Goal: Task Accomplishment & Management: Complete application form

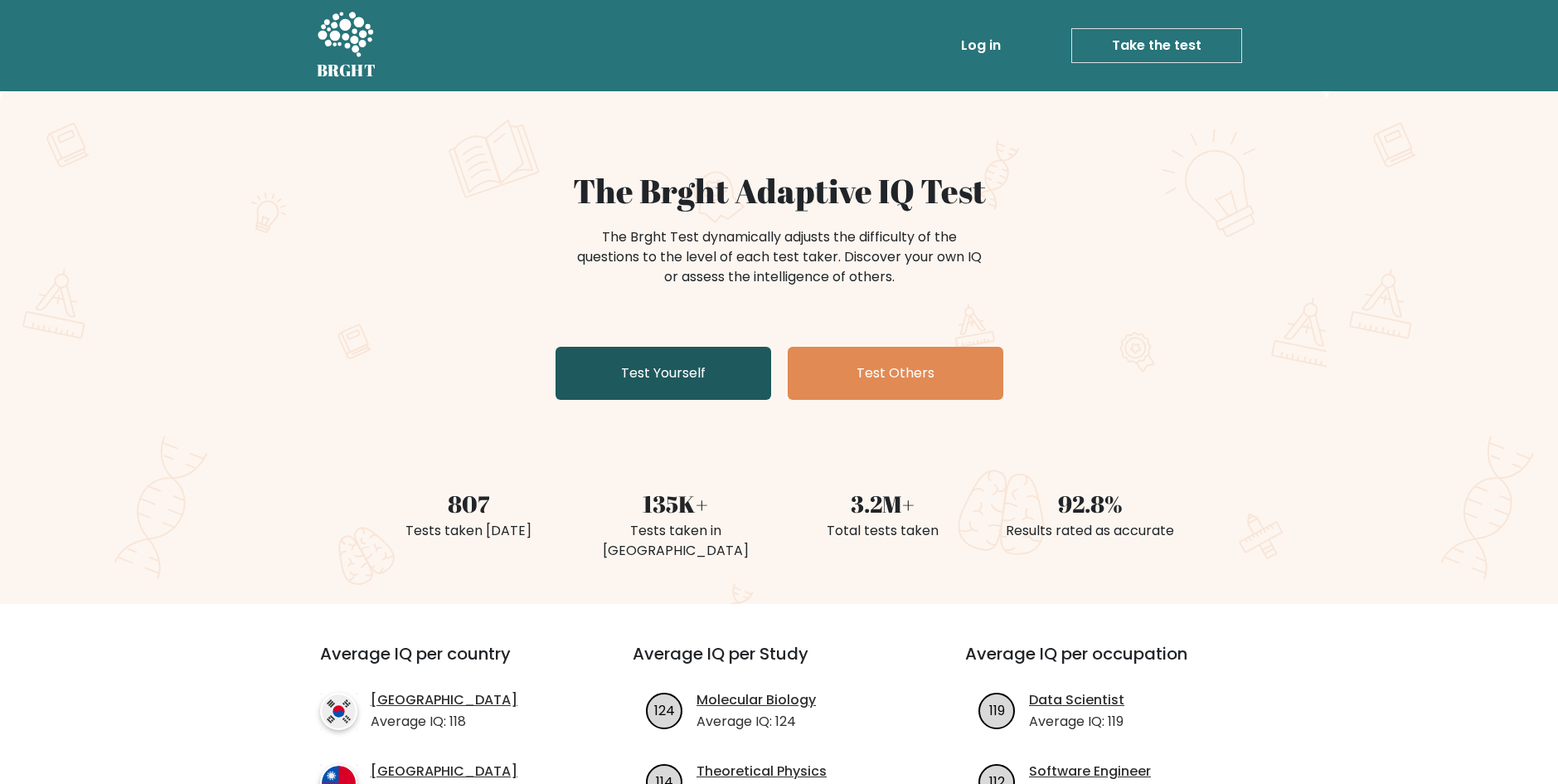
click at [568, 382] on link "Test Yourself" at bounding box center [663, 373] width 215 height 53
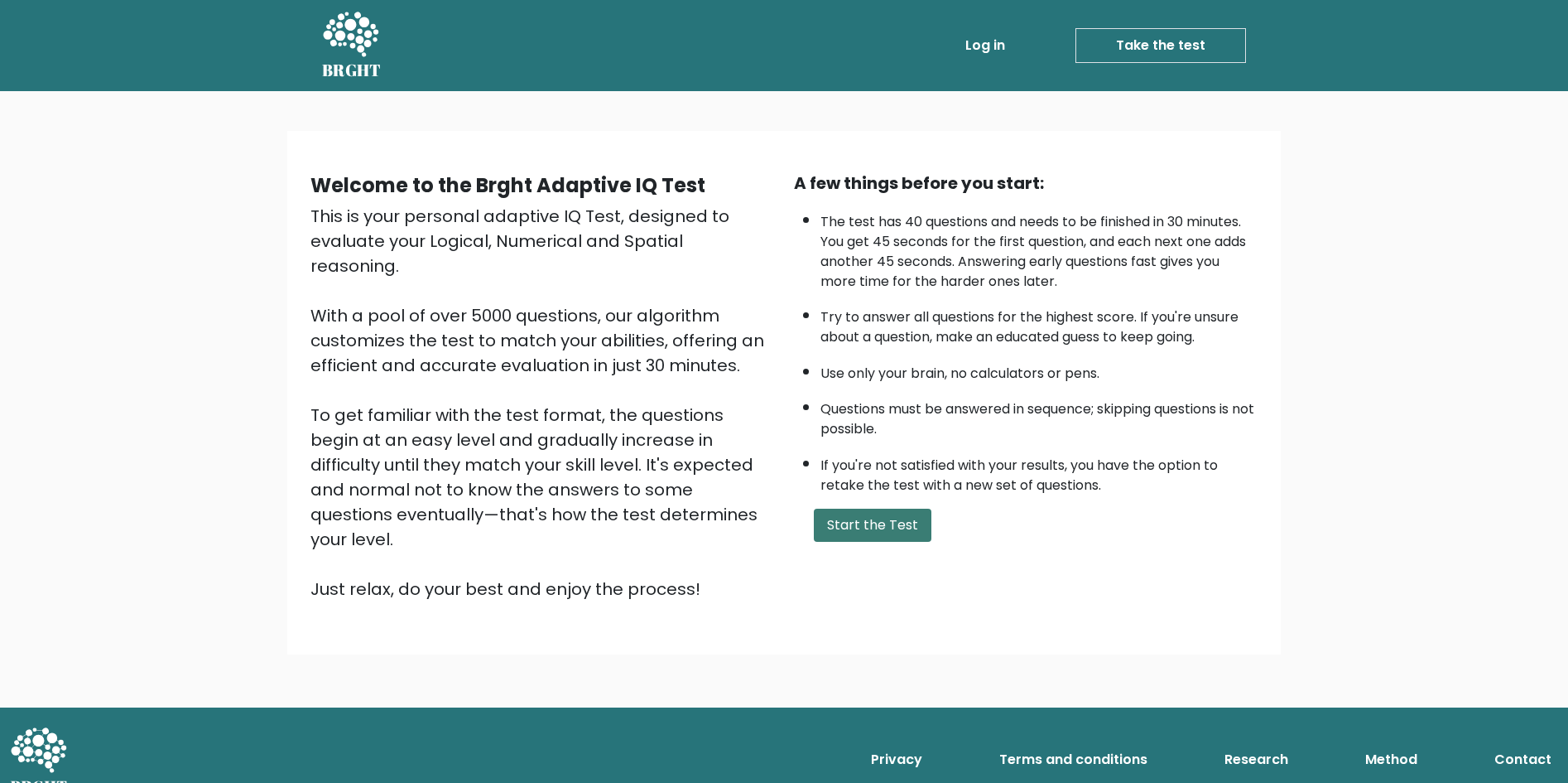
click at [885, 522] on button "Start the Test" at bounding box center [872, 525] width 118 height 33
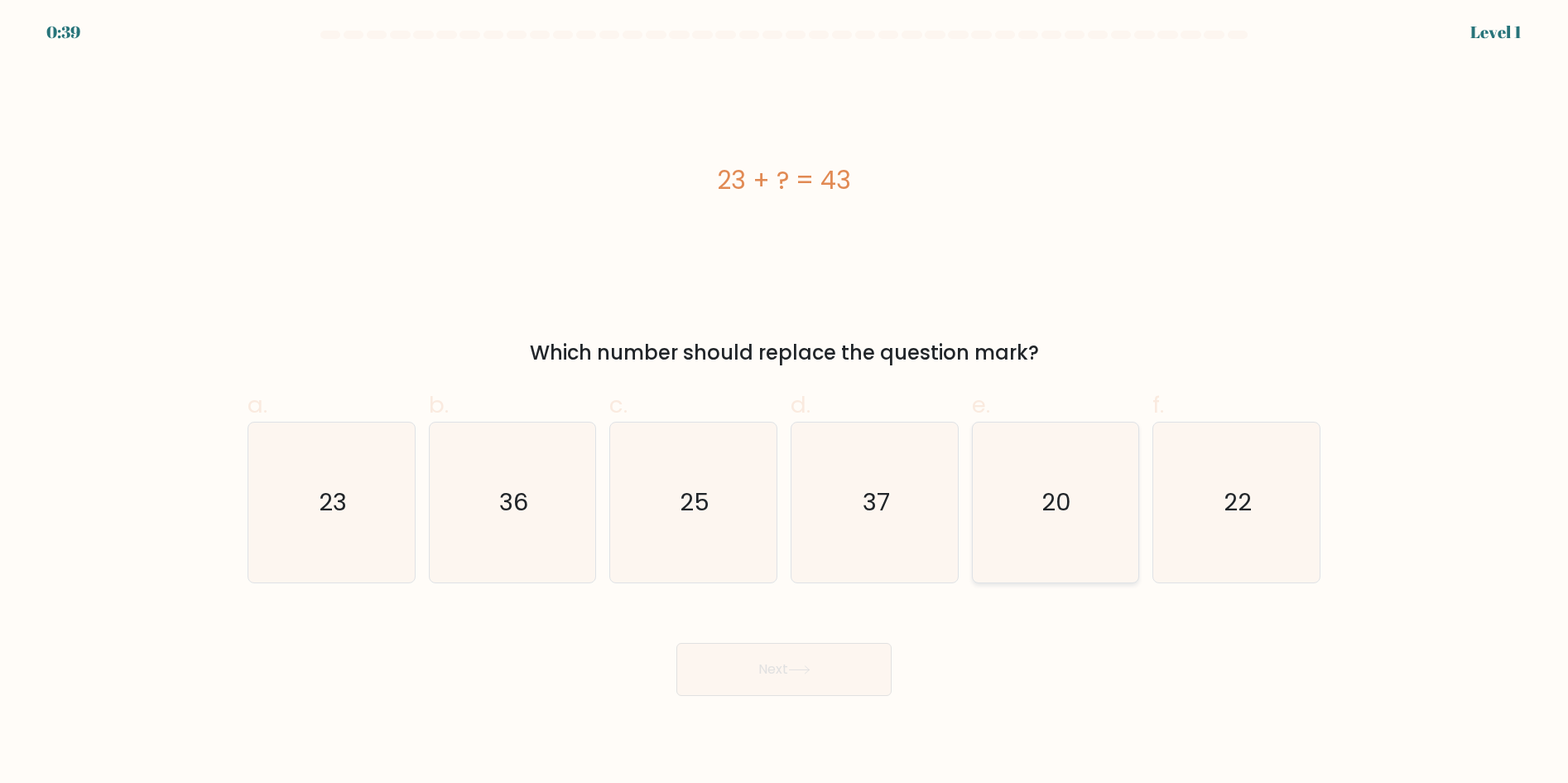
click at [1087, 500] on icon "20" at bounding box center [1055, 502] width 160 height 160
click at [784, 402] on input "e. 20" at bounding box center [784, 398] width 1 height 11
radio input "true"
click at [785, 661] on button "Next" at bounding box center [784, 669] width 215 height 53
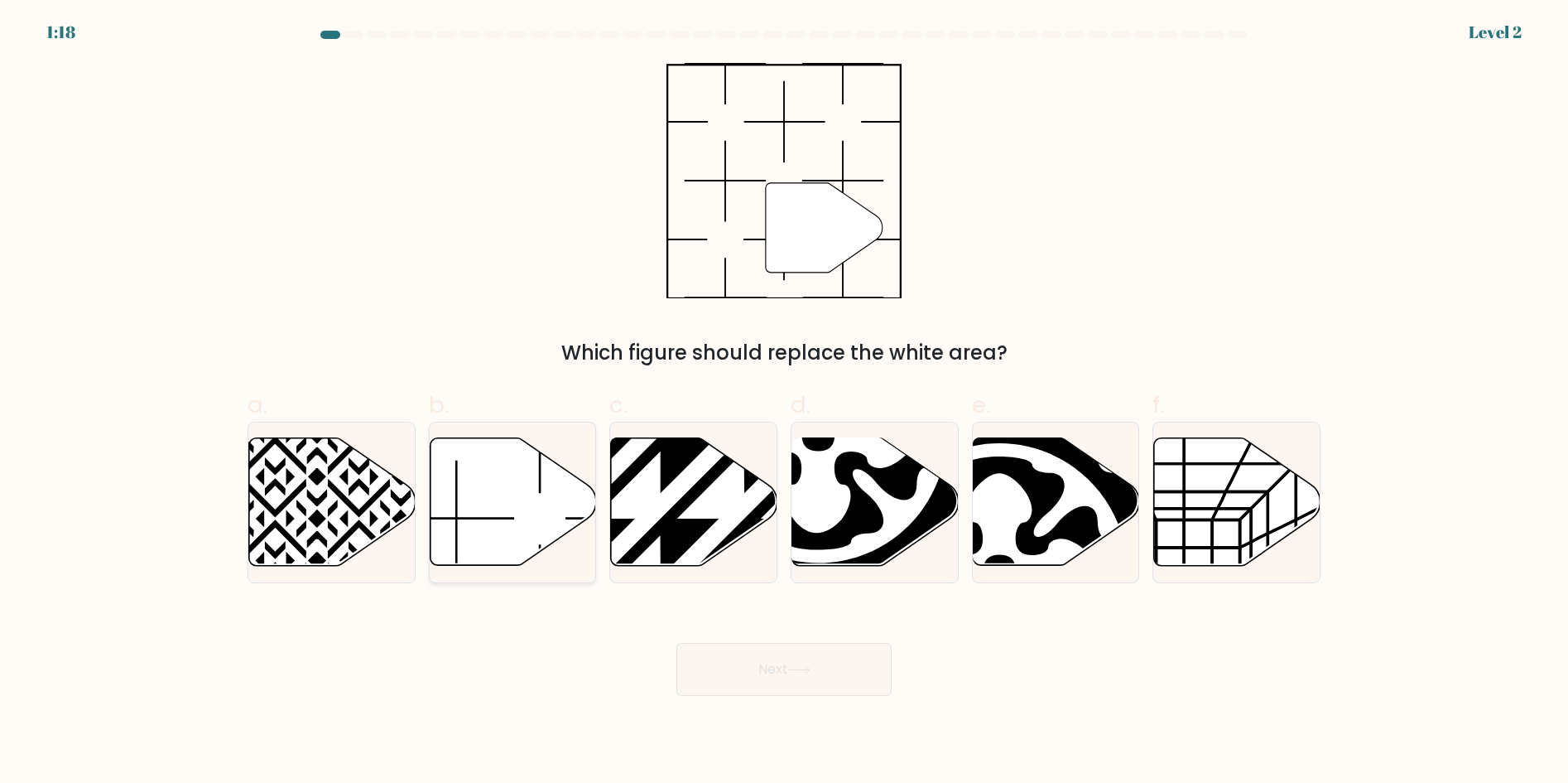
click at [508, 529] on icon at bounding box center [513, 502] width 167 height 128
click at [784, 402] on input "b." at bounding box center [784, 398] width 1 height 11
radio input "true"
click at [751, 664] on button "Next" at bounding box center [784, 669] width 215 height 53
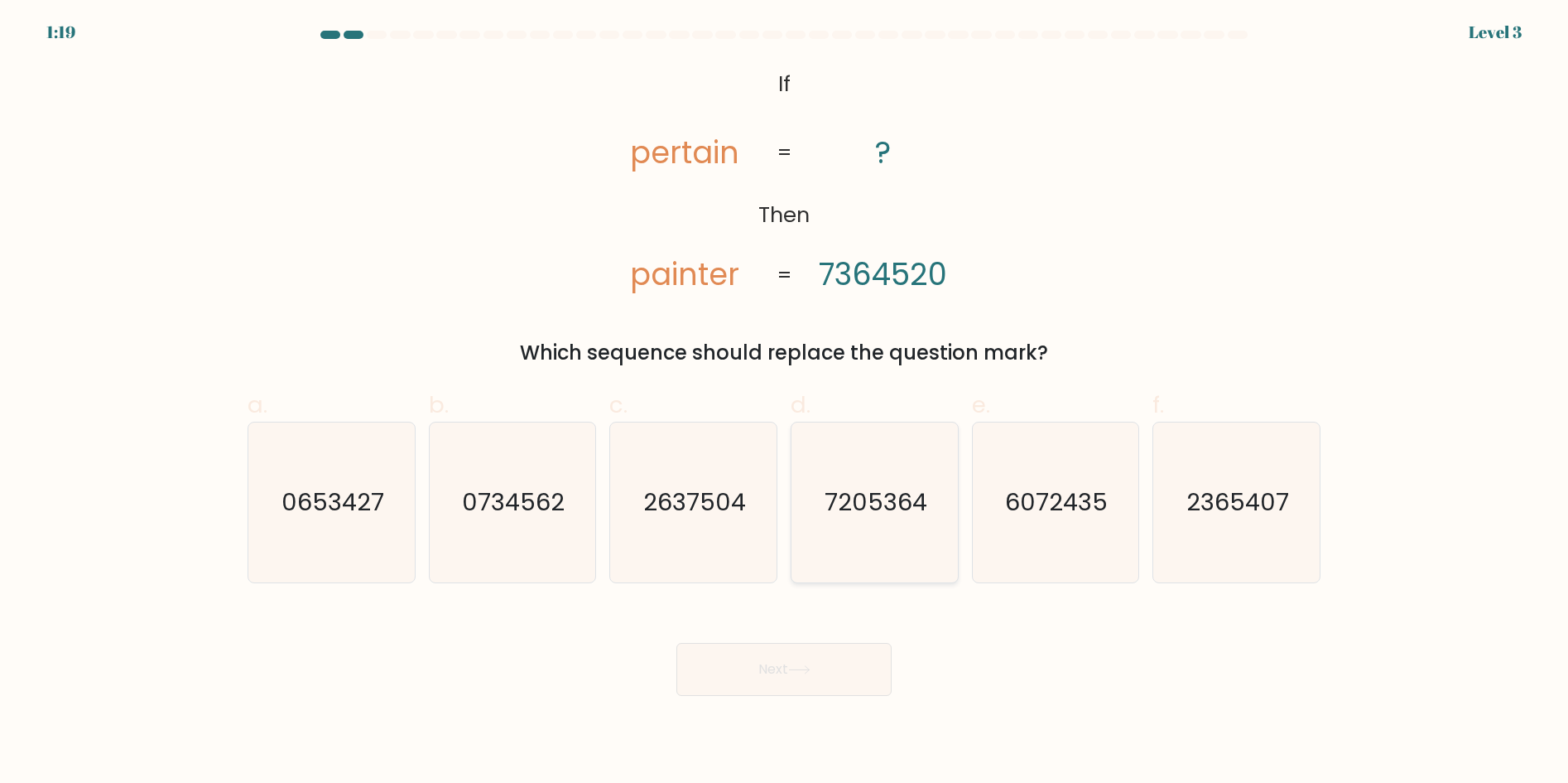
click at [857, 504] on text "7205364" at bounding box center [875, 502] width 103 height 33
click at [784, 402] on input "d. 7205364" at bounding box center [784, 398] width 1 height 11
radio input "true"
click at [793, 653] on button "Next" at bounding box center [784, 669] width 215 height 53
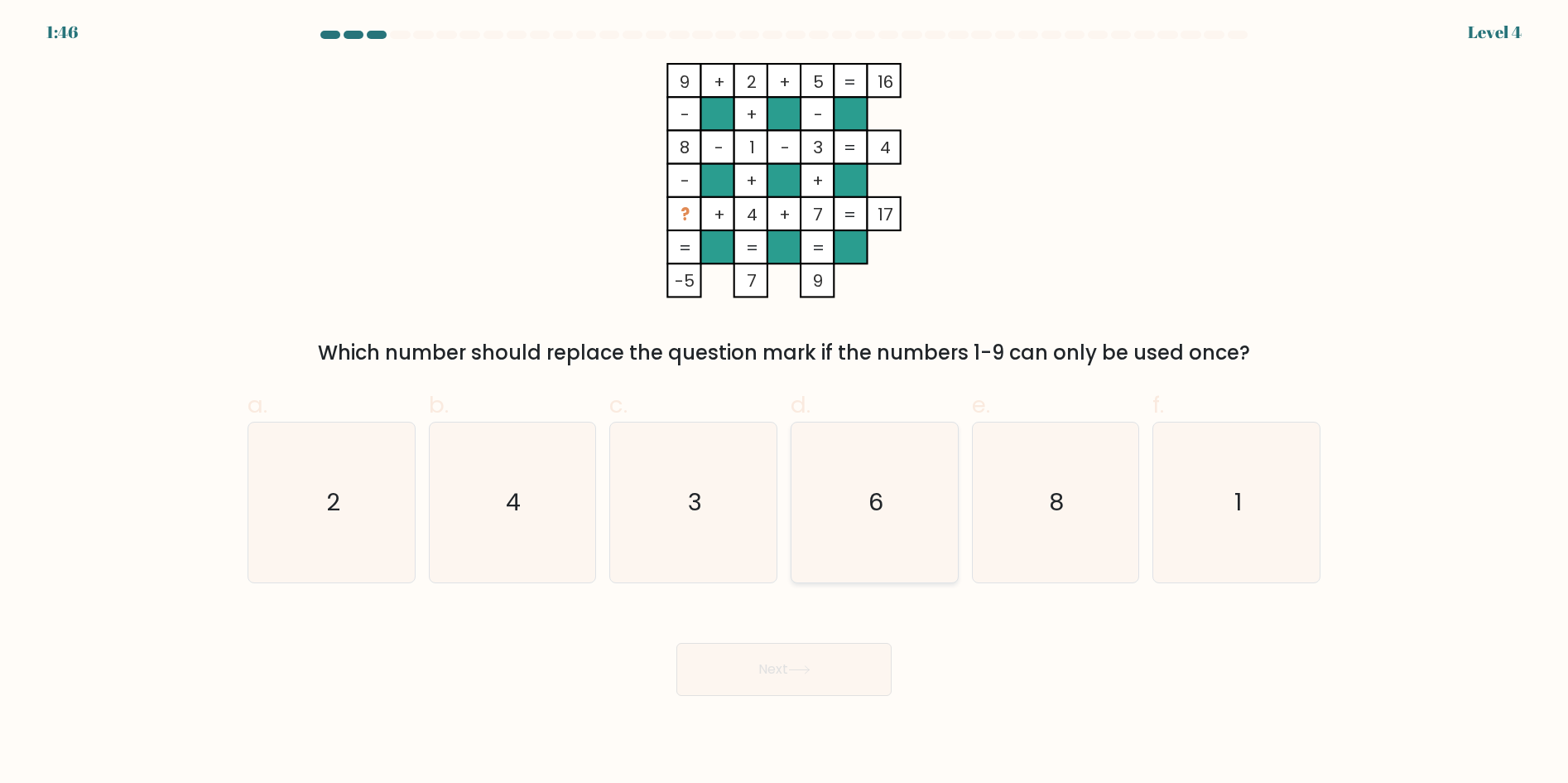
click at [902, 486] on icon "6" at bounding box center [874, 502] width 160 height 160
click at [784, 402] on input "d. 6" at bounding box center [784, 398] width 1 height 11
radio input "true"
click at [810, 665] on icon at bounding box center [799, 670] width 22 height 9
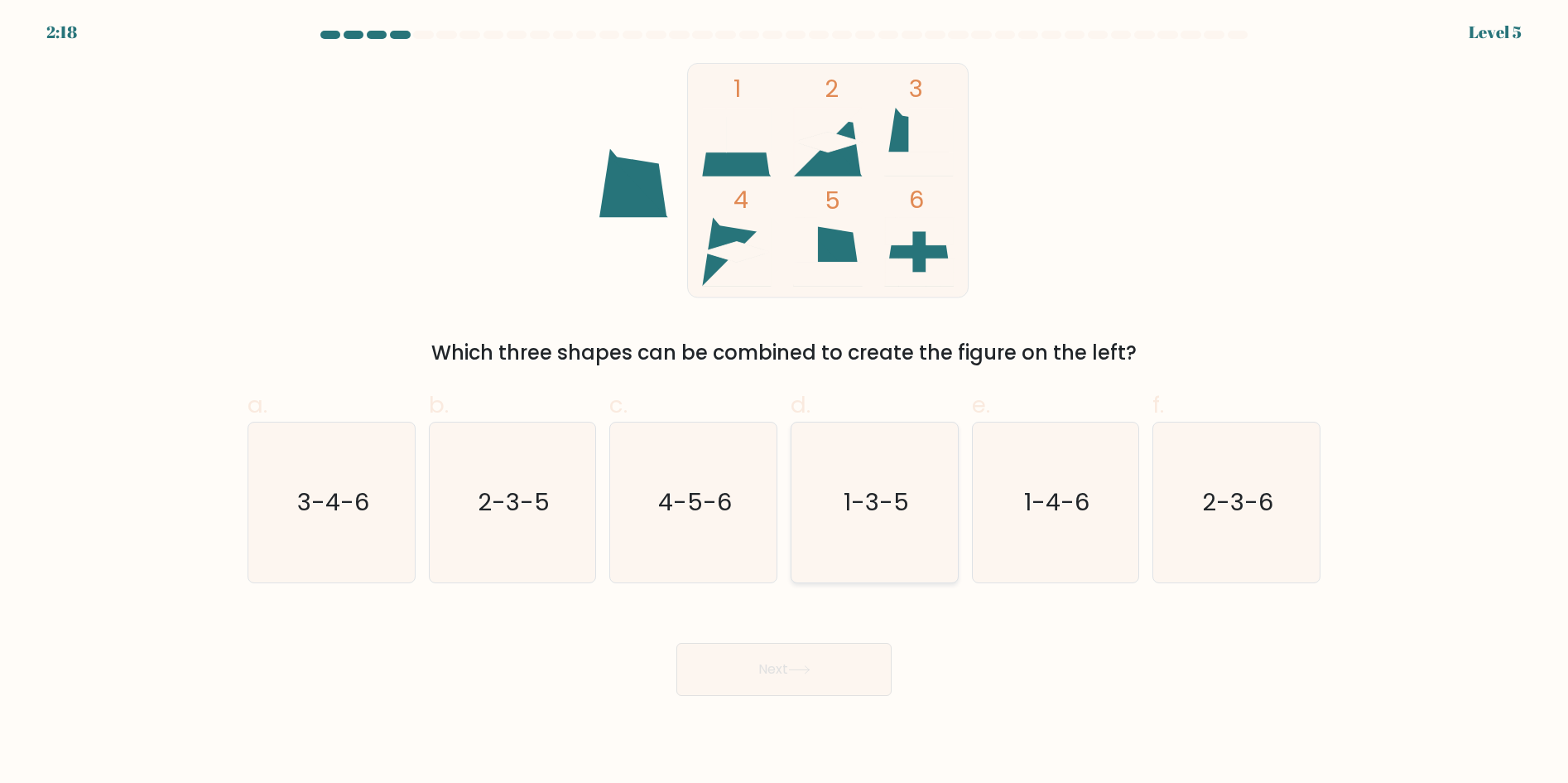
click at [874, 526] on icon "1-3-5" at bounding box center [874, 502] width 160 height 160
click at [784, 402] on input "d. 1-3-5" at bounding box center [784, 398] width 1 height 11
radio input "true"
click at [797, 684] on button "Next" at bounding box center [784, 669] width 215 height 53
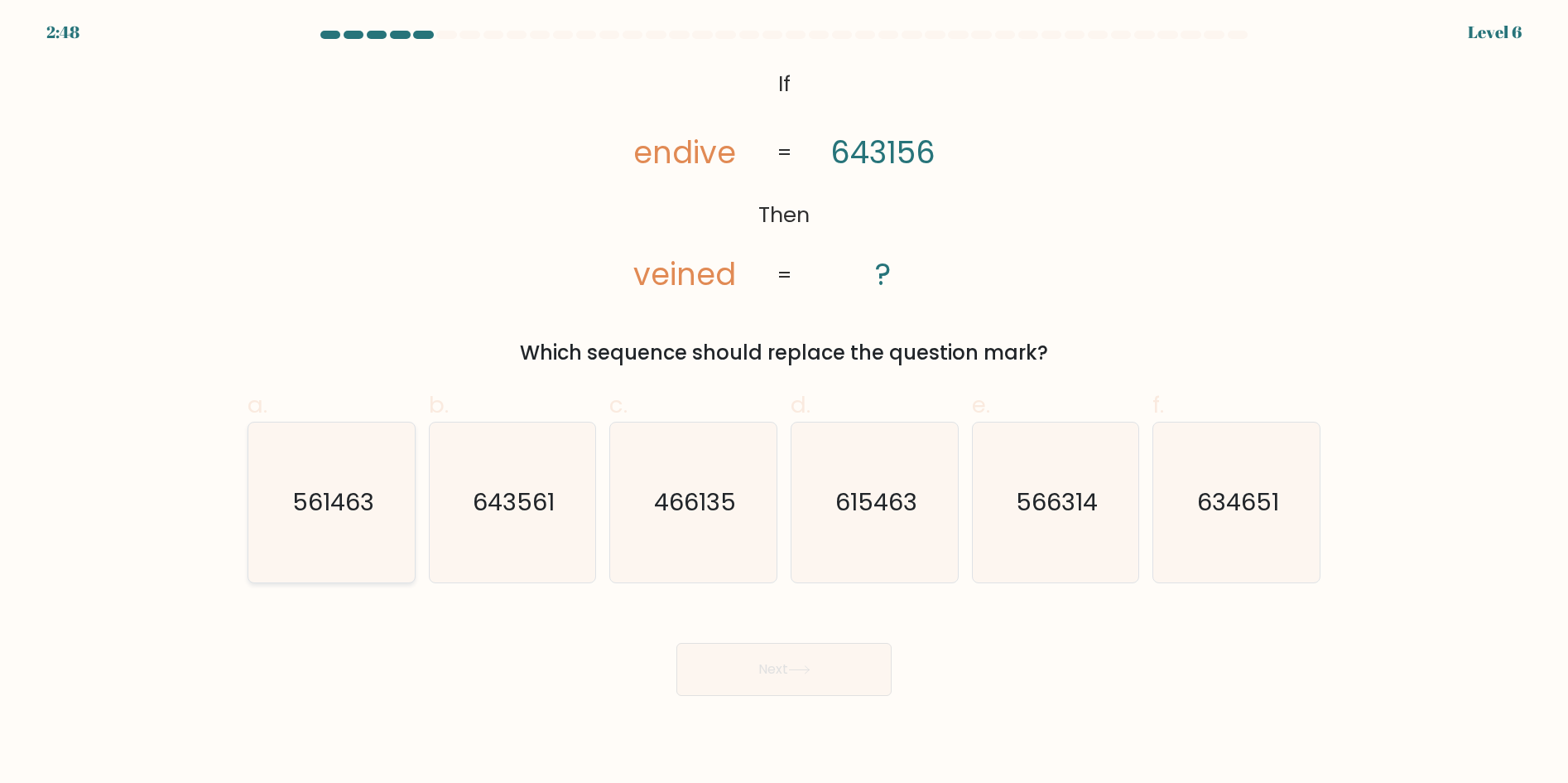
click at [355, 513] on text "561463" at bounding box center [333, 502] width 82 height 33
click at [784, 402] on input "a. 561463" at bounding box center [784, 398] width 1 height 11
radio input "true"
click at [744, 663] on button "Next" at bounding box center [784, 669] width 215 height 53
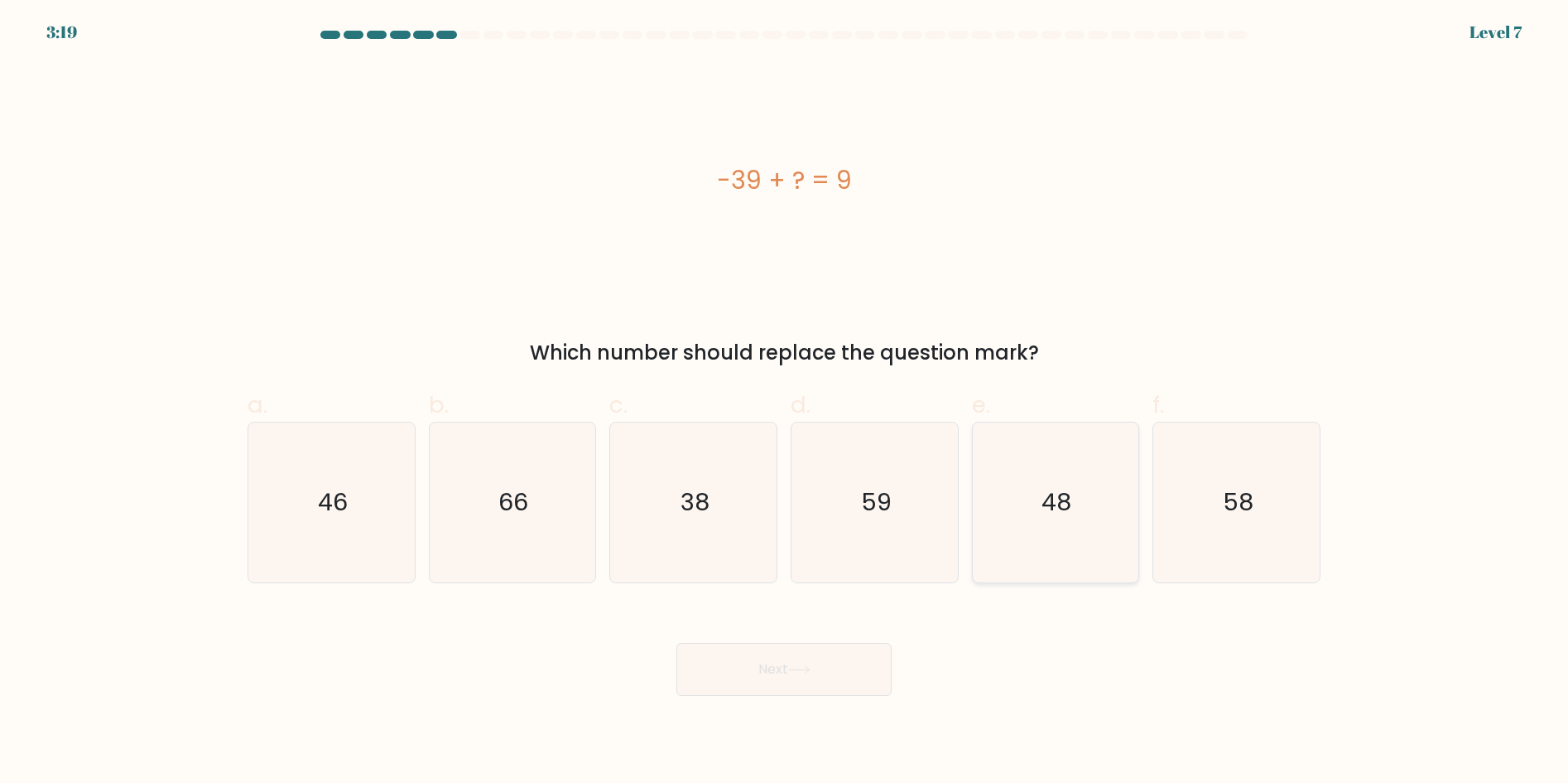
click at [1072, 520] on icon "48" at bounding box center [1055, 502] width 160 height 160
click at [784, 402] on input "e. 48" at bounding box center [784, 398] width 1 height 11
radio input "true"
click at [745, 663] on button "Next" at bounding box center [784, 669] width 215 height 53
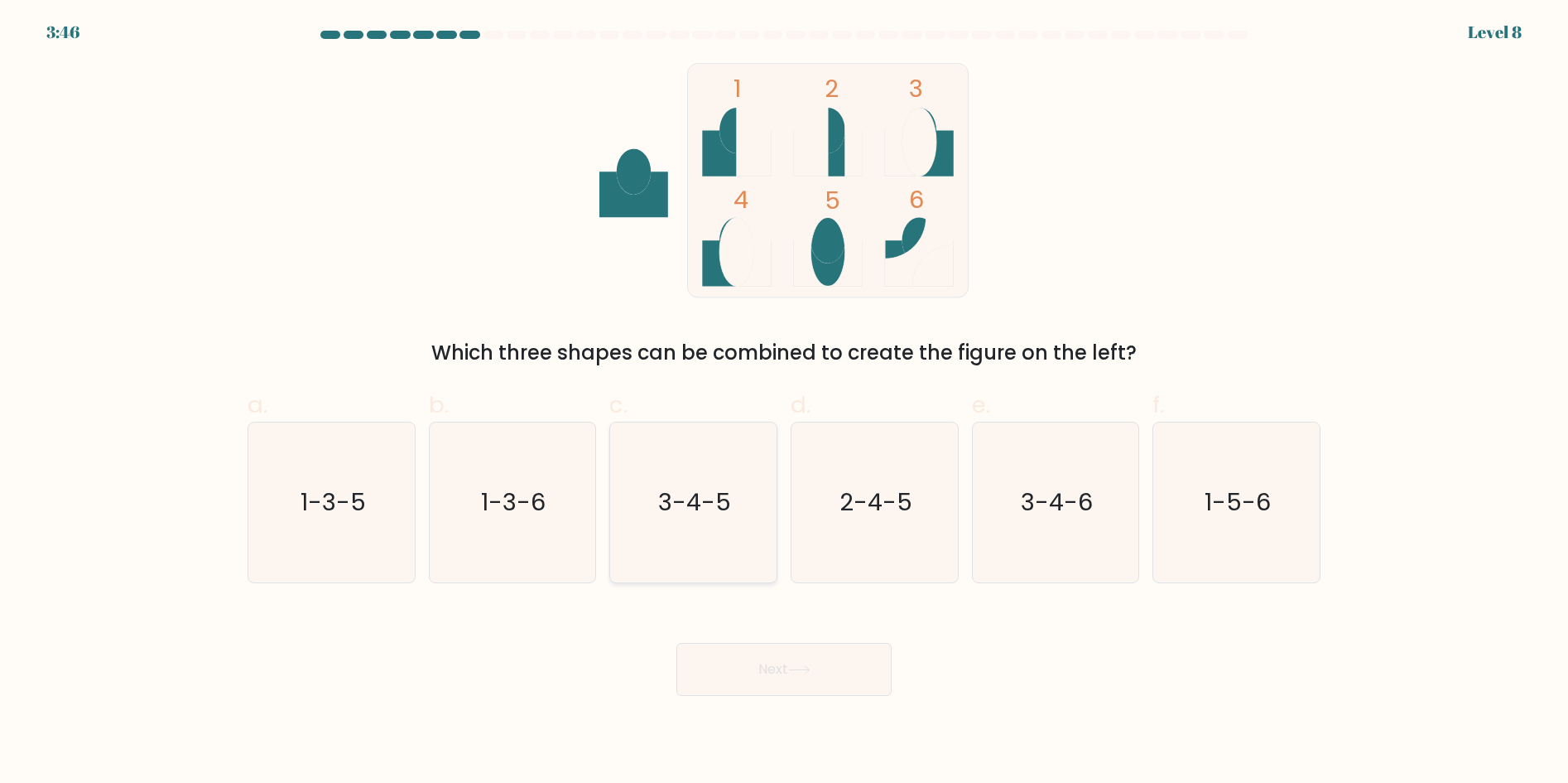
click at [674, 560] on icon "3-4-5" at bounding box center [693, 502] width 160 height 160
click at [784, 402] on input "c. 3-4-5" at bounding box center [784, 398] width 1 height 11
radio input "true"
click at [744, 645] on button "Next" at bounding box center [784, 669] width 215 height 53
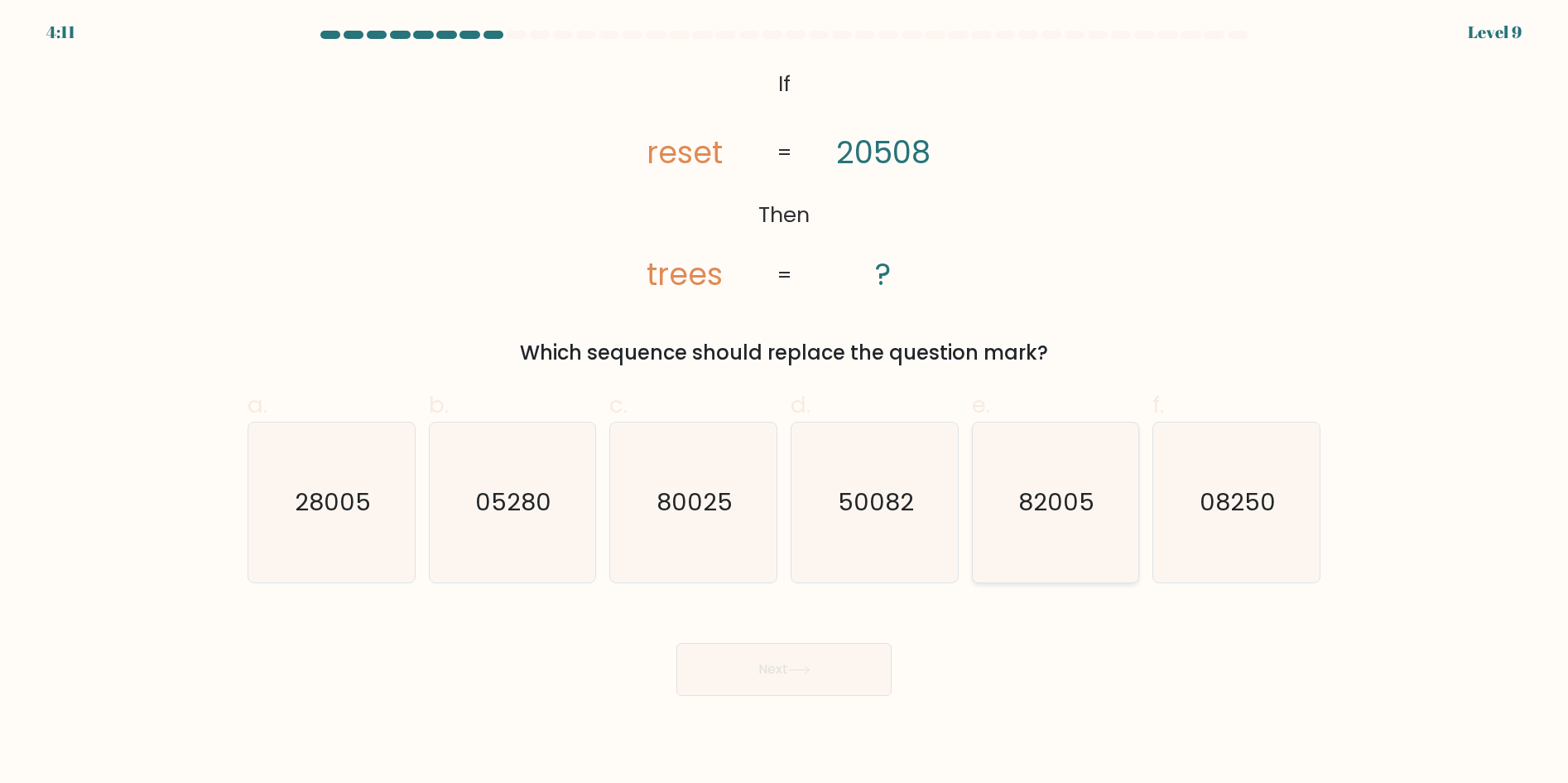
click at [1040, 524] on icon "82005" at bounding box center [1055, 502] width 160 height 160
click at [784, 402] on input "e. 82005" at bounding box center [784, 398] width 1 height 11
radio input "true"
click at [763, 678] on button "Next" at bounding box center [784, 669] width 215 height 53
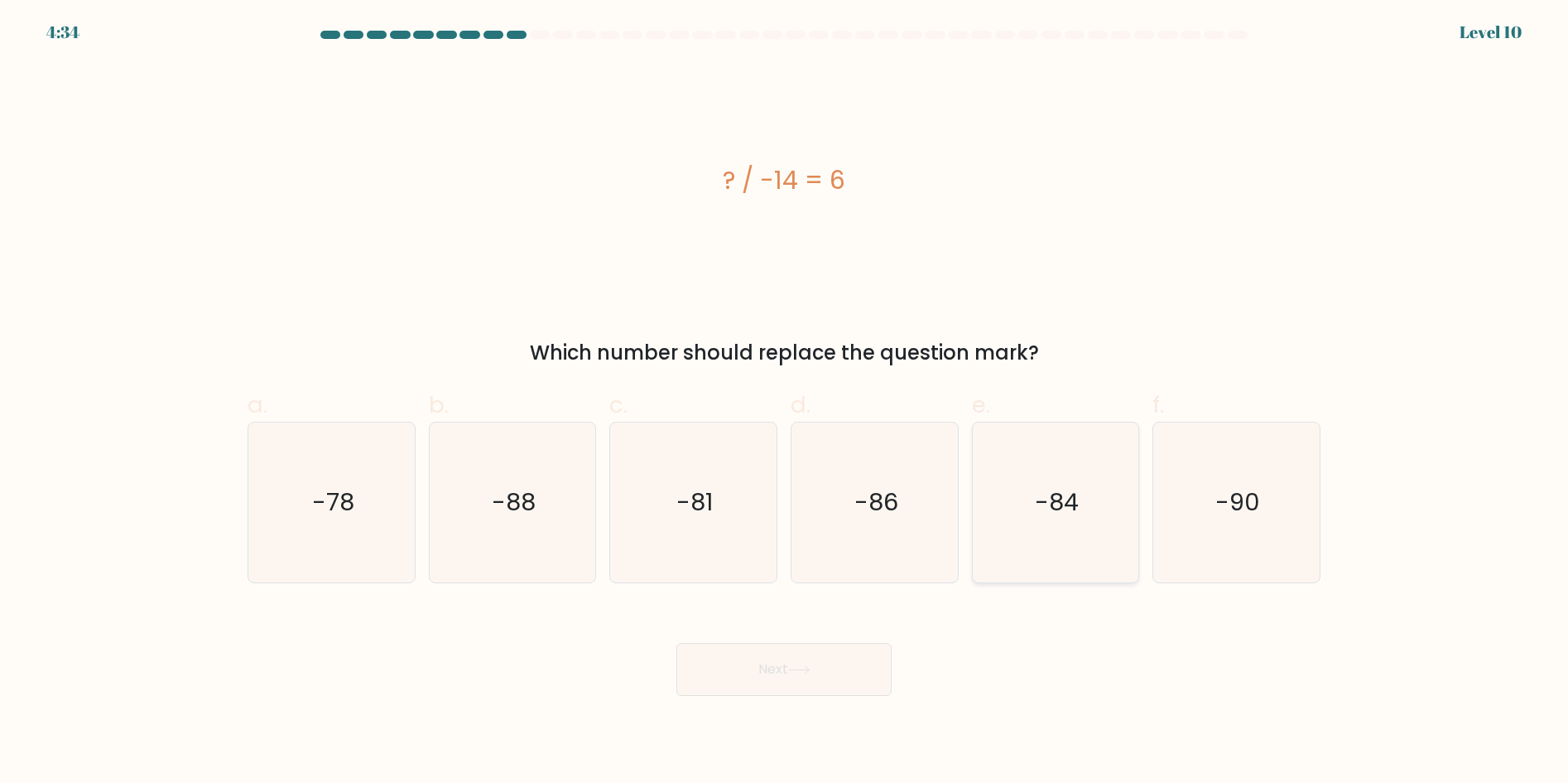
click at [1046, 477] on icon "-84" at bounding box center [1055, 502] width 160 height 160
click at [784, 402] on input "e. -84" at bounding box center [784, 398] width 1 height 11
radio input "true"
click at [826, 665] on button "Next" at bounding box center [784, 669] width 215 height 53
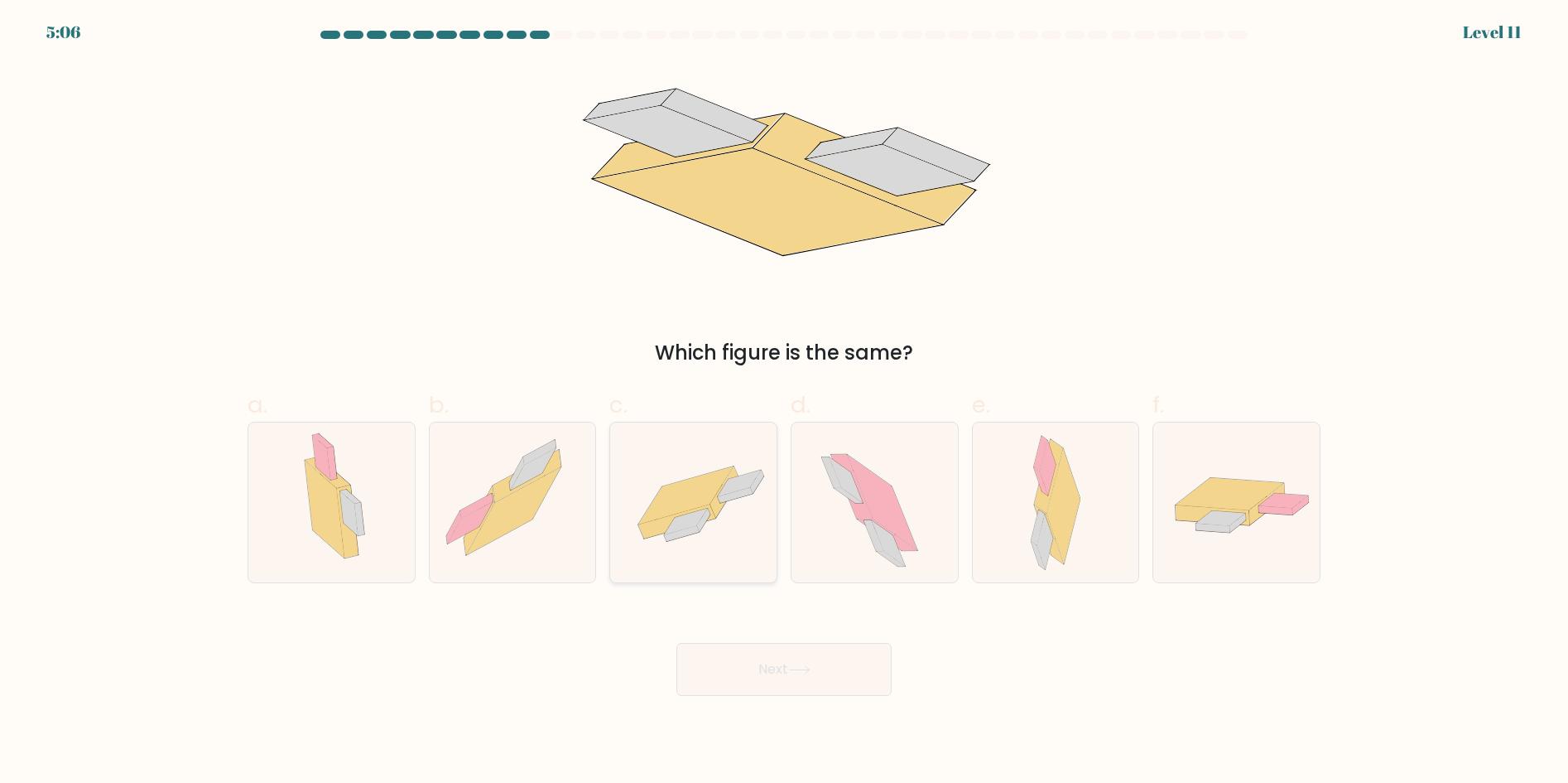
click at [662, 493] on icon at bounding box center [686, 495] width 94 height 58
click at [784, 402] on input "c." at bounding box center [784, 398] width 1 height 11
radio input "true"
click at [773, 674] on button "Next" at bounding box center [784, 669] width 215 height 53
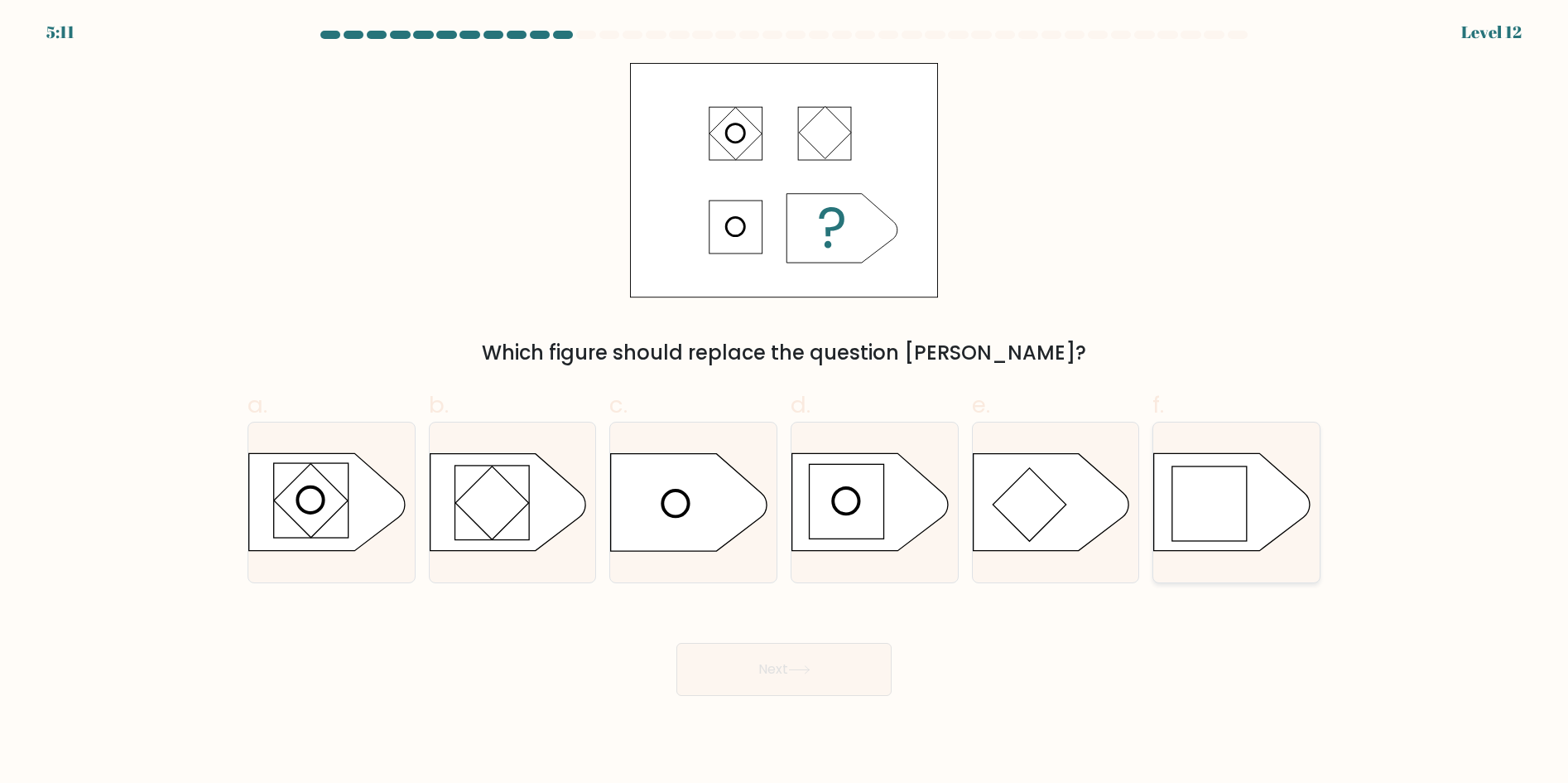
click at [1202, 502] on rect at bounding box center [1210, 503] width 74 height 74
click at [784, 402] on input "f." at bounding box center [784, 398] width 1 height 11
radio input "true"
click at [846, 665] on button "Next" at bounding box center [784, 669] width 215 height 53
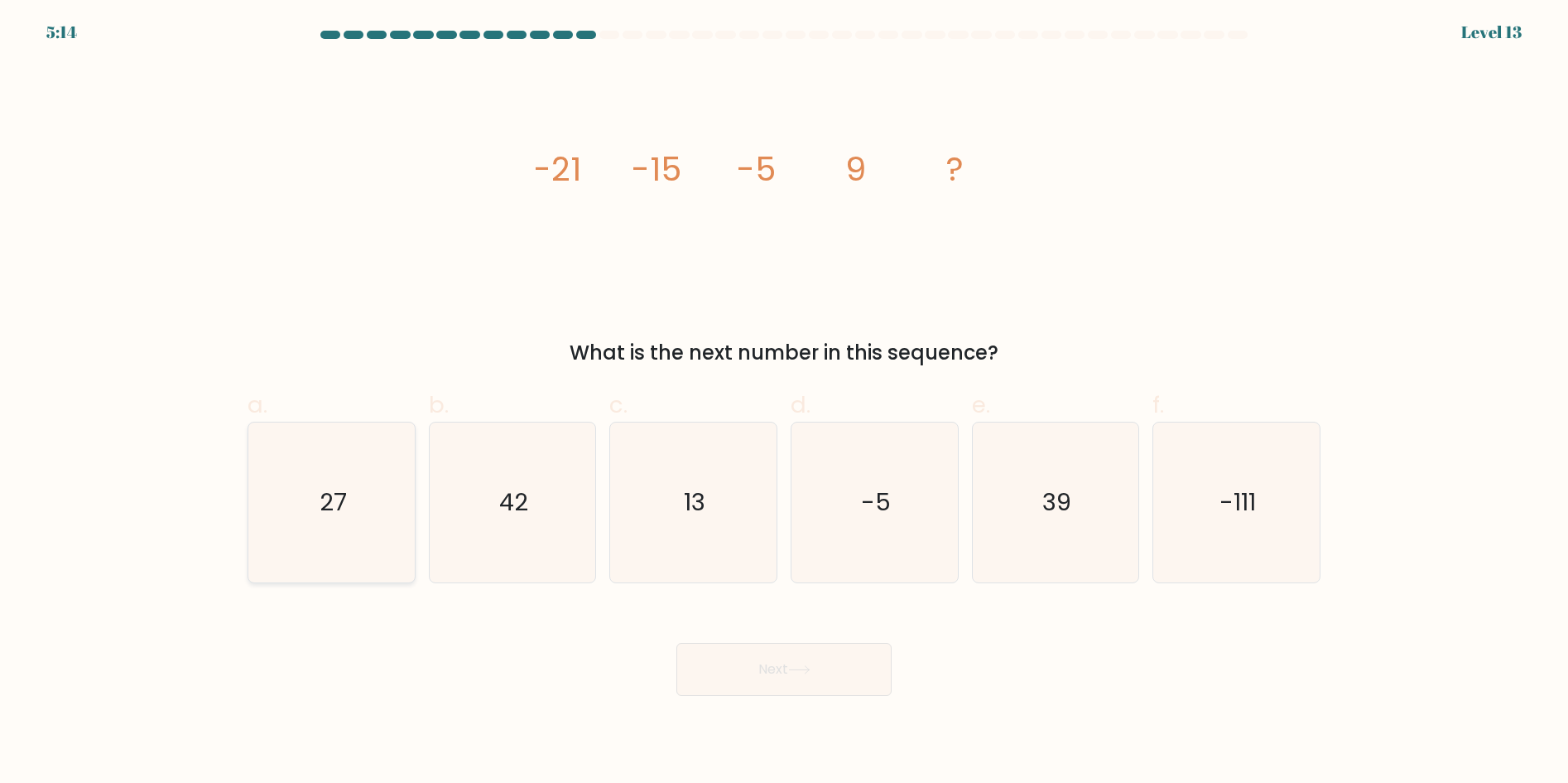
click at [295, 480] on icon "27" at bounding box center [332, 502] width 160 height 160
click at [784, 402] on input "a. 27" at bounding box center [784, 398] width 1 height 11
radio input "true"
click at [766, 667] on button "Next" at bounding box center [784, 669] width 215 height 53
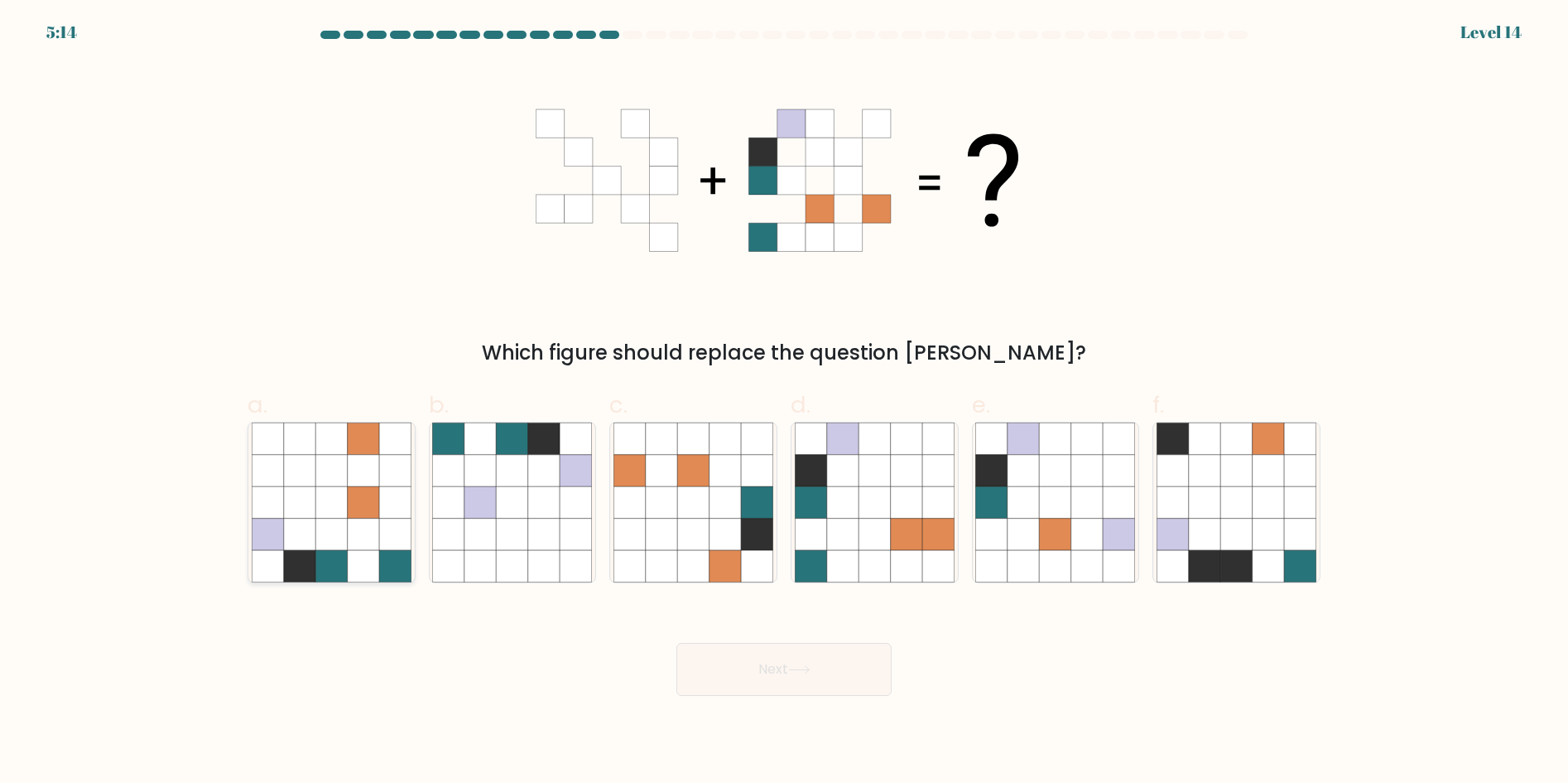
click at [316, 511] on icon at bounding box center [332, 502] width 31 height 32
click at [784, 402] on input "a." at bounding box center [784, 398] width 1 height 11
radio input "true"
click at [773, 664] on button "Next" at bounding box center [784, 669] width 215 height 53
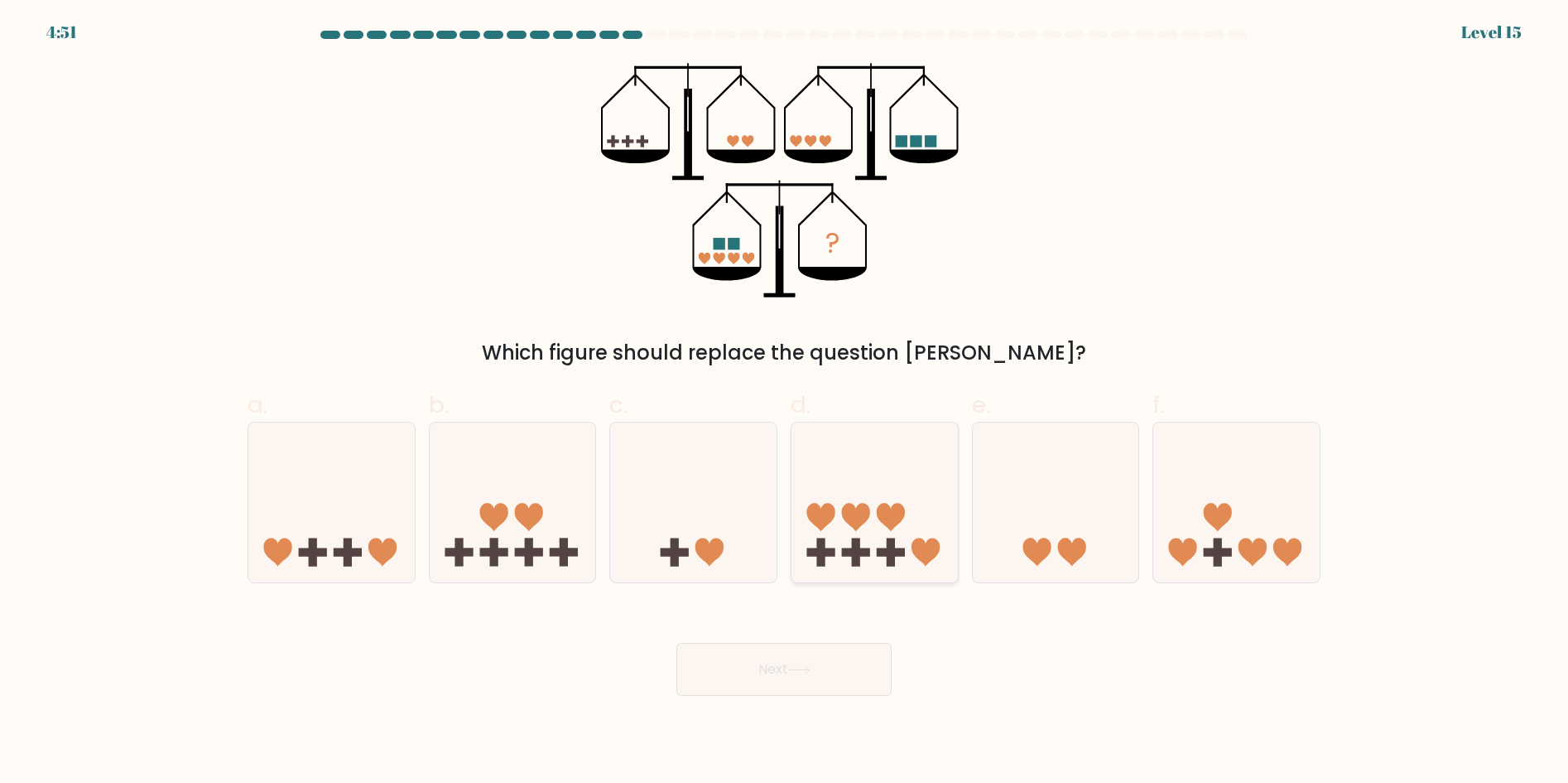
click at [911, 549] on icon at bounding box center [874, 501] width 167 height 137
click at [784, 402] on input "d." at bounding box center [784, 398] width 1 height 11
radio input "true"
click at [817, 651] on button "Next" at bounding box center [784, 669] width 215 height 53
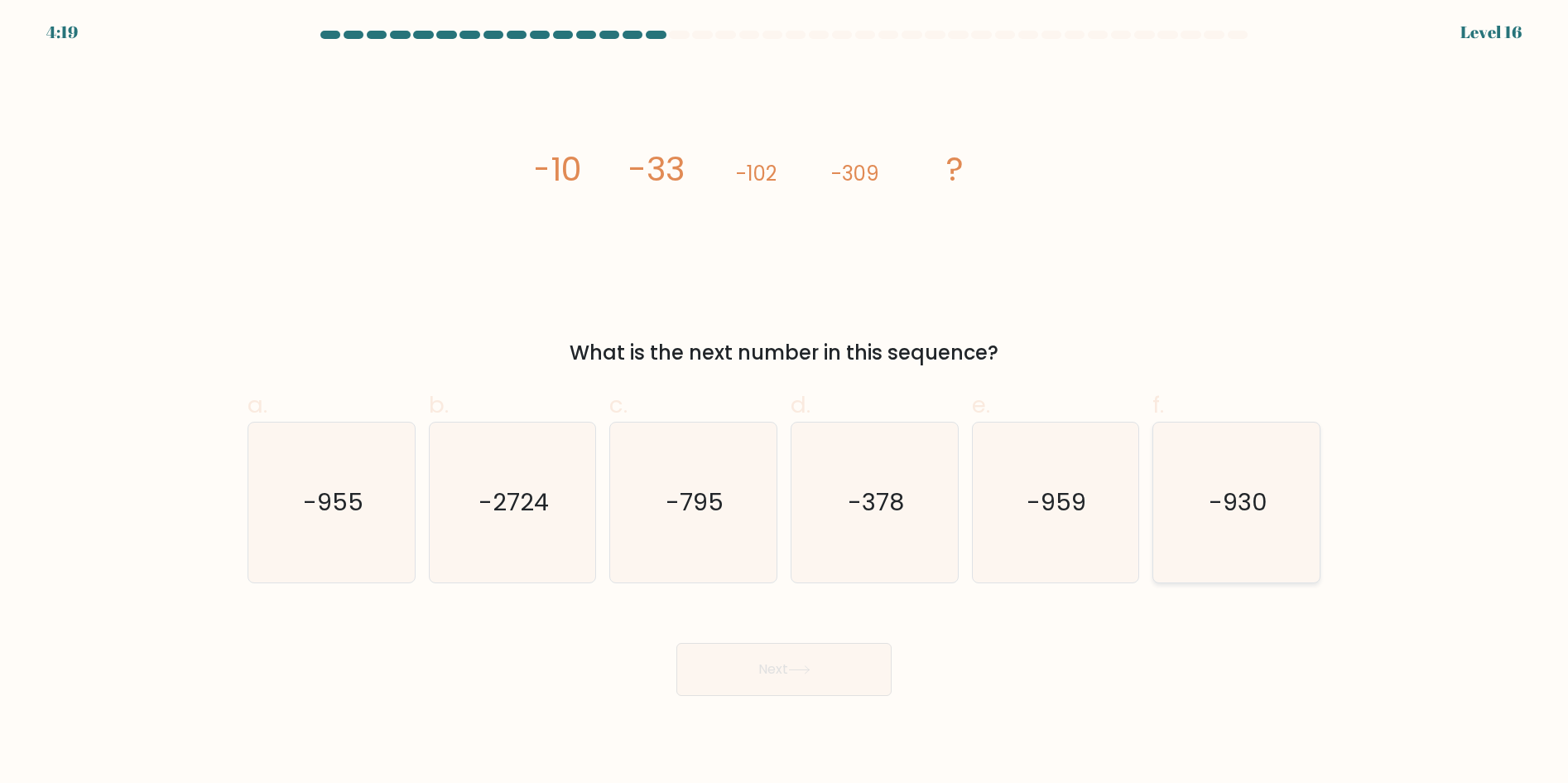
click at [1250, 507] on text "-930" at bounding box center [1237, 502] width 58 height 33
click at [784, 402] on input "f. -930" at bounding box center [784, 398] width 1 height 11
radio input "true"
click at [749, 663] on button "Next" at bounding box center [784, 669] width 215 height 53
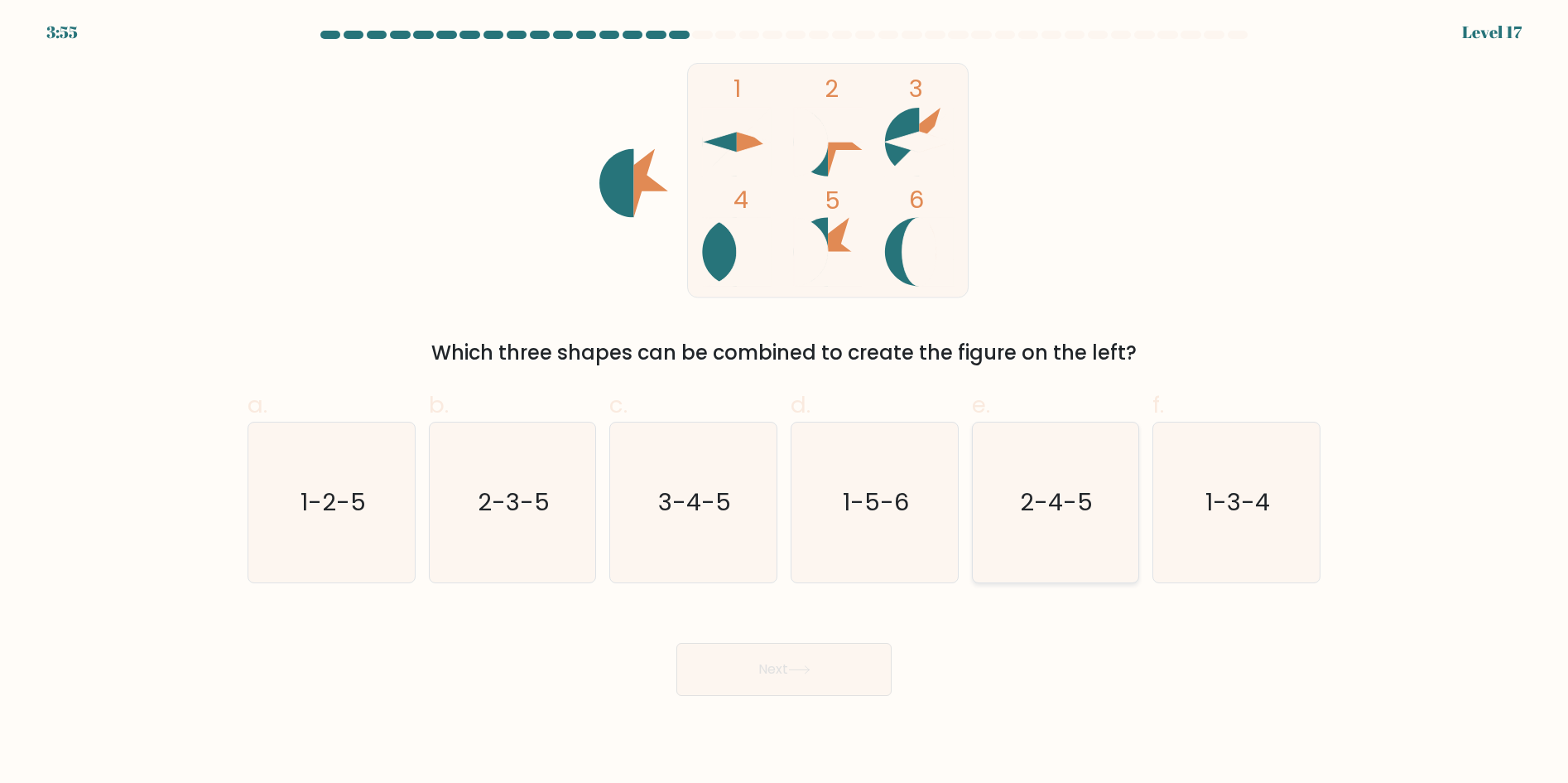
click at [1126, 499] on icon "2-4-5" at bounding box center [1055, 502] width 160 height 160
click at [784, 402] on input "e. 2-4-5" at bounding box center [784, 398] width 1 height 11
radio input "true"
click at [746, 675] on button "Next" at bounding box center [784, 669] width 215 height 53
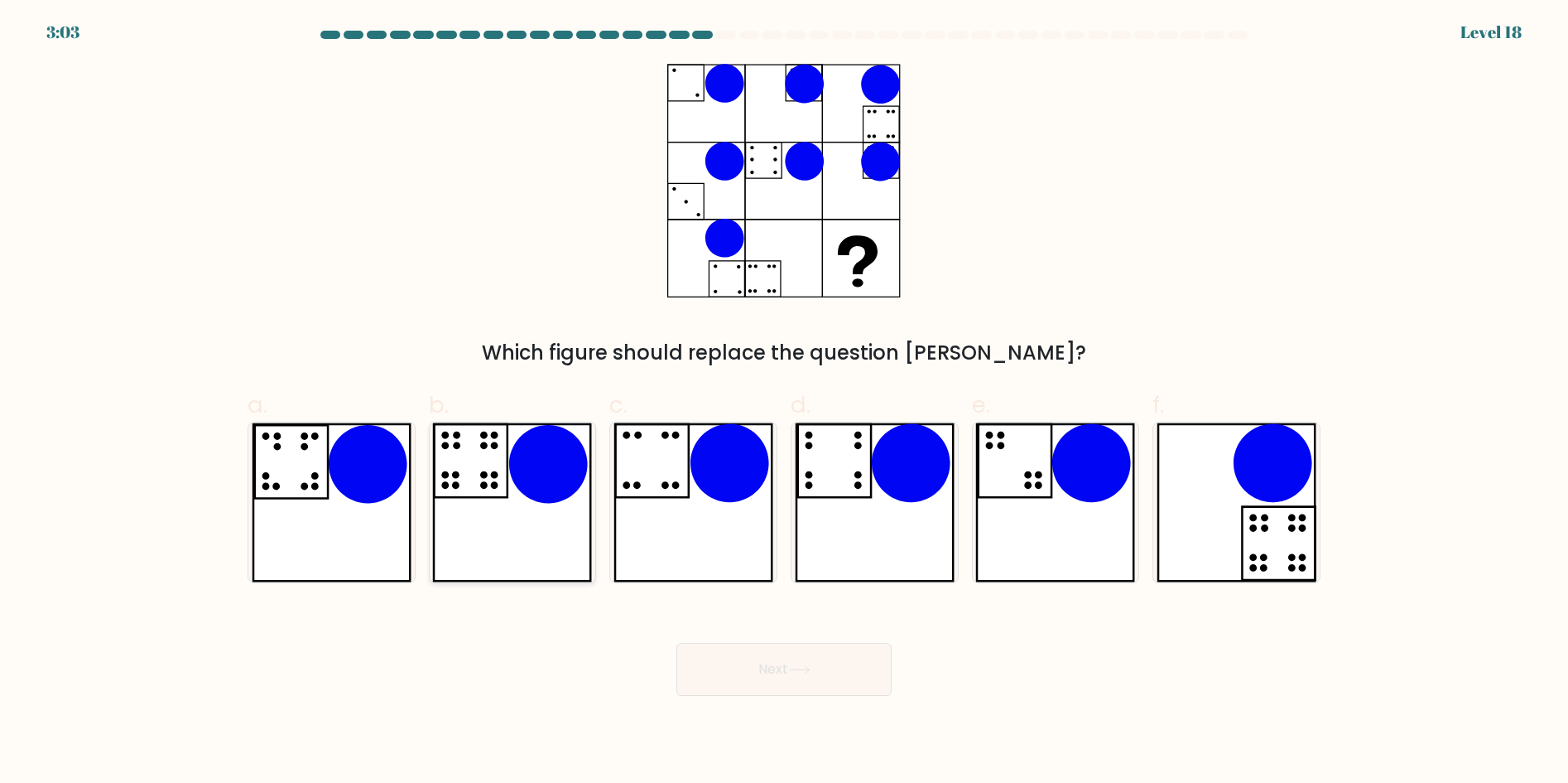
click at [519, 554] on icon at bounding box center [512, 502] width 160 height 160
click at [784, 402] on input "b." at bounding box center [784, 398] width 1 height 11
radio input "true"
click at [801, 654] on button "Next" at bounding box center [784, 669] width 215 height 53
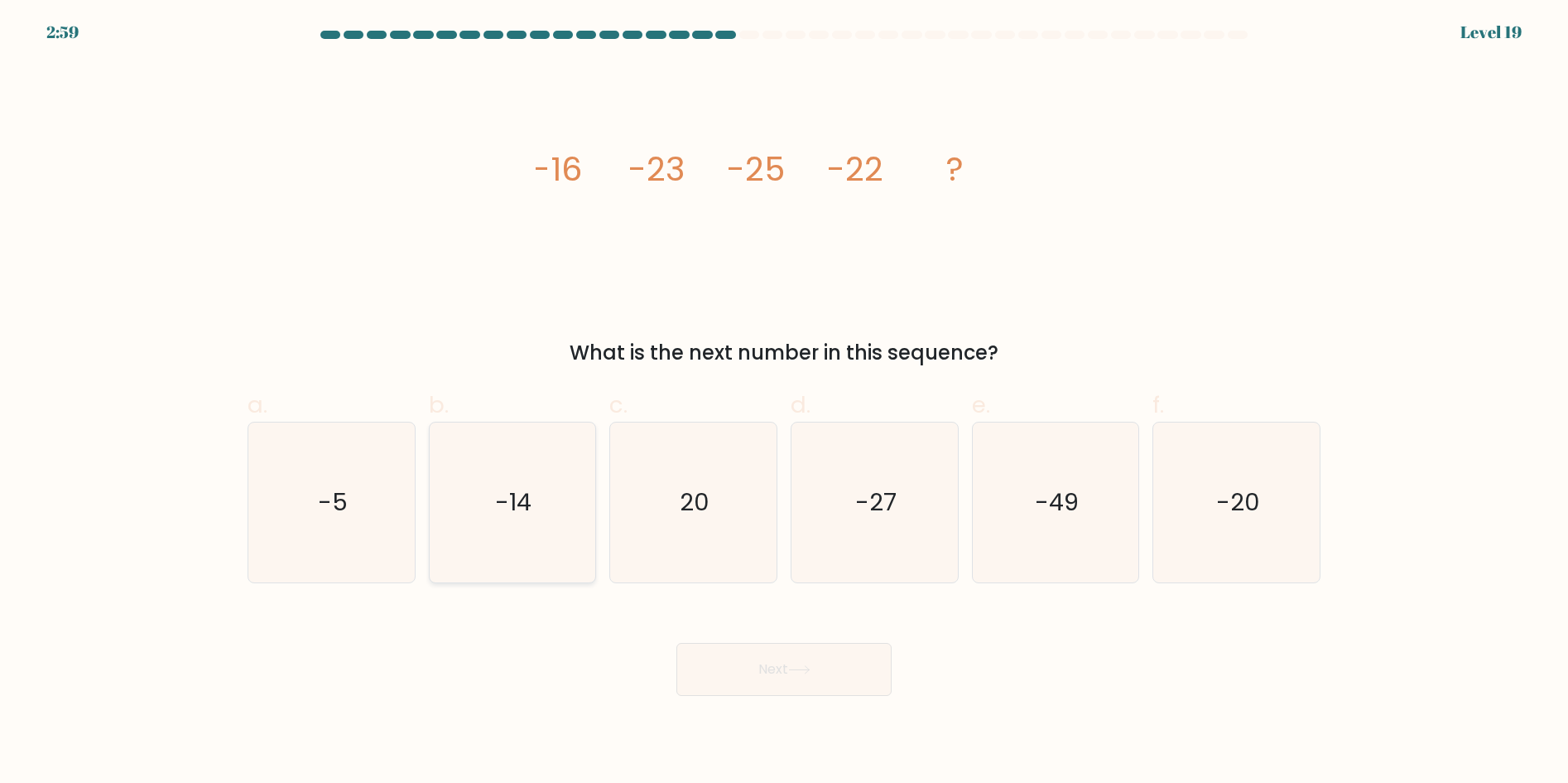
click at [492, 486] on icon "-14" at bounding box center [512, 502] width 160 height 160
click at [784, 402] on input "b. -14" at bounding box center [784, 398] width 1 height 11
radio input "true"
click at [758, 650] on button "Next" at bounding box center [784, 669] width 215 height 53
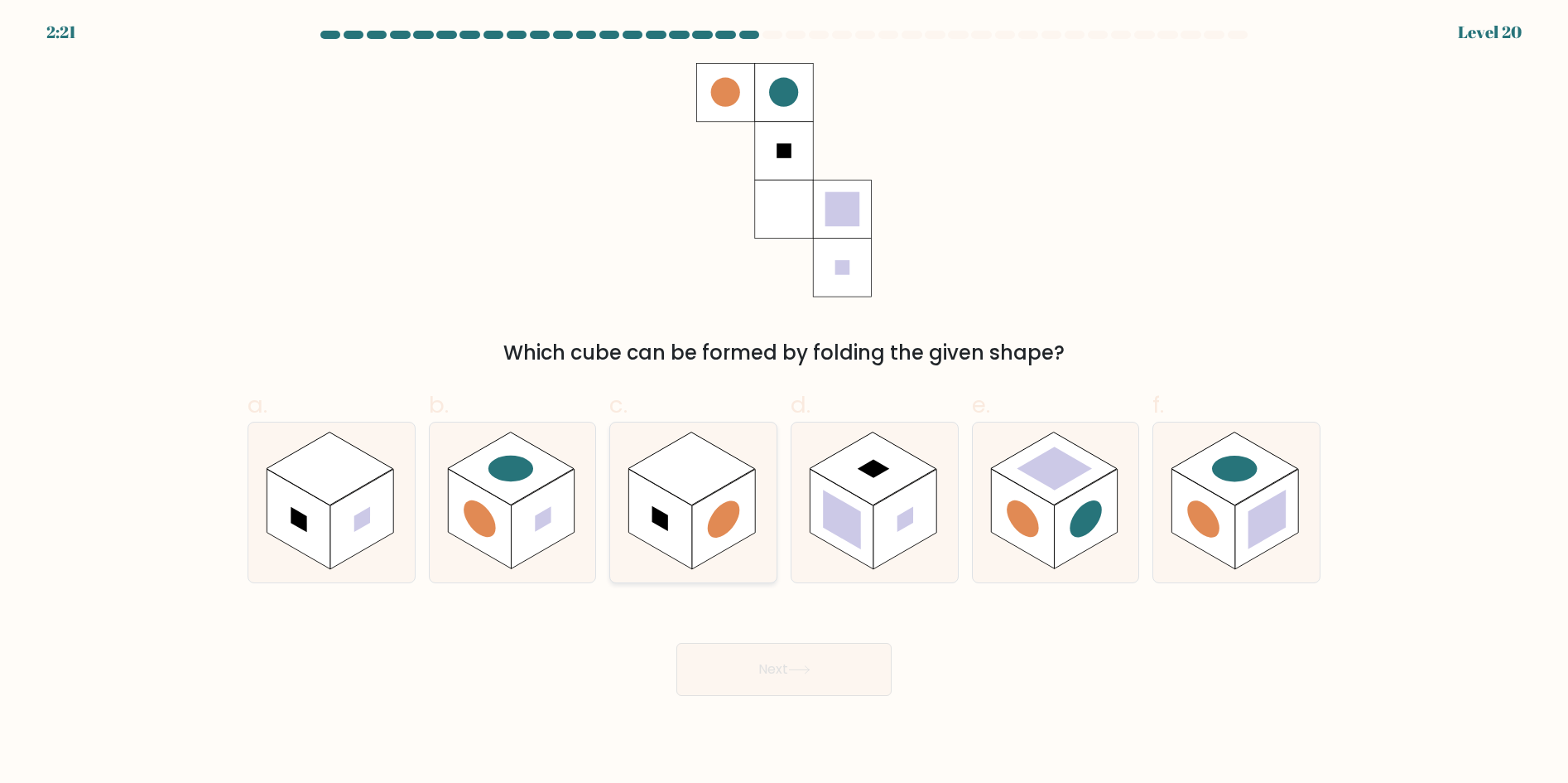
click at [713, 526] on circle at bounding box center [723, 519] width 32 height 51
click at [784, 402] on input "c." at bounding box center [784, 398] width 1 height 11
radio input "true"
click at [746, 663] on button "Next" at bounding box center [784, 669] width 215 height 53
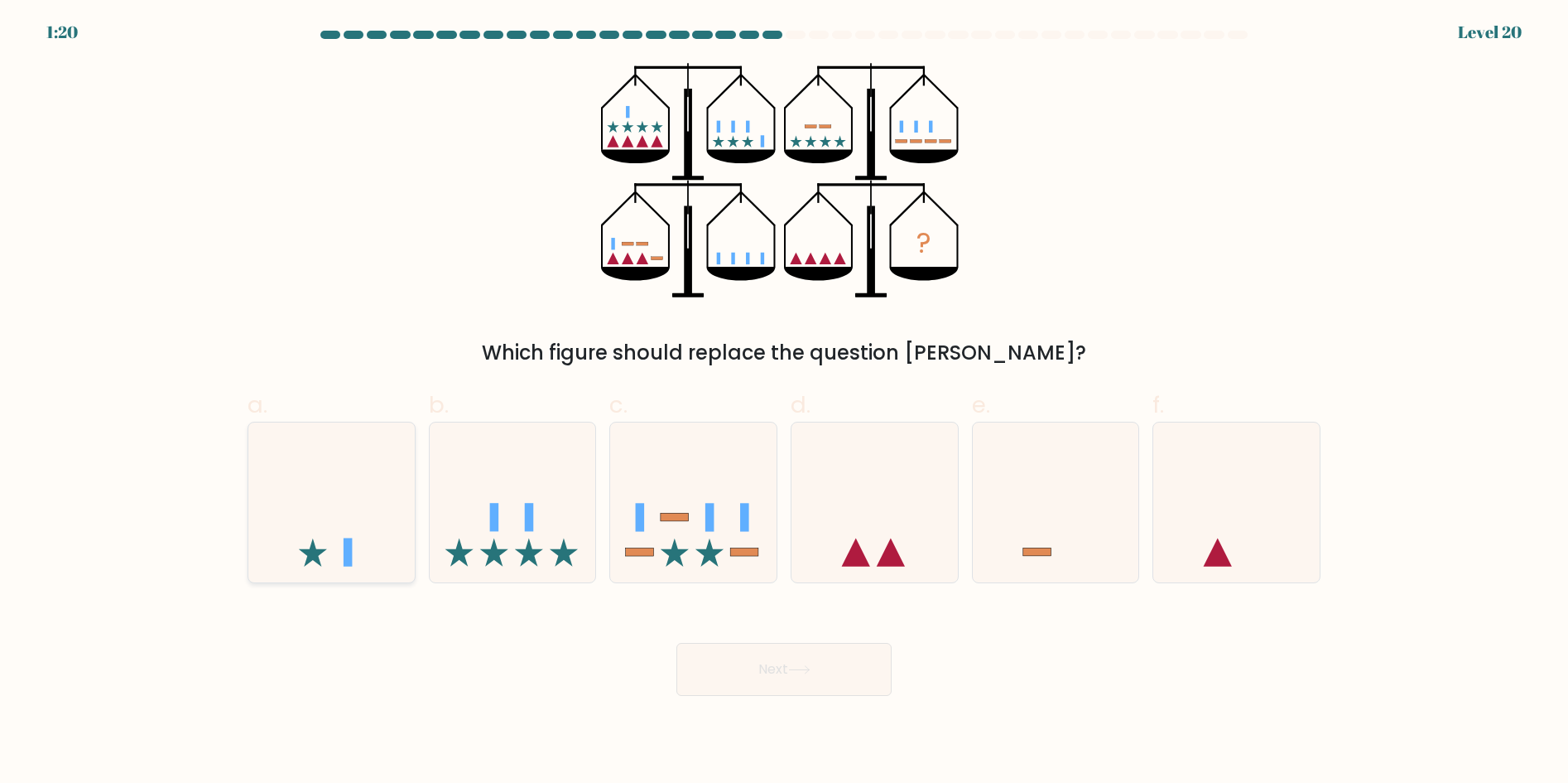
click at [398, 558] on icon at bounding box center [332, 501] width 167 height 137
click at [784, 402] on input "a." at bounding box center [784, 398] width 1 height 11
radio input "true"
click at [747, 668] on button "Next" at bounding box center [784, 669] width 215 height 53
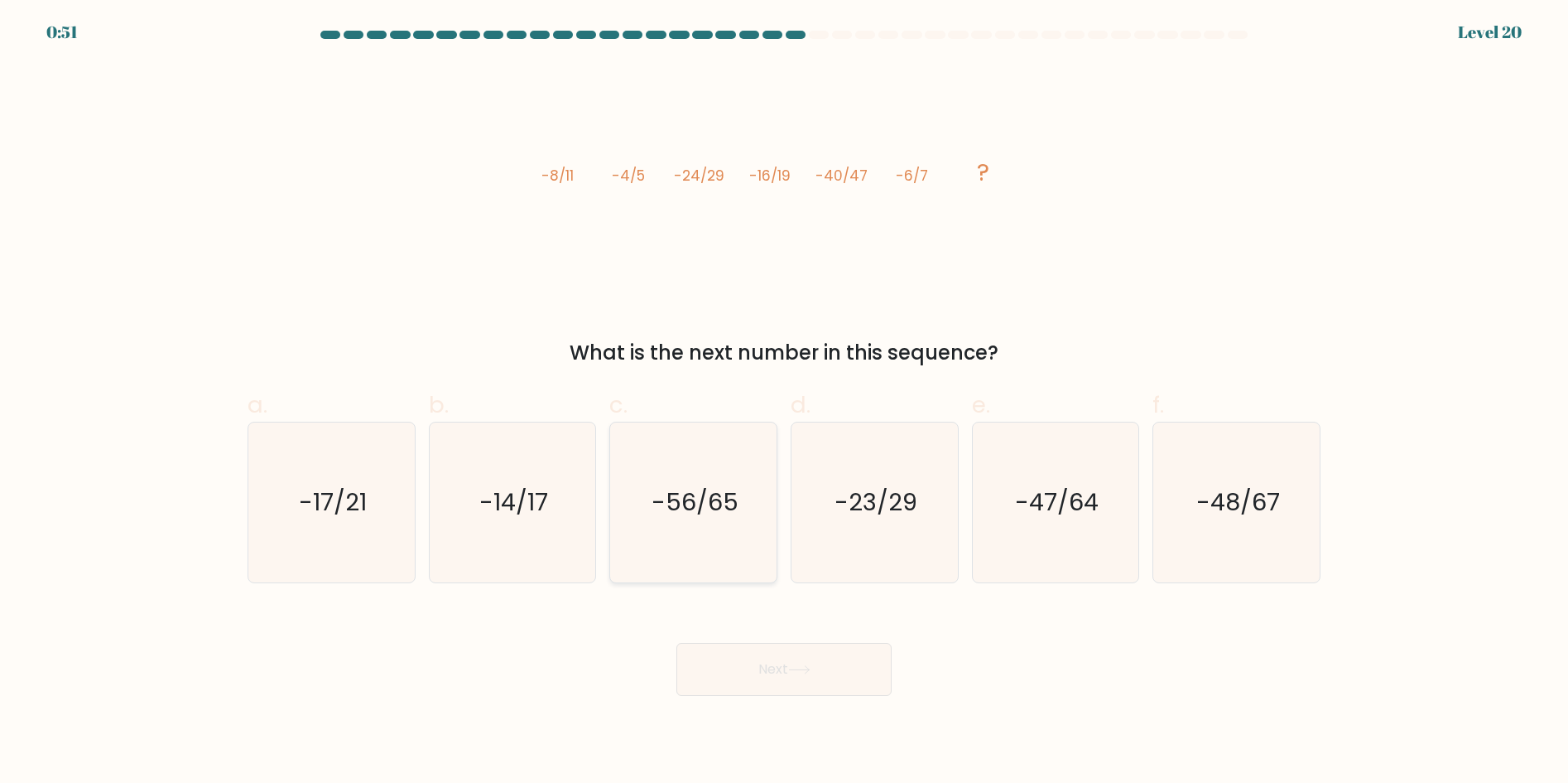
click at [713, 568] on icon "-56/65" at bounding box center [693, 502] width 160 height 160
click at [784, 402] on input "c. -56/65" at bounding box center [784, 398] width 1 height 11
radio input "true"
click at [758, 686] on button "Next" at bounding box center [784, 669] width 215 height 53
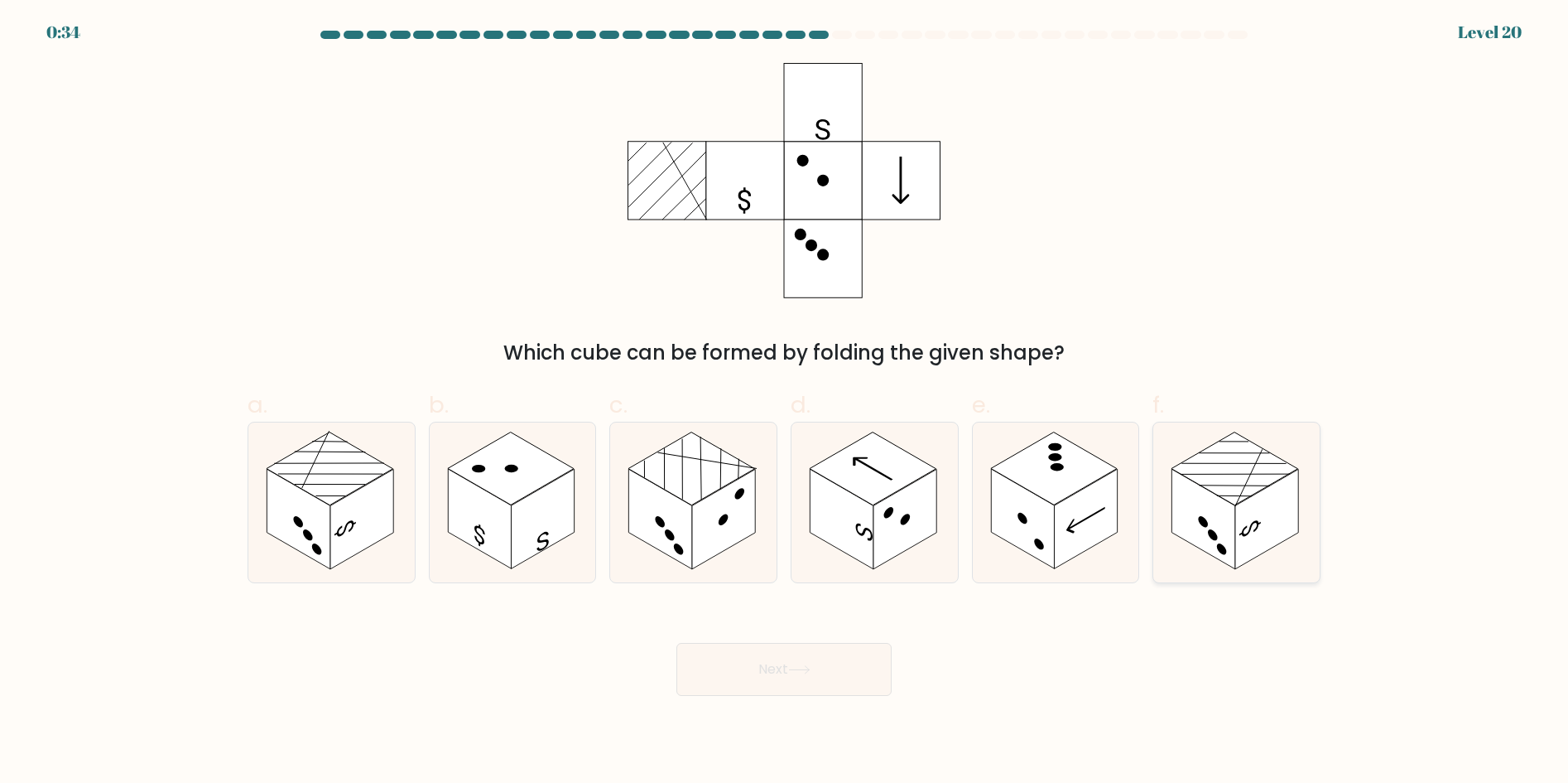
click at [1282, 458] on icon at bounding box center [1236, 502] width 167 height 160
click at [784, 402] on input "f." at bounding box center [784, 398] width 1 height 11
radio input "true"
click at [855, 676] on button "Next" at bounding box center [784, 669] width 215 height 53
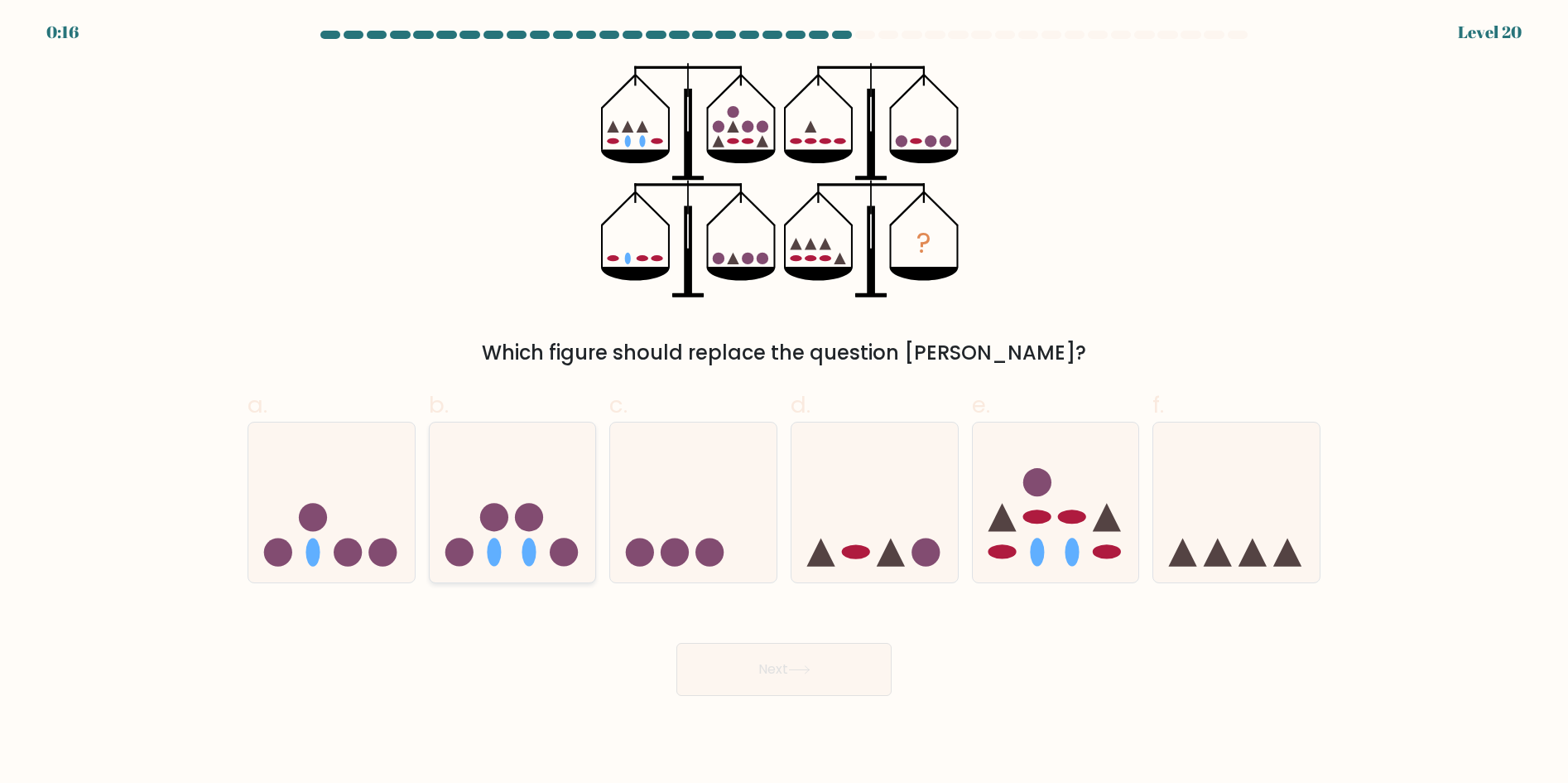
click at [556, 509] on icon at bounding box center [513, 501] width 167 height 137
click at [784, 402] on input "b." at bounding box center [784, 398] width 1 height 11
radio input "true"
click at [745, 675] on button "Next" at bounding box center [784, 669] width 215 height 53
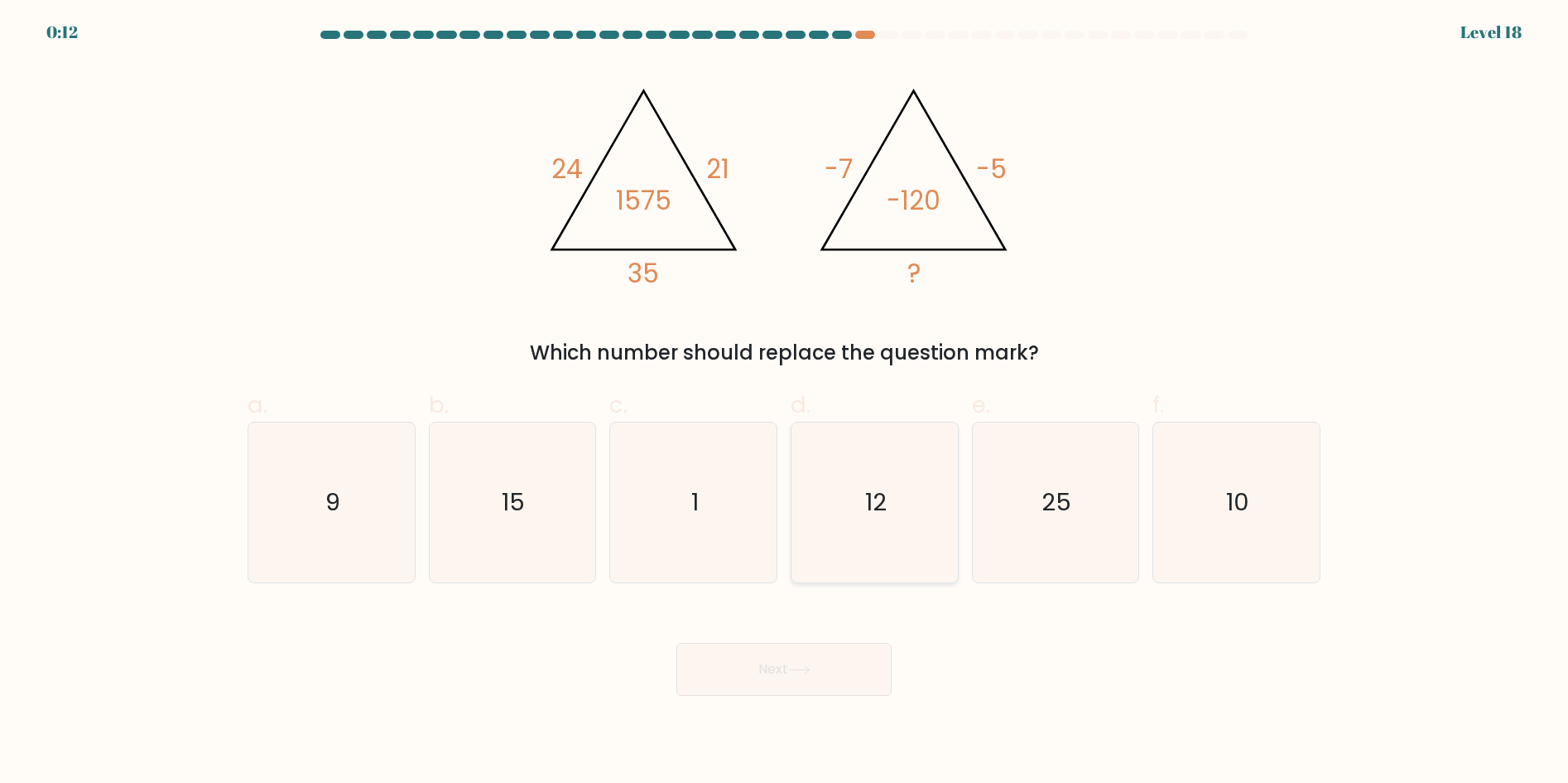
click at [816, 511] on icon "12" at bounding box center [874, 502] width 160 height 160
click at [784, 402] on input "d. 12" at bounding box center [784, 398] width 1 height 11
radio input "true"
click at [846, 643] on button "Next" at bounding box center [784, 669] width 215 height 53
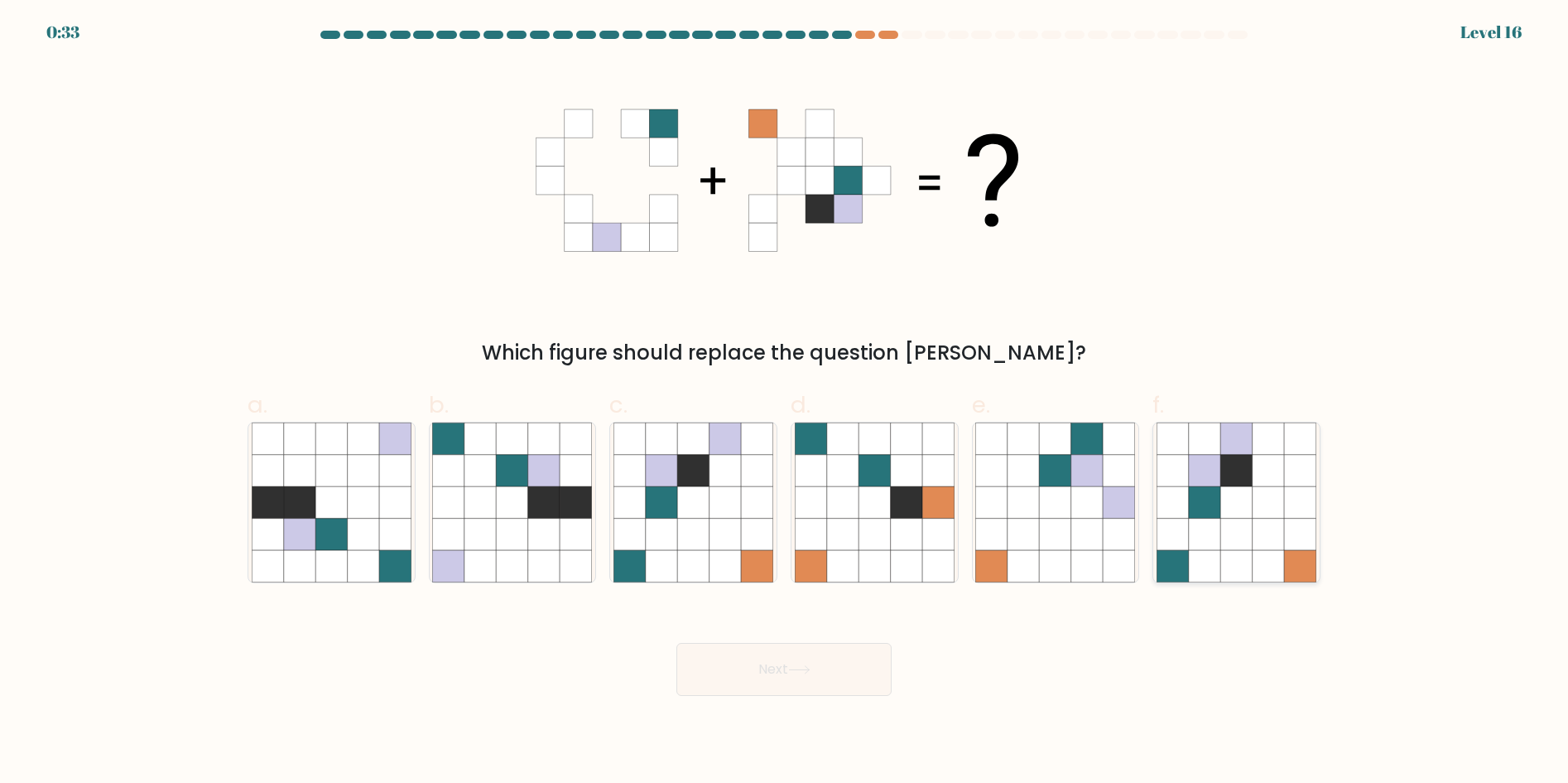
click at [1242, 477] on icon at bounding box center [1236, 471] width 31 height 32
click at [784, 402] on input "f." at bounding box center [784, 398] width 1 height 11
radio input "true"
click at [790, 669] on button "Next" at bounding box center [784, 669] width 215 height 53
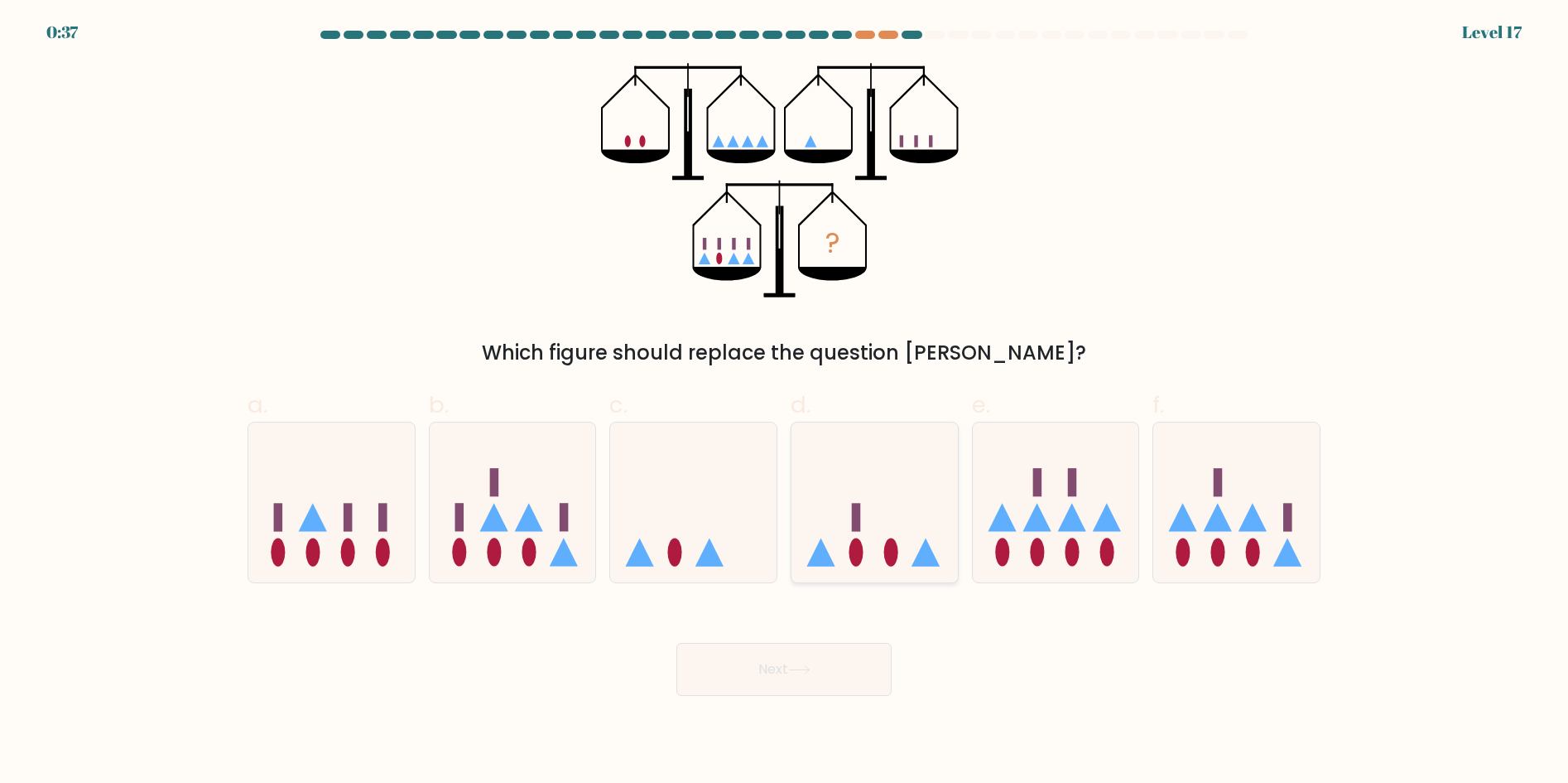
click at [900, 526] on icon at bounding box center [874, 501] width 167 height 137
click at [784, 402] on input "d." at bounding box center [784, 398] width 1 height 11
radio input "true"
click at [809, 662] on button "Next" at bounding box center [784, 669] width 215 height 53
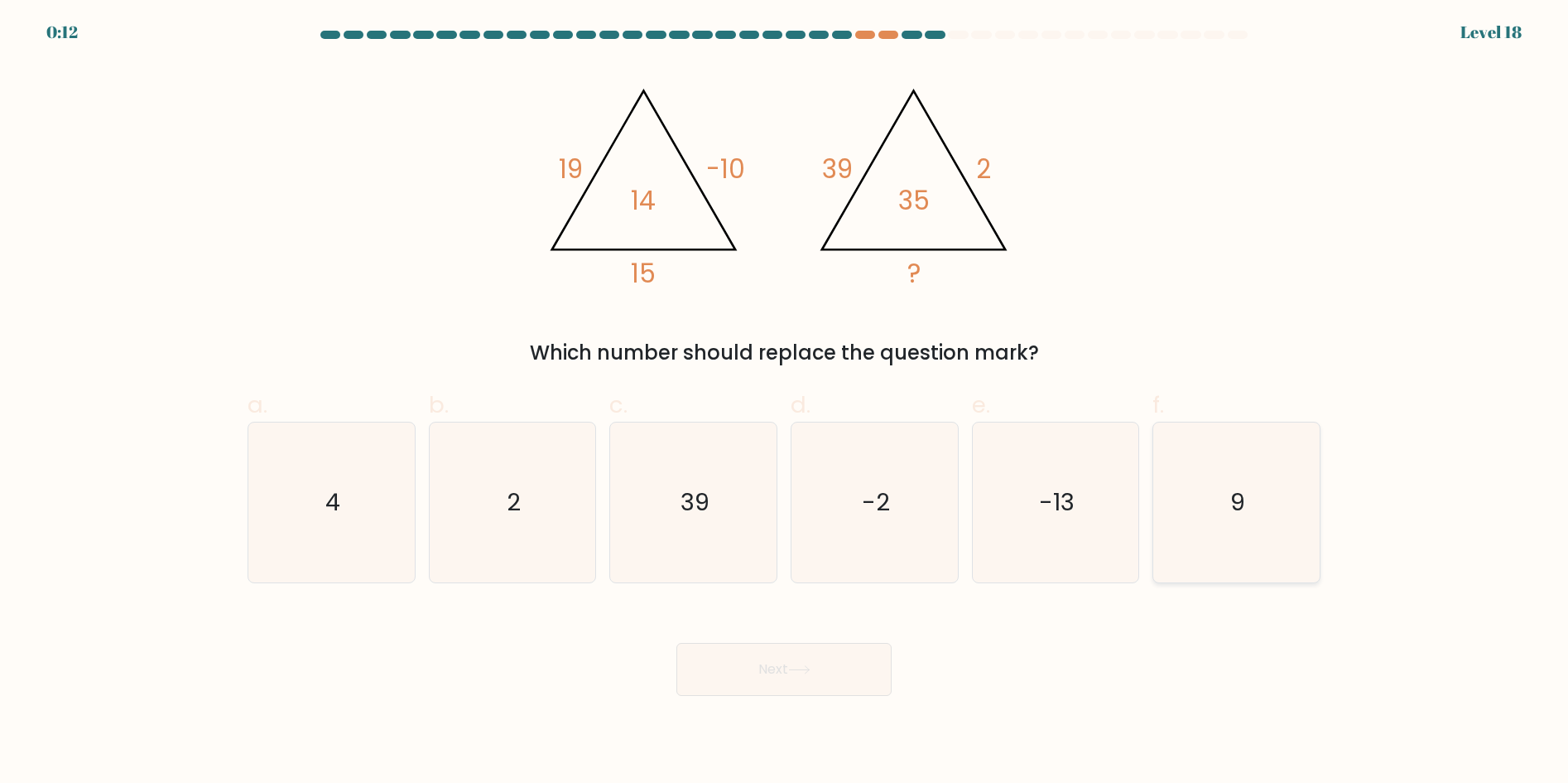
click at [1217, 524] on icon "9" at bounding box center [1236, 502] width 160 height 160
click at [784, 402] on input "f. 9" at bounding box center [784, 398] width 1 height 11
radio input "true"
click at [815, 651] on button "Next" at bounding box center [784, 669] width 215 height 53
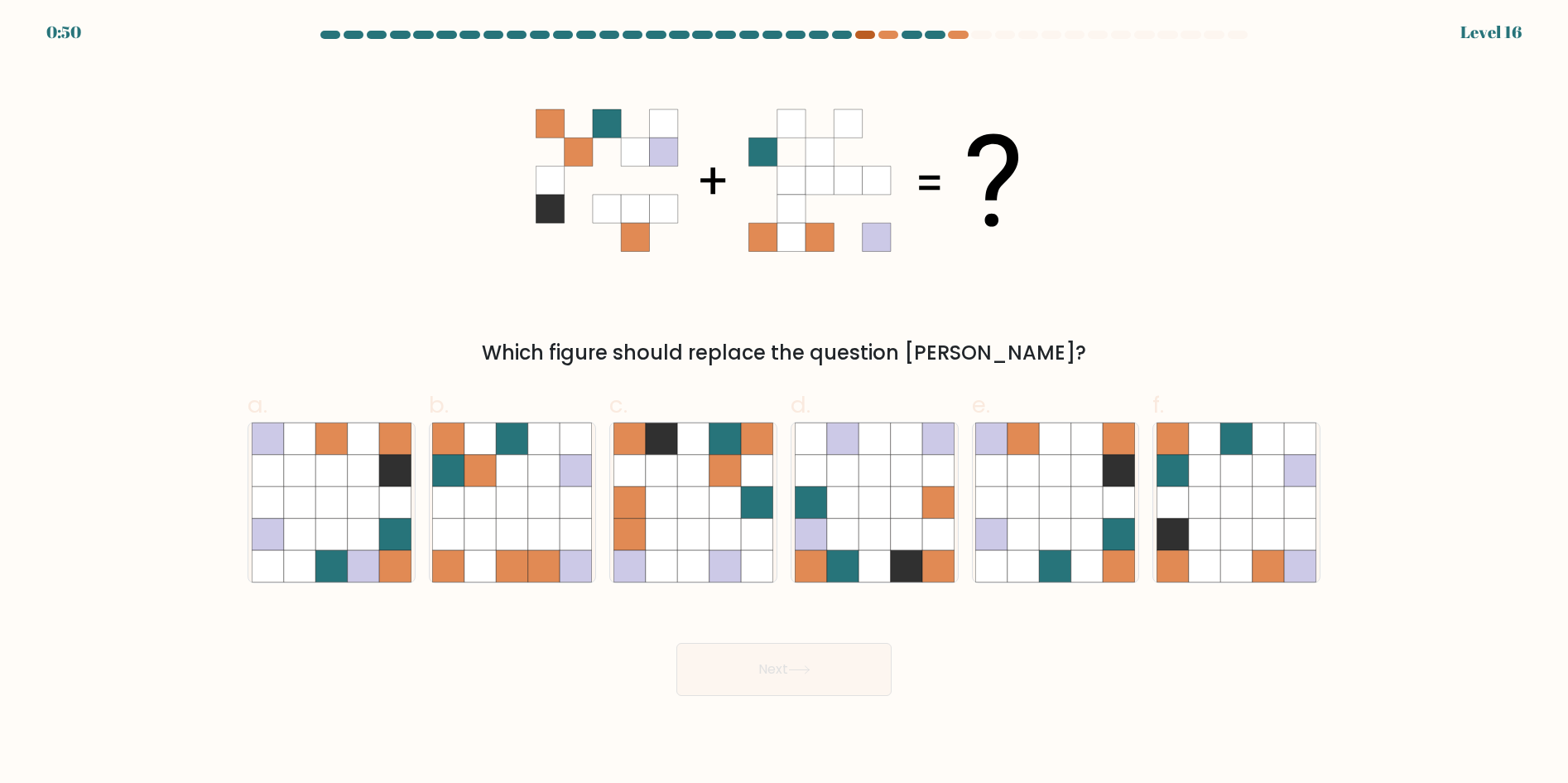
click at [869, 33] on div at bounding box center [864, 34] width 19 height 8
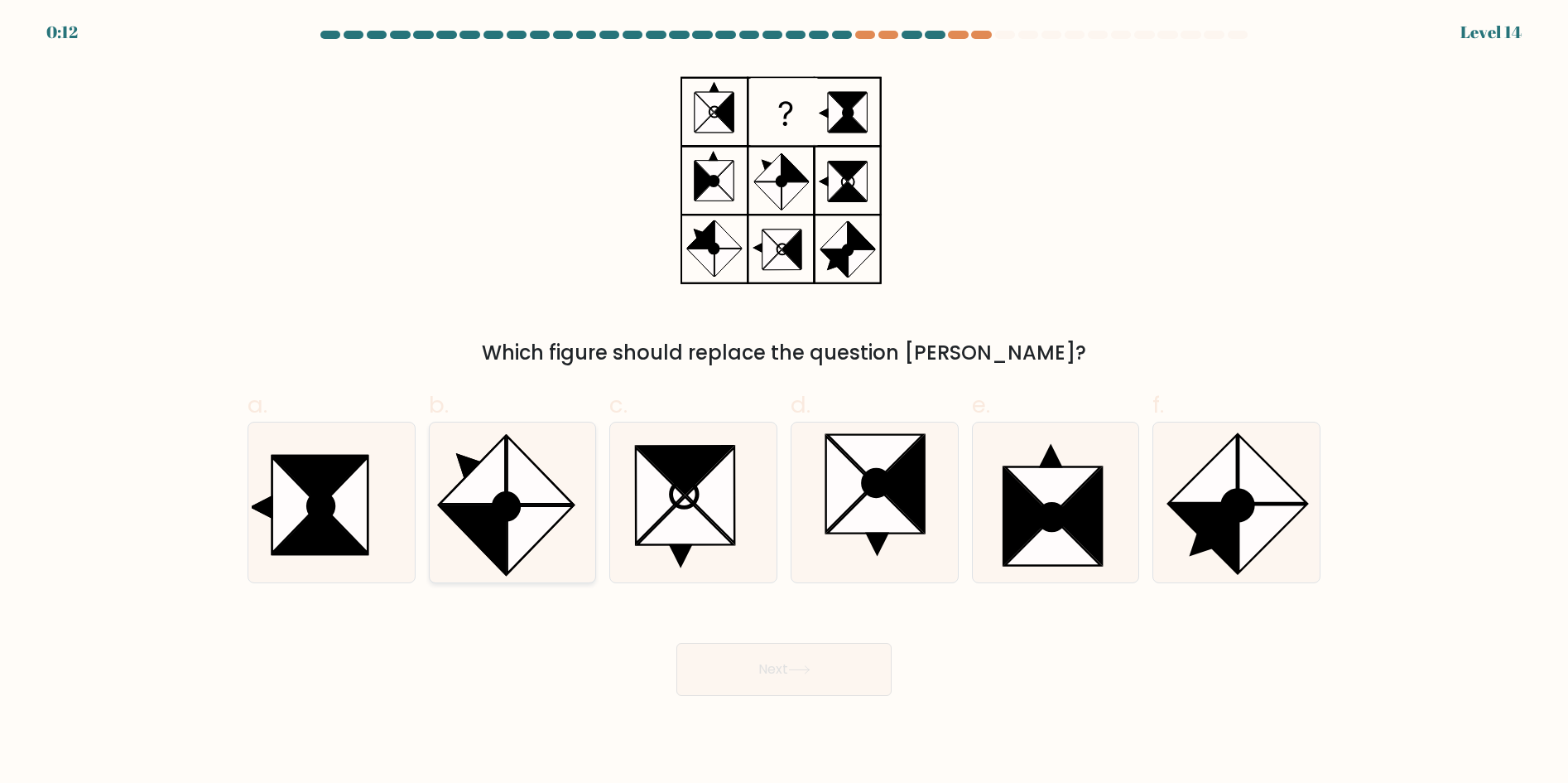
click at [527, 497] on icon at bounding box center [540, 469] width 66 height 68
click at [784, 402] on input "b." at bounding box center [784, 398] width 1 height 11
radio input "true"
click at [822, 687] on button "Next" at bounding box center [784, 669] width 215 height 53
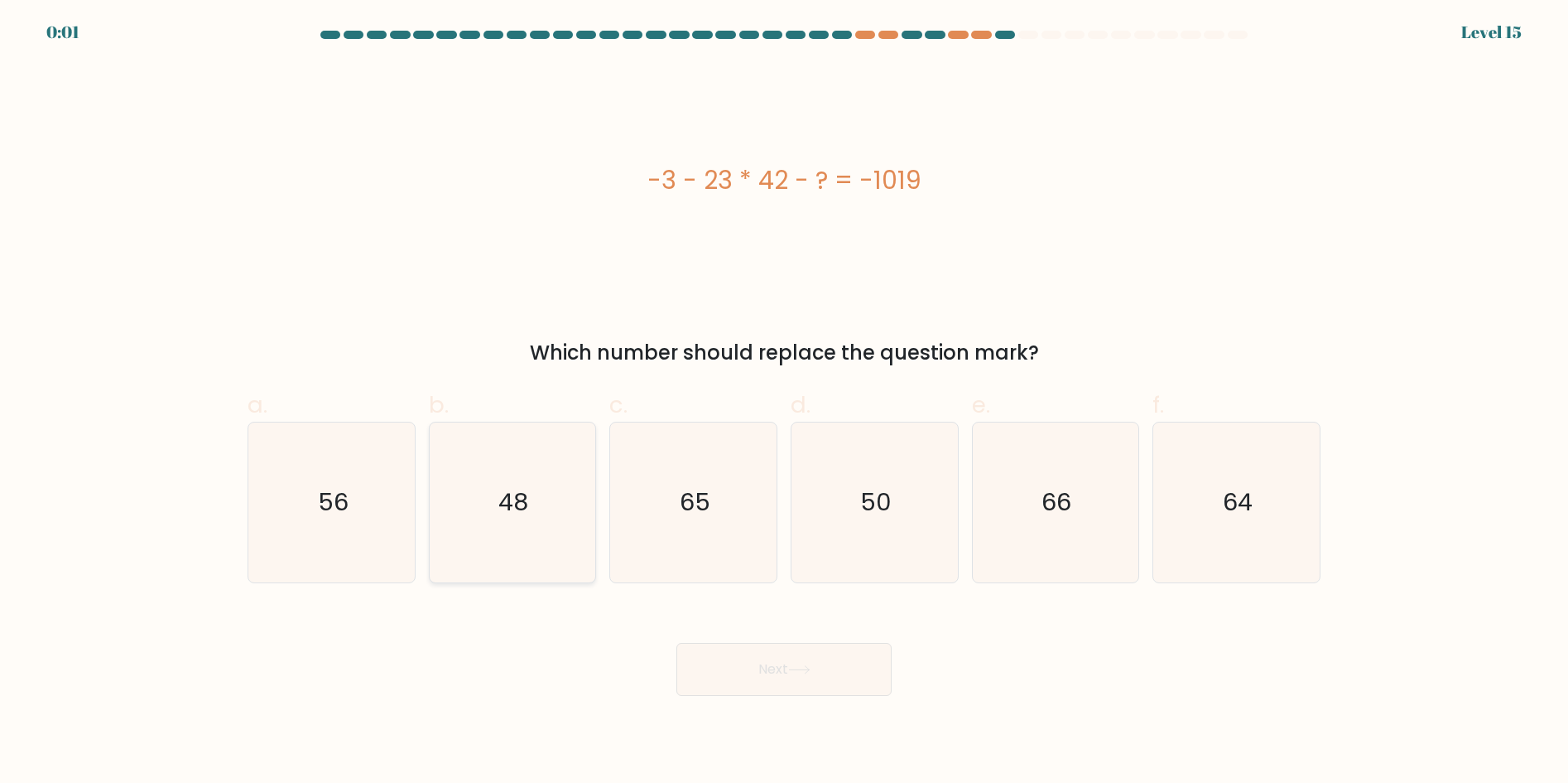
drag, startPoint x: 533, startPoint y: 542, endPoint x: 722, endPoint y: 644, distance: 214.8
click at [533, 542] on icon "48" at bounding box center [512, 502] width 160 height 160
click at [784, 402] on input "b. 48" at bounding box center [784, 398] width 1 height 11
radio input "true"
click at [759, 664] on button "Next" at bounding box center [784, 669] width 215 height 53
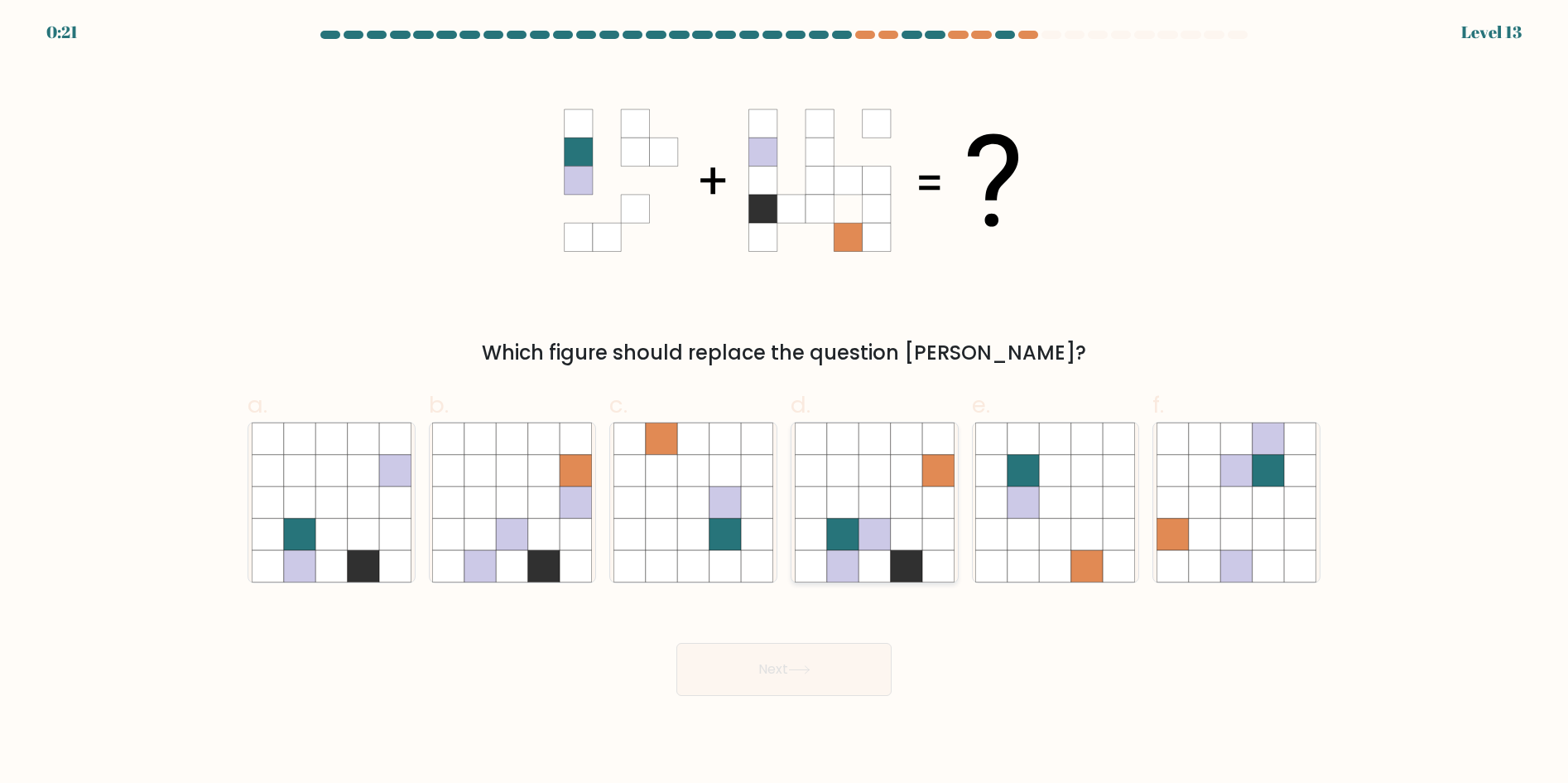
click at [855, 548] on icon at bounding box center [843, 535] width 31 height 32
click at [784, 402] on input "d." at bounding box center [784, 398] width 1 height 11
radio input "true"
click at [777, 667] on button "Next" at bounding box center [784, 669] width 215 height 53
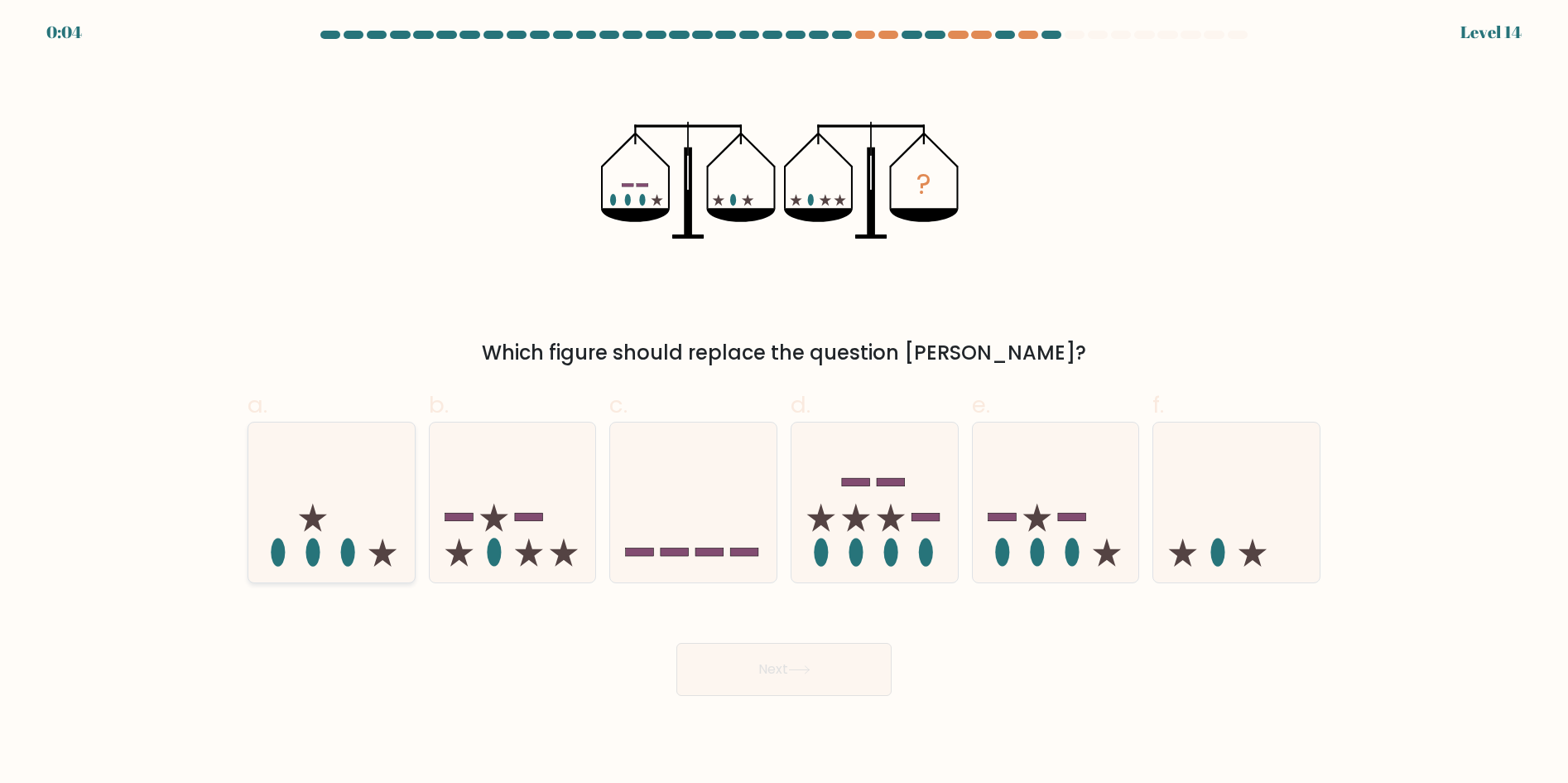
click at [346, 547] on ellipse at bounding box center [347, 552] width 14 height 28
click at [784, 402] on input "a." at bounding box center [784, 398] width 1 height 11
radio input "true"
click at [826, 681] on button "Next" at bounding box center [784, 669] width 215 height 53
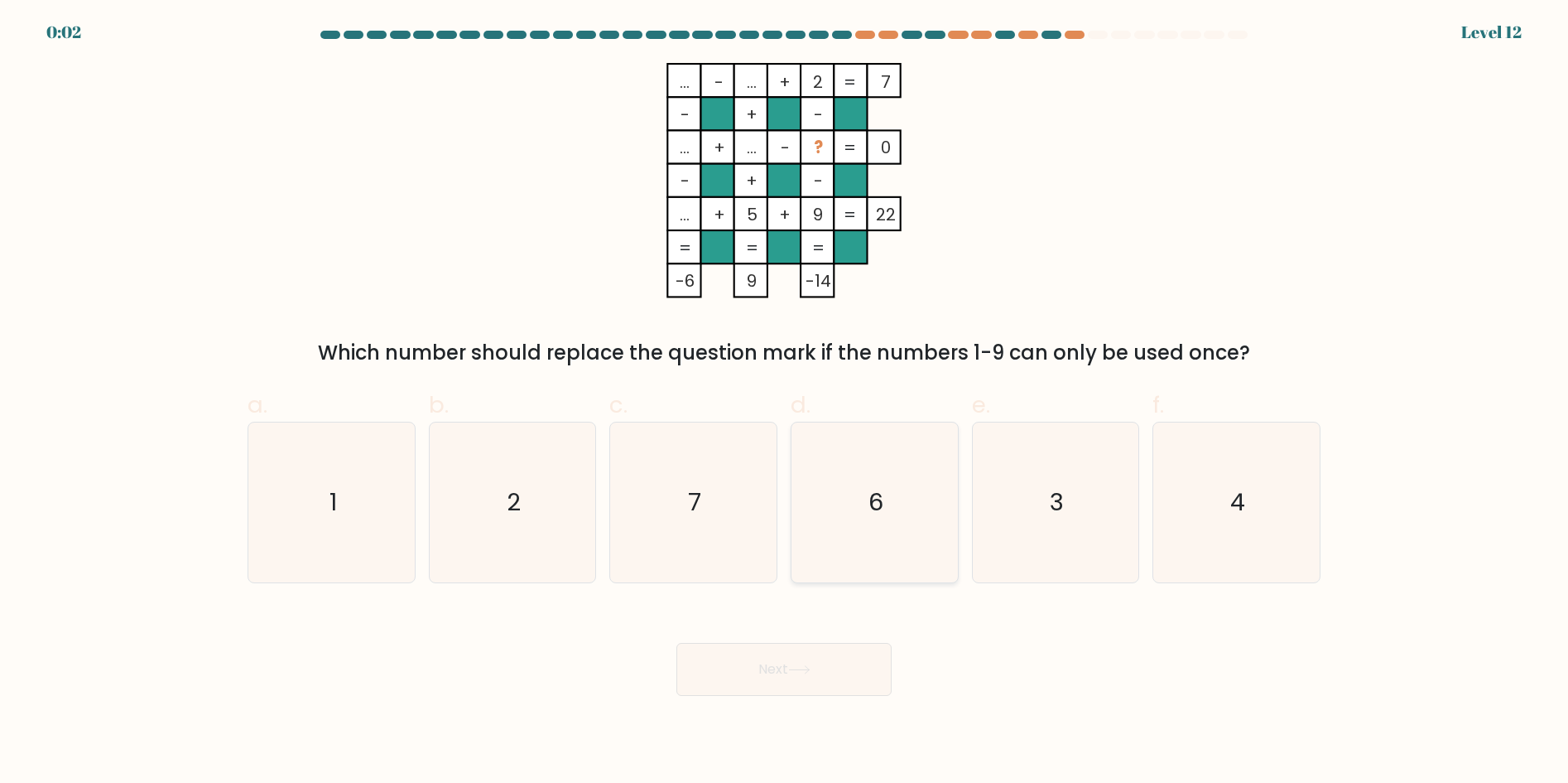
click at [905, 529] on icon "6" at bounding box center [874, 502] width 160 height 160
click at [784, 402] on input "d. 6" at bounding box center [784, 398] width 1 height 11
radio input "true"
click at [779, 667] on button "Next" at bounding box center [784, 669] width 215 height 53
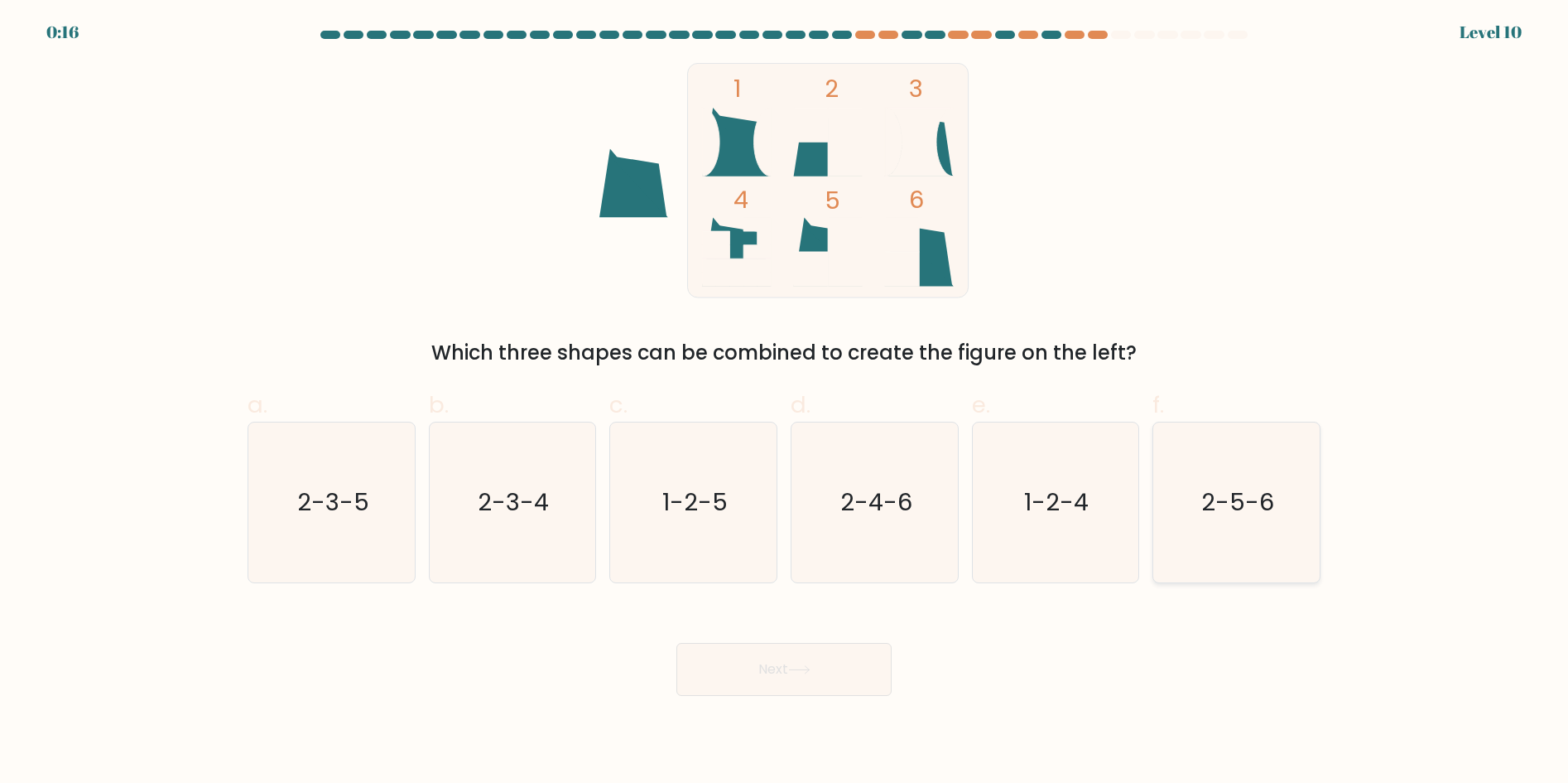
click at [1186, 492] on icon "2-5-6" at bounding box center [1236, 502] width 160 height 160
click at [784, 402] on input "f. 2-5-6" at bounding box center [784, 398] width 1 height 11
radio input "true"
click at [837, 660] on button "Next" at bounding box center [784, 669] width 215 height 53
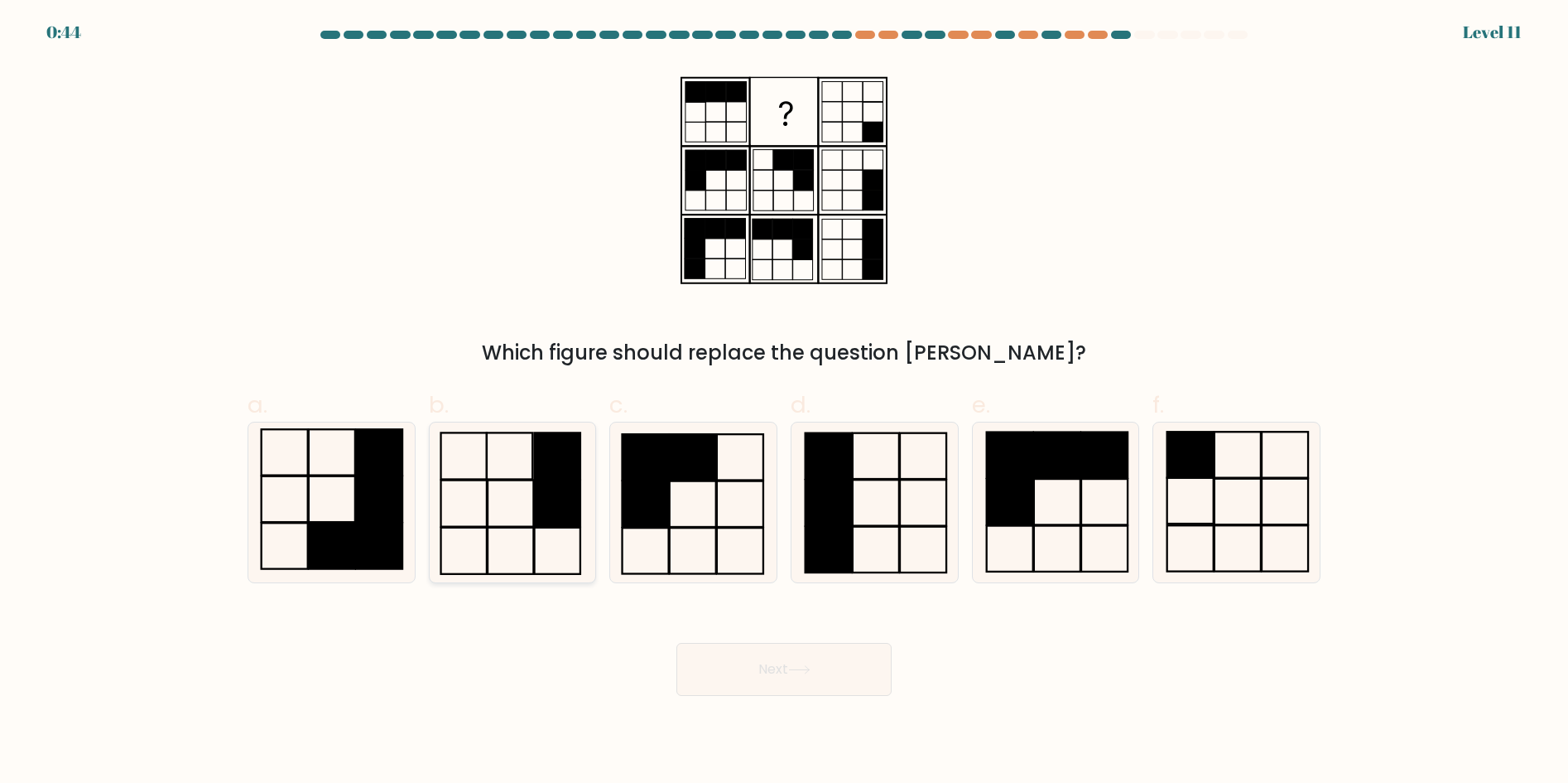
click at [548, 487] on rect at bounding box center [557, 503] width 45 height 46
click at [784, 402] on input "b." at bounding box center [784, 398] width 1 height 11
radio input "true"
click at [758, 668] on button "Next" at bounding box center [784, 669] width 215 height 53
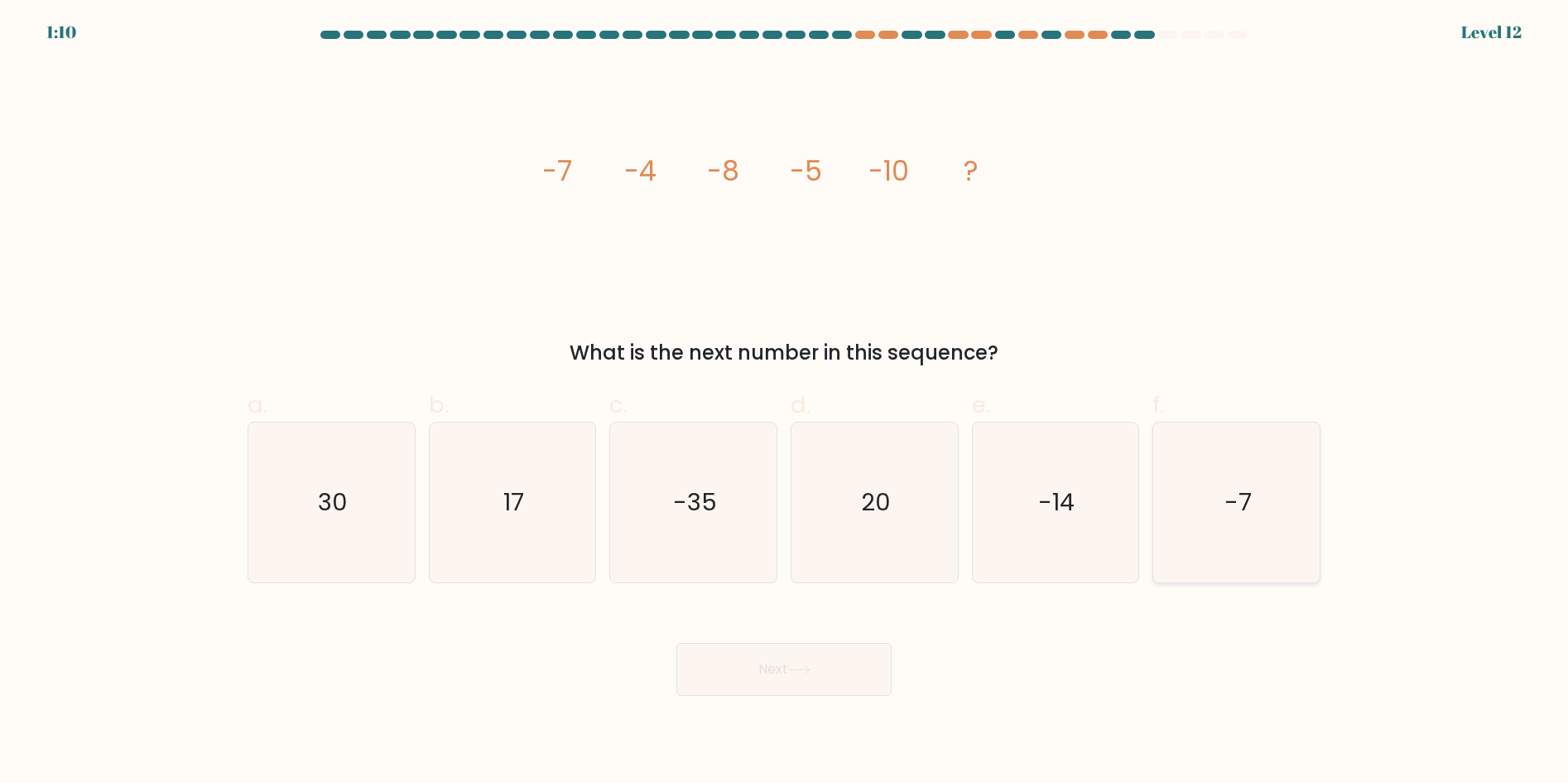
click at [1267, 456] on icon "-7" at bounding box center [1236, 502] width 160 height 160
click at [784, 402] on input "f. -7" at bounding box center [784, 398] width 1 height 11
radio input "true"
click at [859, 668] on button "Next" at bounding box center [784, 669] width 215 height 53
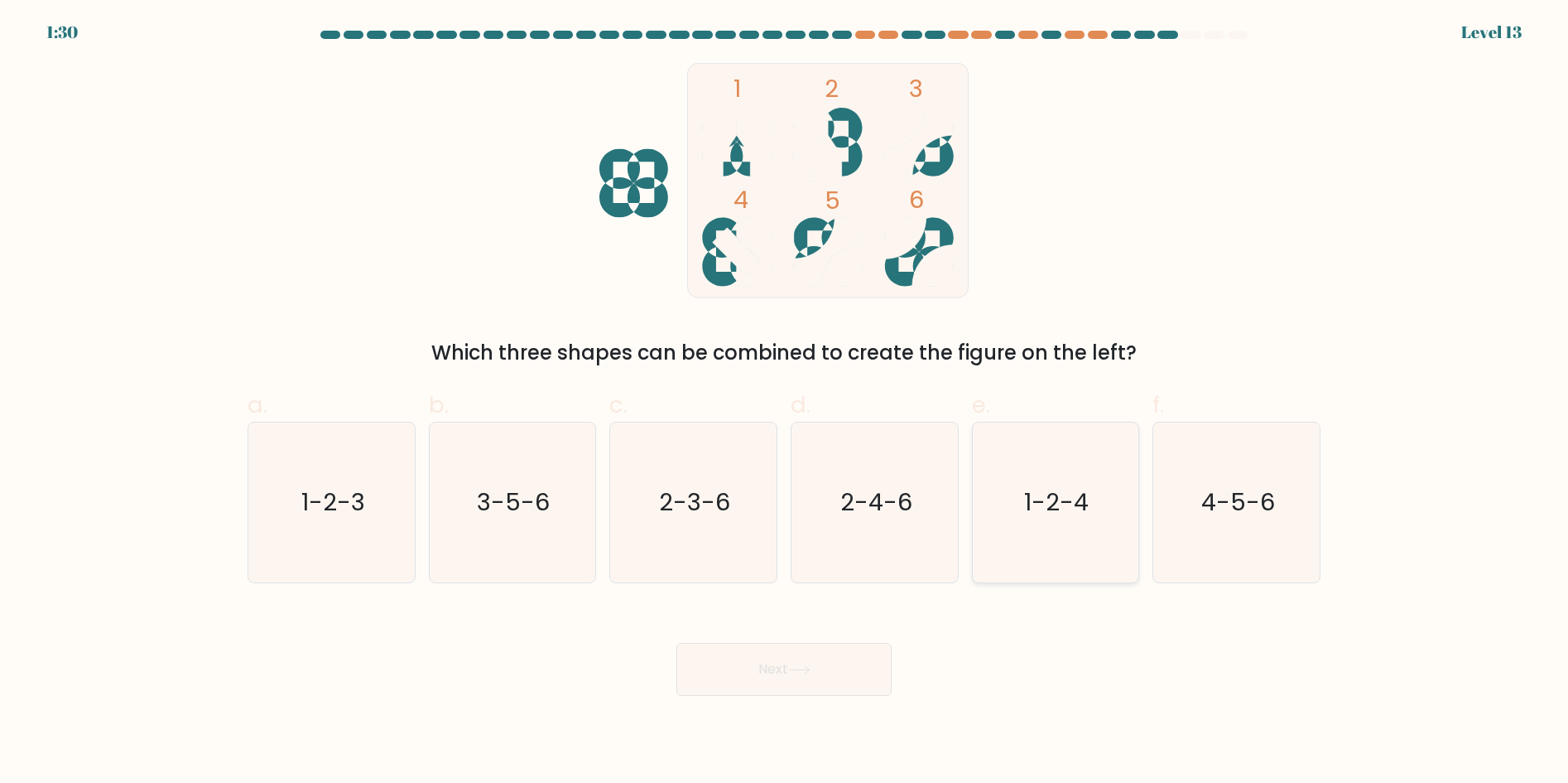
click at [1061, 499] on text "1-2-4" at bounding box center [1058, 502] width 65 height 33
click at [784, 402] on input "e. 1-2-4" at bounding box center [784, 398] width 1 height 11
radio input "true"
click at [815, 668] on button "Next" at bounding box center [784, 669] width 215 height 53
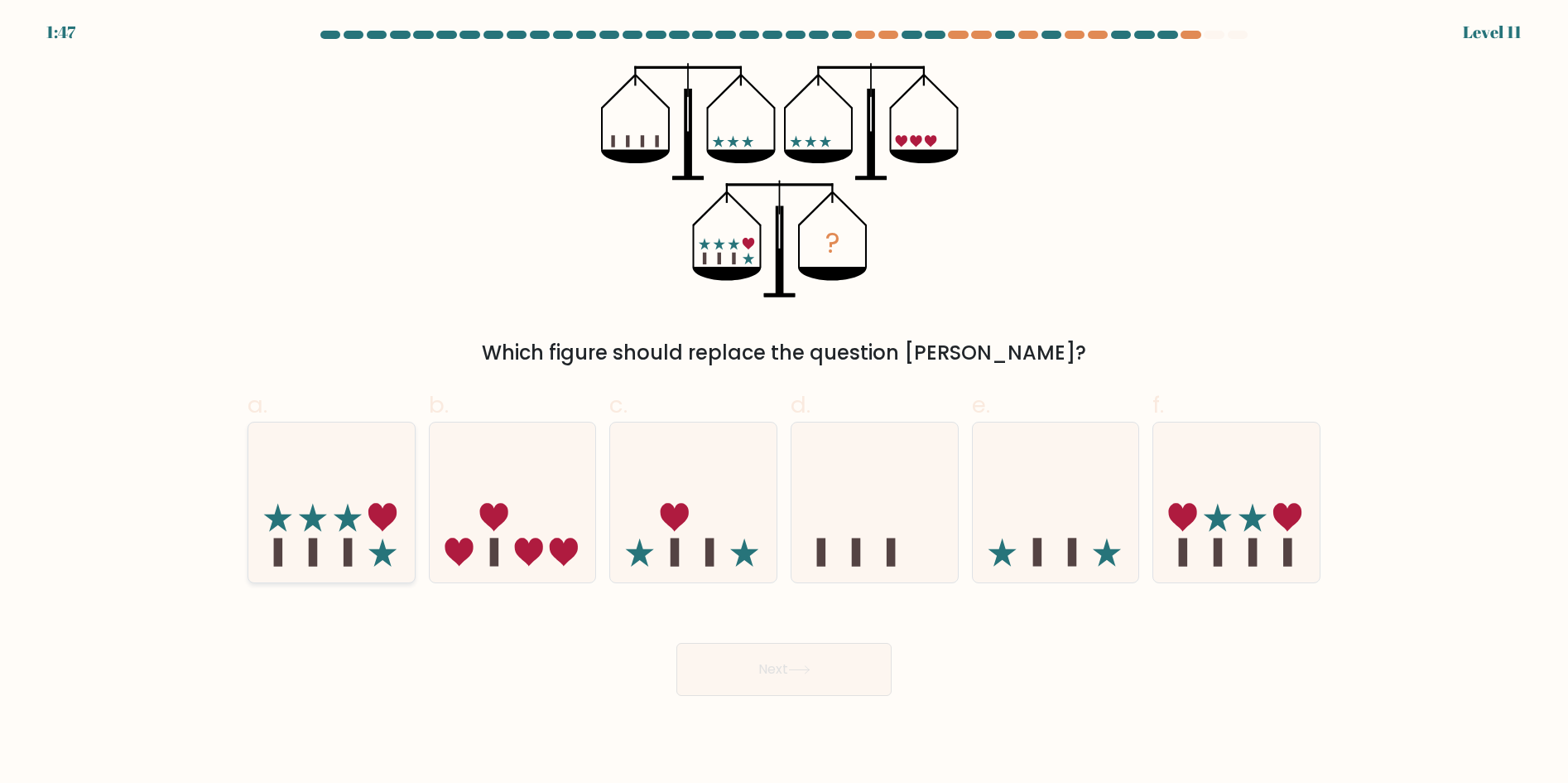
click at [328, 488] on icon at bounding box center [332, 501] width 167 height 137
click at [784, 402] on input "a." at bounding box center [784, 398] width 1 height 11
radio input "true"
click at [730, 663] on button "Next" at bounding box center [784, 669] width 215 height 53
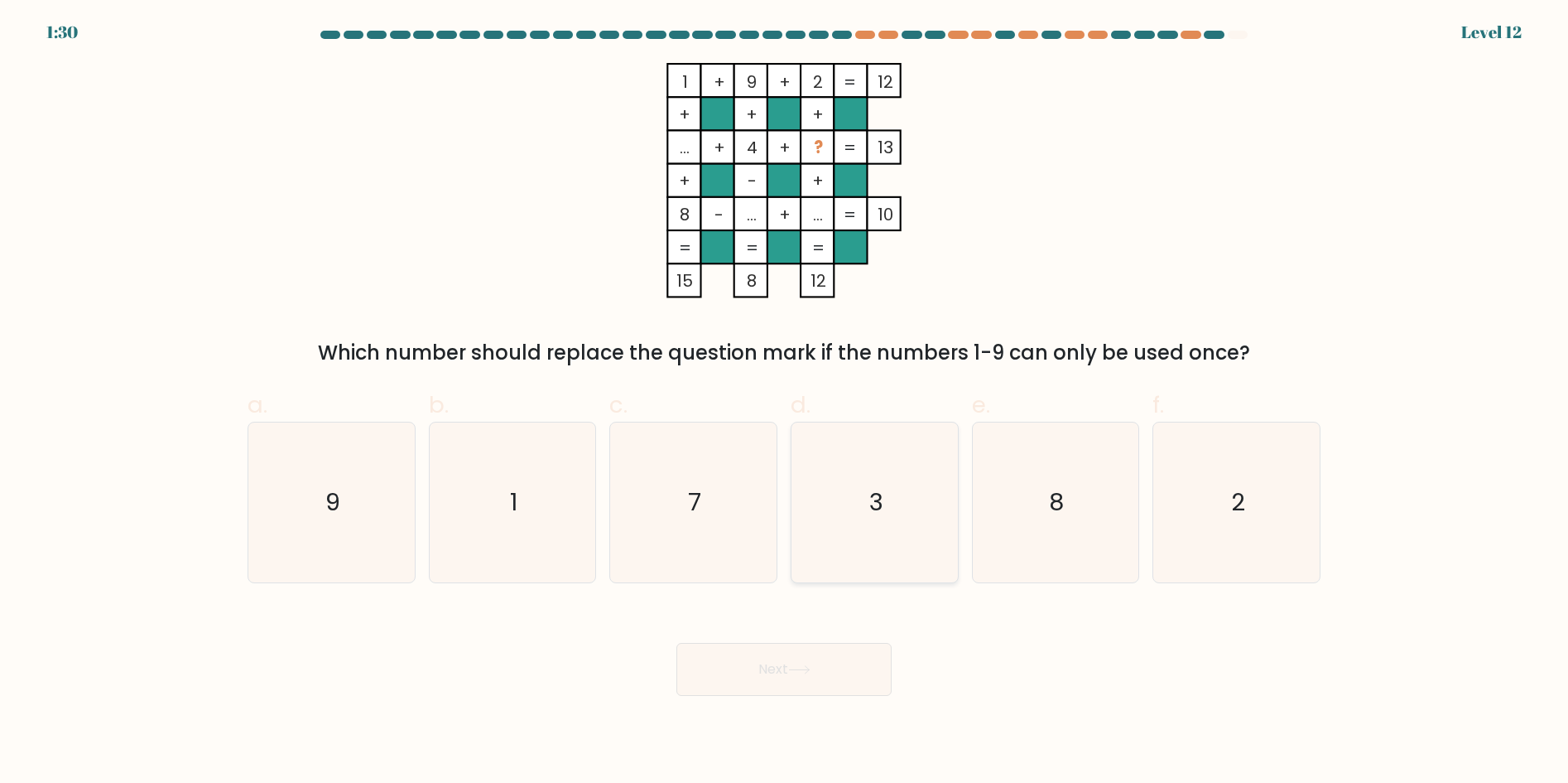
click at [921, 492] on icon "3" at bounding box center [874, 502] width 160 height 160
click at [784, 402] on input "d. 3" at bounding box center [784, 398] width 1 height 11
radio input "true"
click at [808, 654] on button "Next" at bounding box center [784, 669] width 215 height 53
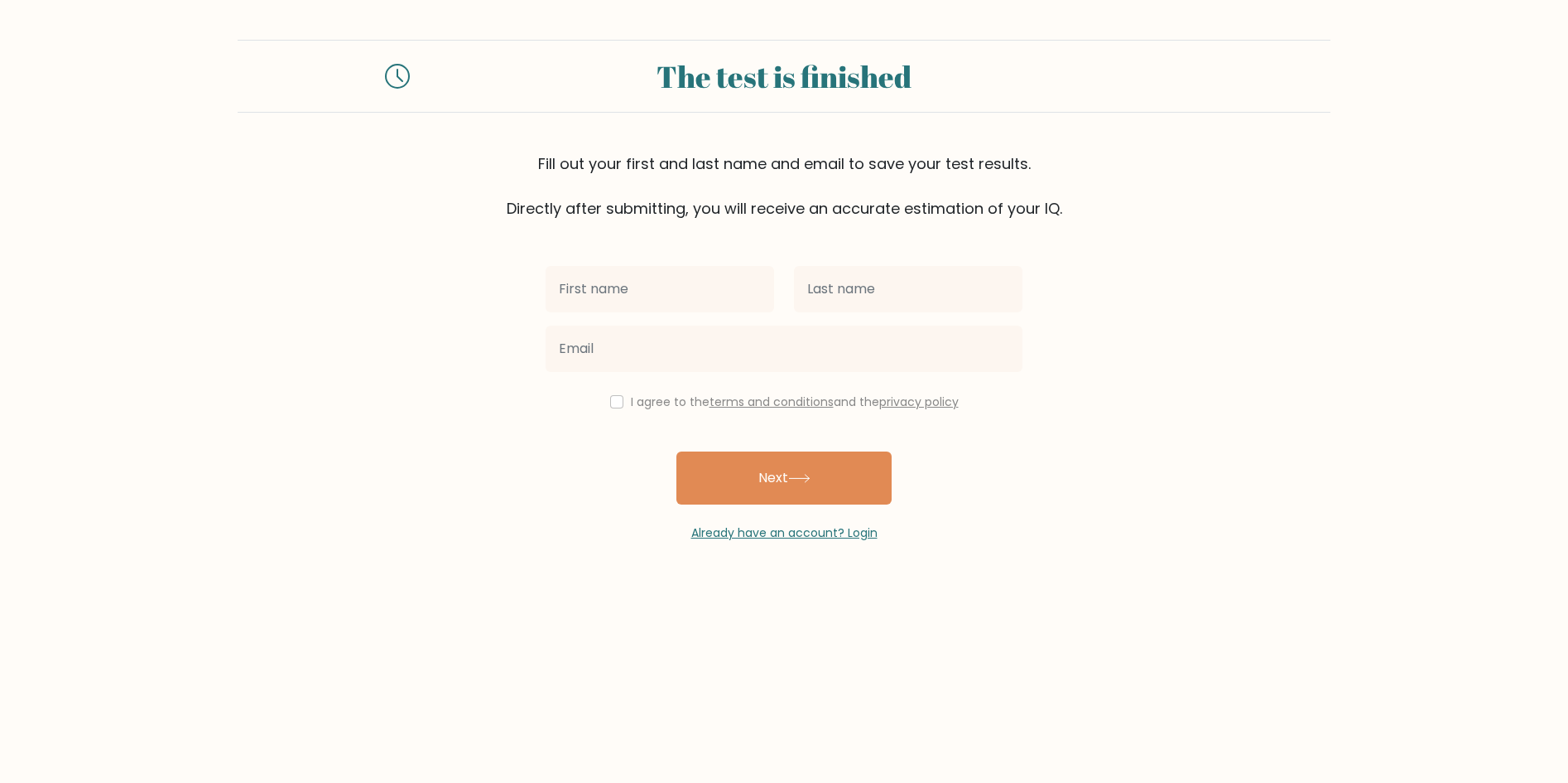
click at [620, 291] on input "text" at bounding box center [659, 289] width 229 height 46
type input "[PERSON_NAME]"
click at [881, 284] on input "text" at bounding box center [908, 289] width 229 height 46
type input "[PERSON_NAME]"
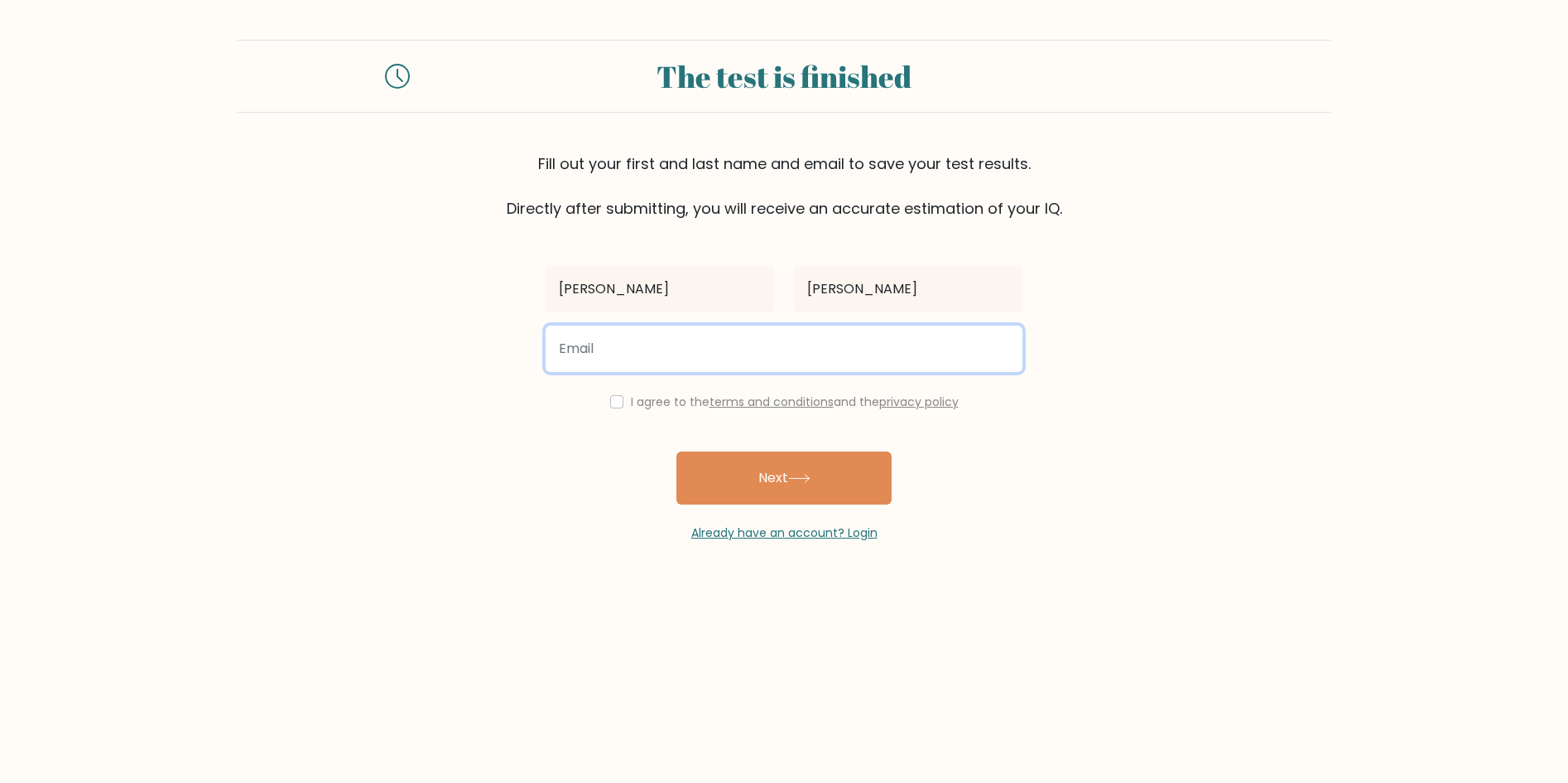
click at [789, 342] on input "email" at bounding box center [784, 348] width 477 height 46
type input "[EMAIL_ADDRESS][PERSON_NAME][DOMAIN_NAME]"
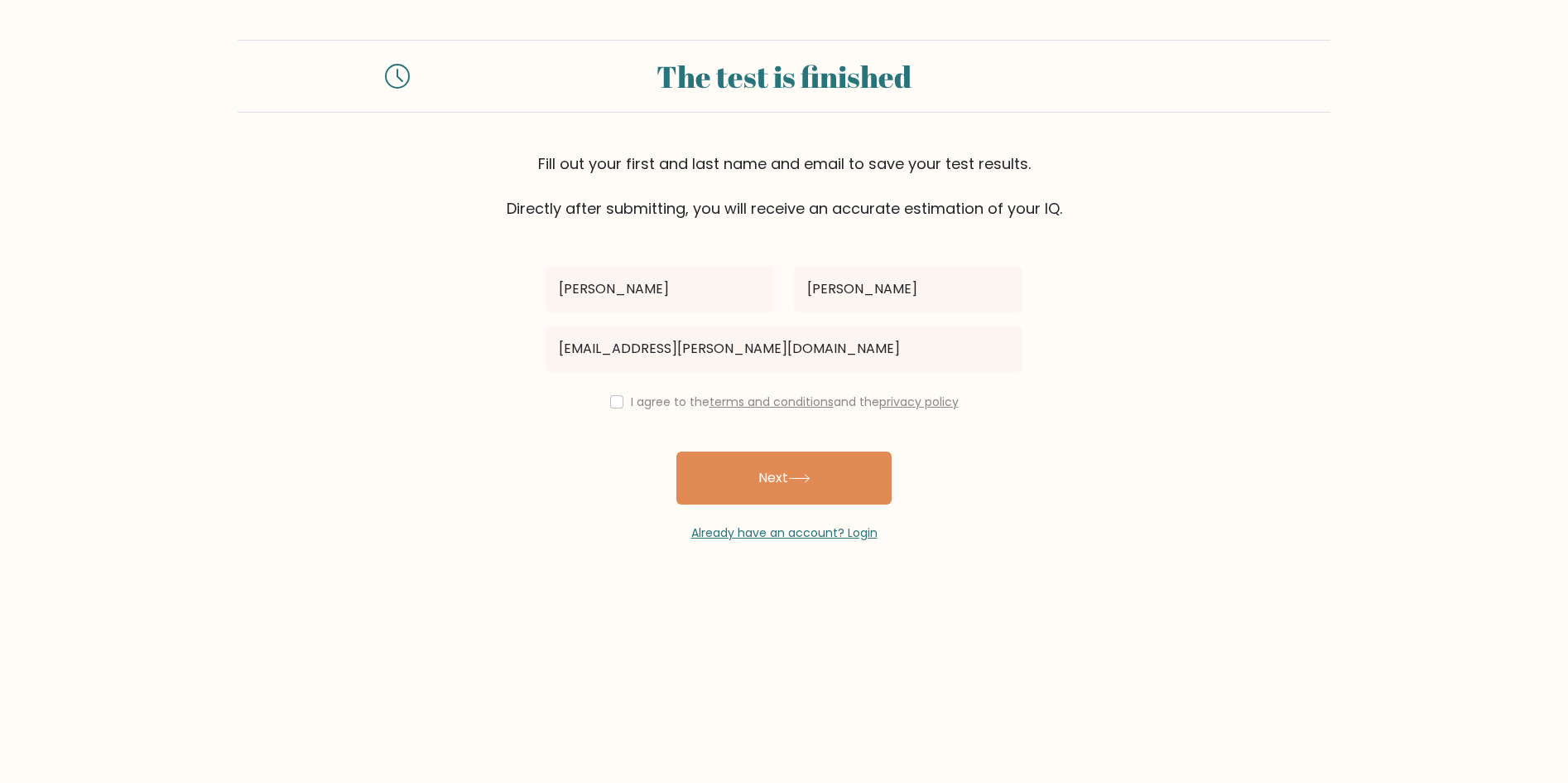
click at [650, 401] on label "I agree to the terms and conditions and the privacy policy" at bounding box center [795, 402] width 328 height 17
click at [616, 403] on input "checkbox" at bounding box center [617, 401] width 13 height 13
checkbox input "true"
click at [773, 487] on button "Next" at bounding box center [784, 477] width 215 height 53
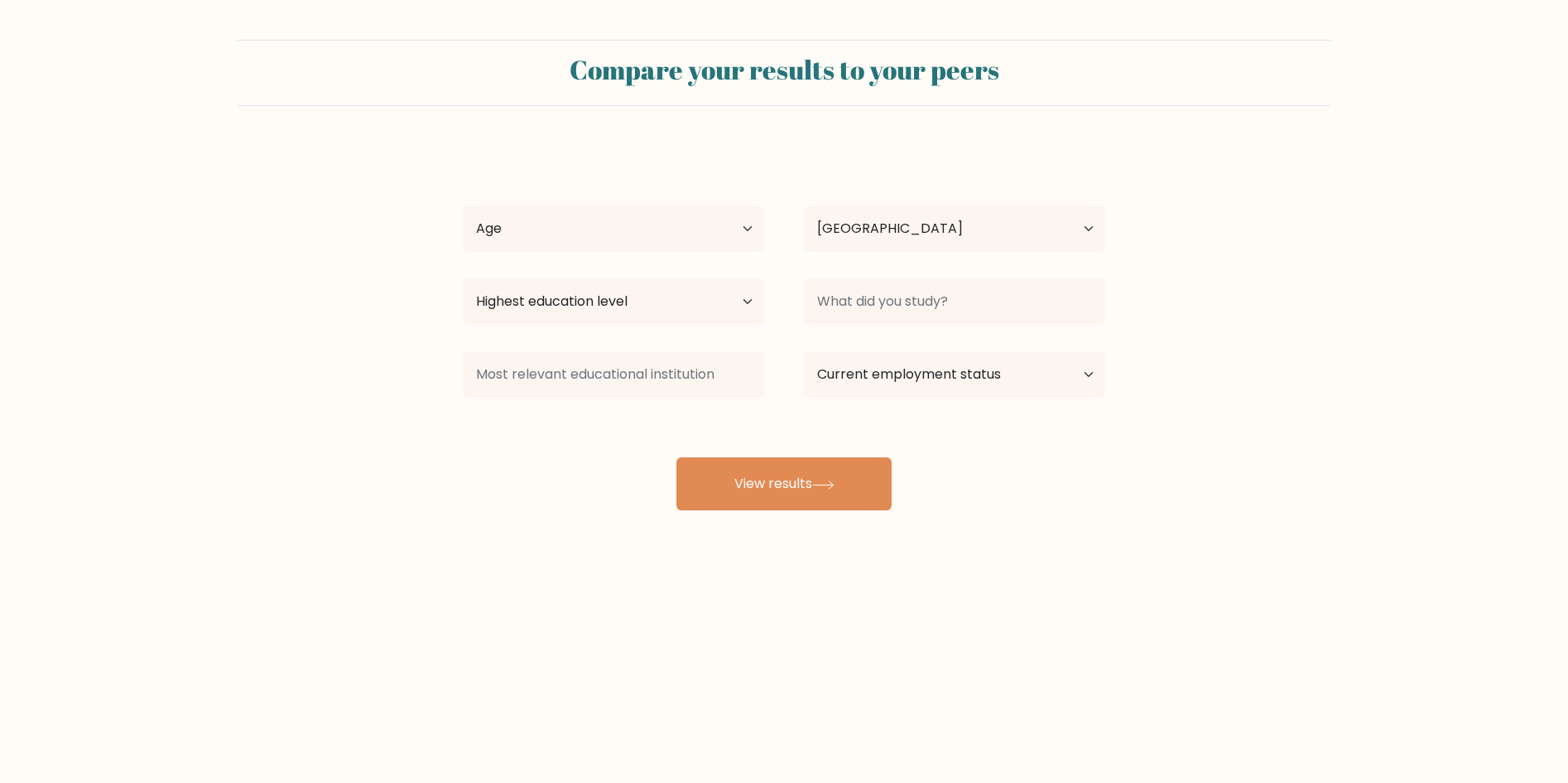
select select "US"
click at [682, 239] on select "Age Under 18 years old 18-24 years old 25-34 years old 35-44 years old 45-54 ye…" at bounding box center [613, 229] width 301 height 46
select select "25_34"
click at [463, 206] on select "Age Under 18 years old 18-24 years old 25-34 years old 35-44 years old 45-54 ye…" at bounding box center [613, 229] width 301 height 46
click at [611, 307] on select "Highest education level No schooling Primary Lower Secondary Upper Secondary Oc…" at bounding box center [613, 301] width 301 height 46
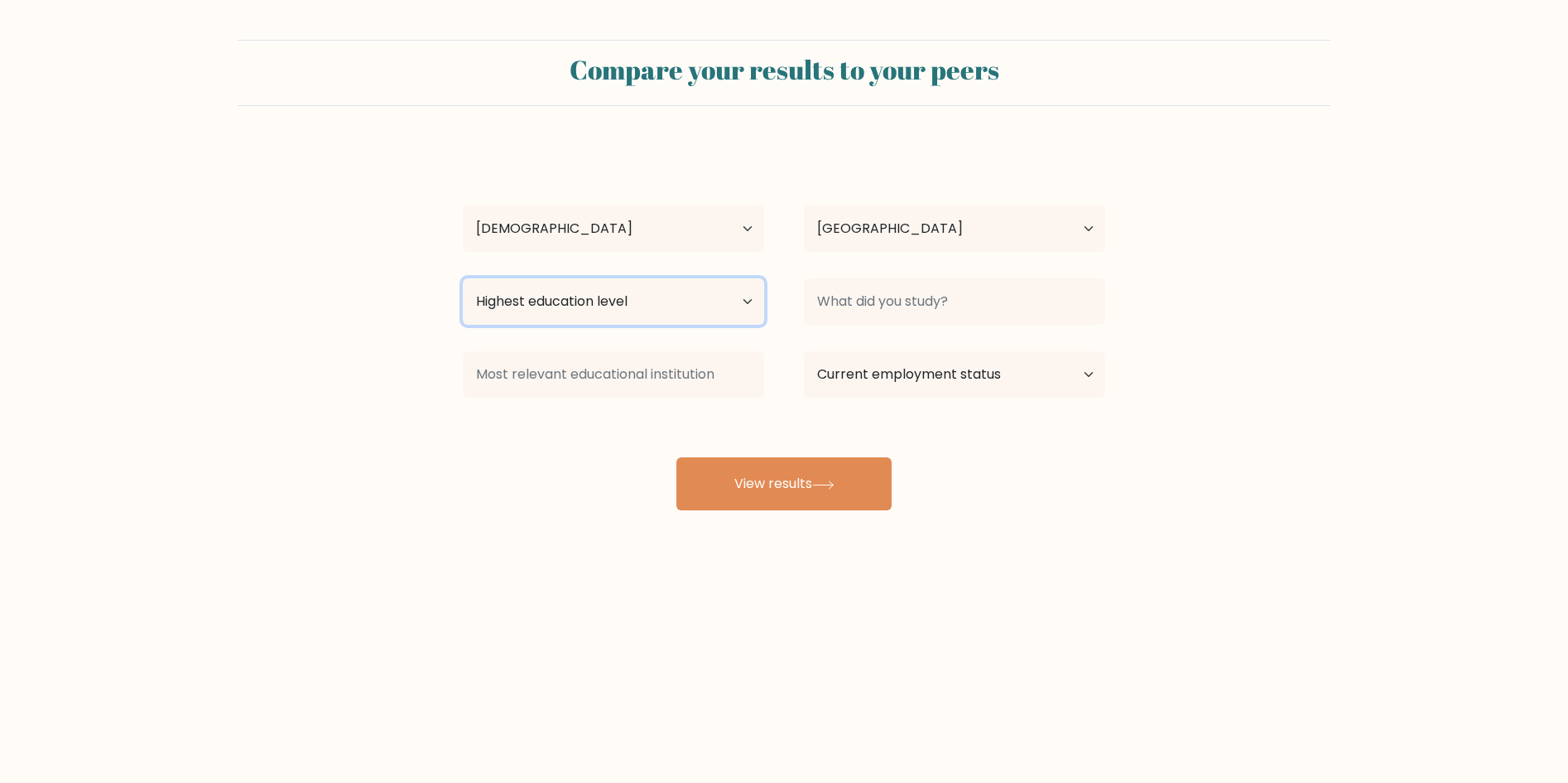
select select "bachelors_degree"
click at [463, 278] on select "Highest education level No schooling Primary Lower Secondary Upper Secondary Oc…" at bounding box center [613, 301] width 301 height 46
click at [971, 300] on input at bounding box center [954, 301] width 301 height 46
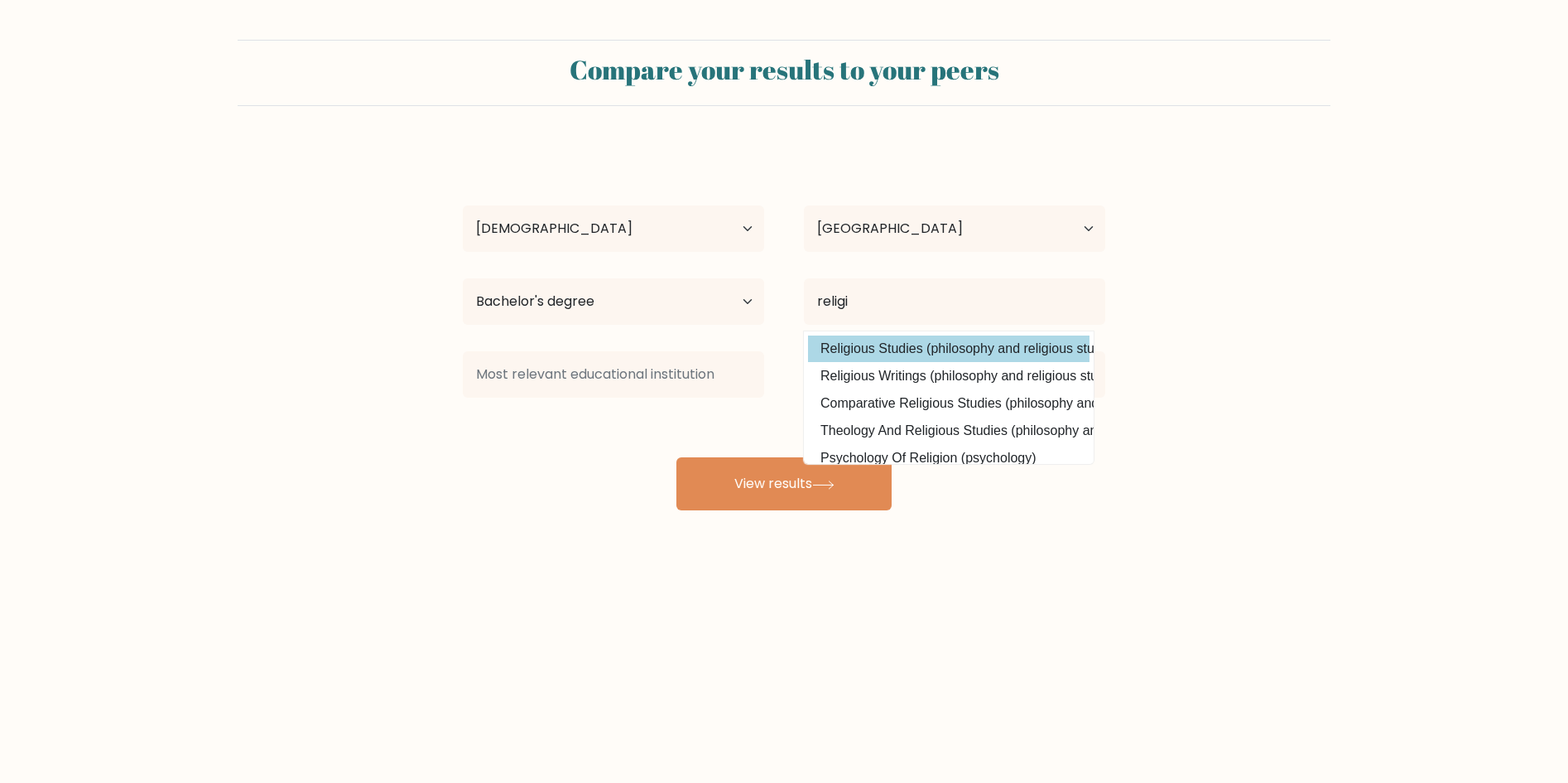
click at [956, 338] on option "Religious Studies (philosophy and religious studies)" at bounding box center [948, 348] width 282 height 27
type input "Religious Studies"
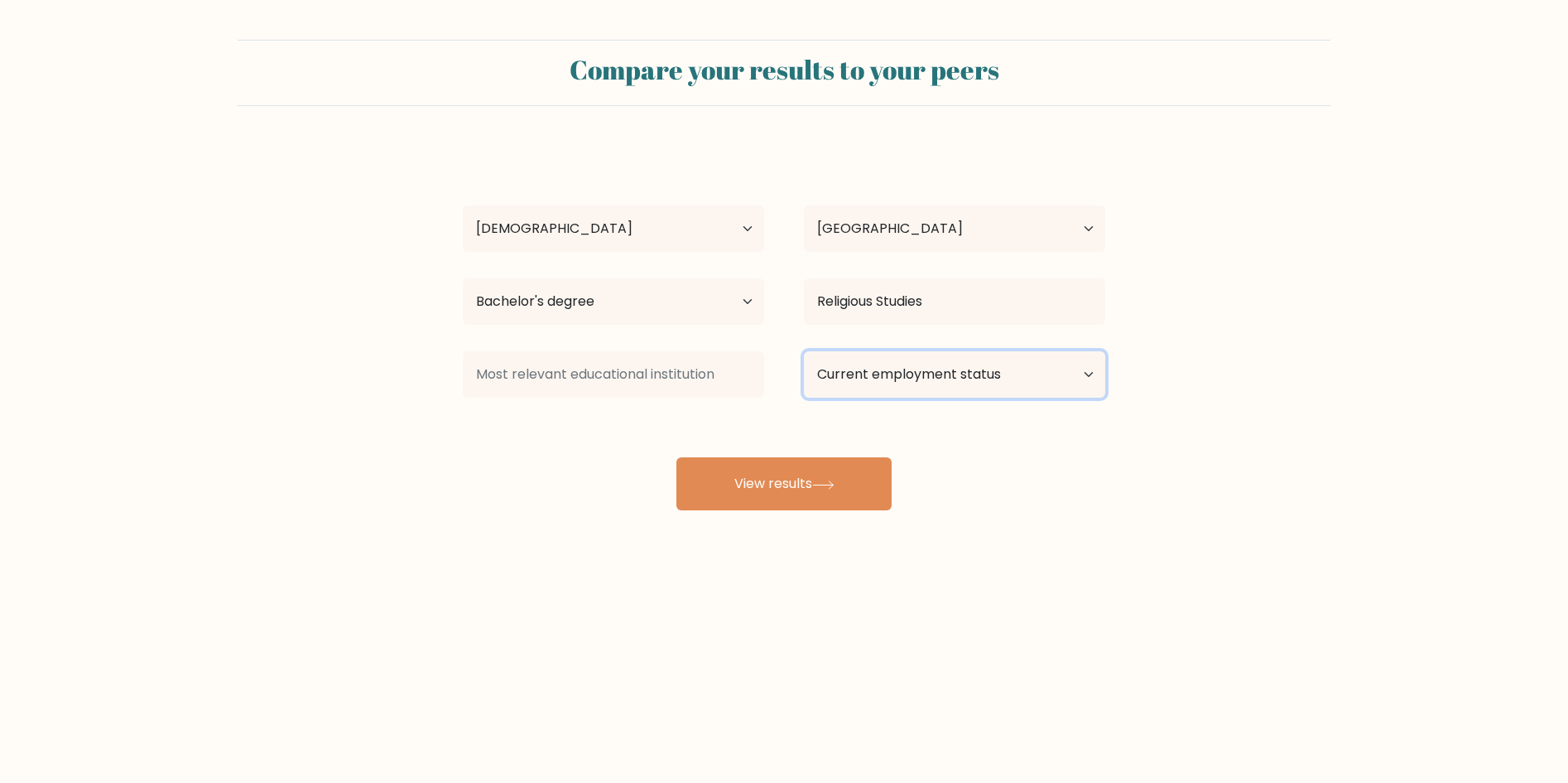
click at [978, 370] on select "Current employment status Employed Student Retired Other / prefer not to answer" at bounding box center [954, 374] width 301 height 46
select select "employed"
click at [804, 351] on select "Current employment status Employed Student Retired Other / prefer not to answer" at bounding box center [954, 374] width 301 height 46
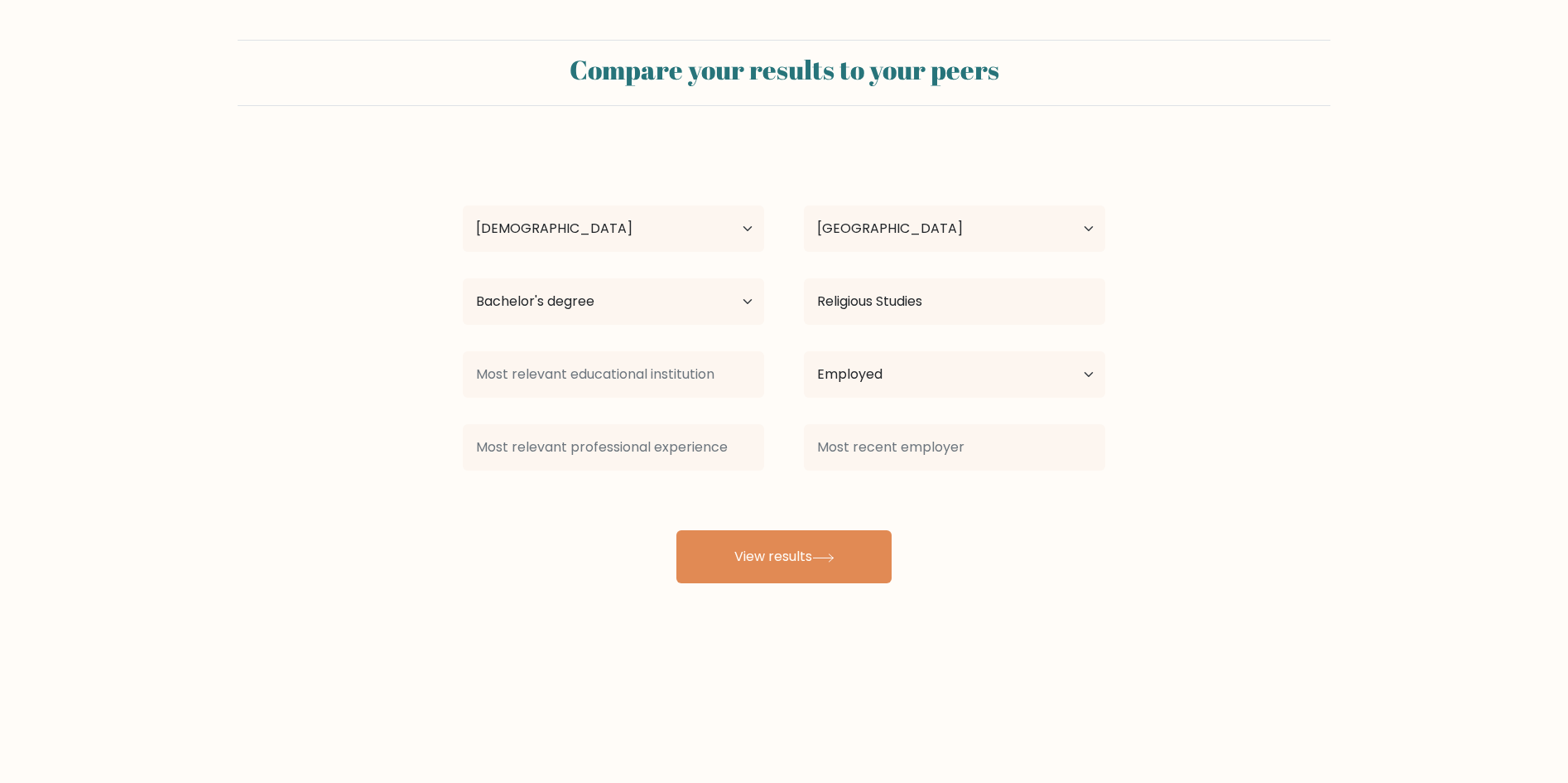
click at [831, 486] on div "Josh Dickson Age Under 18 years old 18-24 years old 25-34 years old 35-44 years…" at bounding box center [784, 364] width 662 height 437
click at [632, 456] on input at bounding box center [613, 448] width 301 height 46
click at [859, 458] on input at bounding box center [954, 448] width 301 height 46
click at [842, 538] on button "View results" at bounding box center [784, 556] width 215 height 53
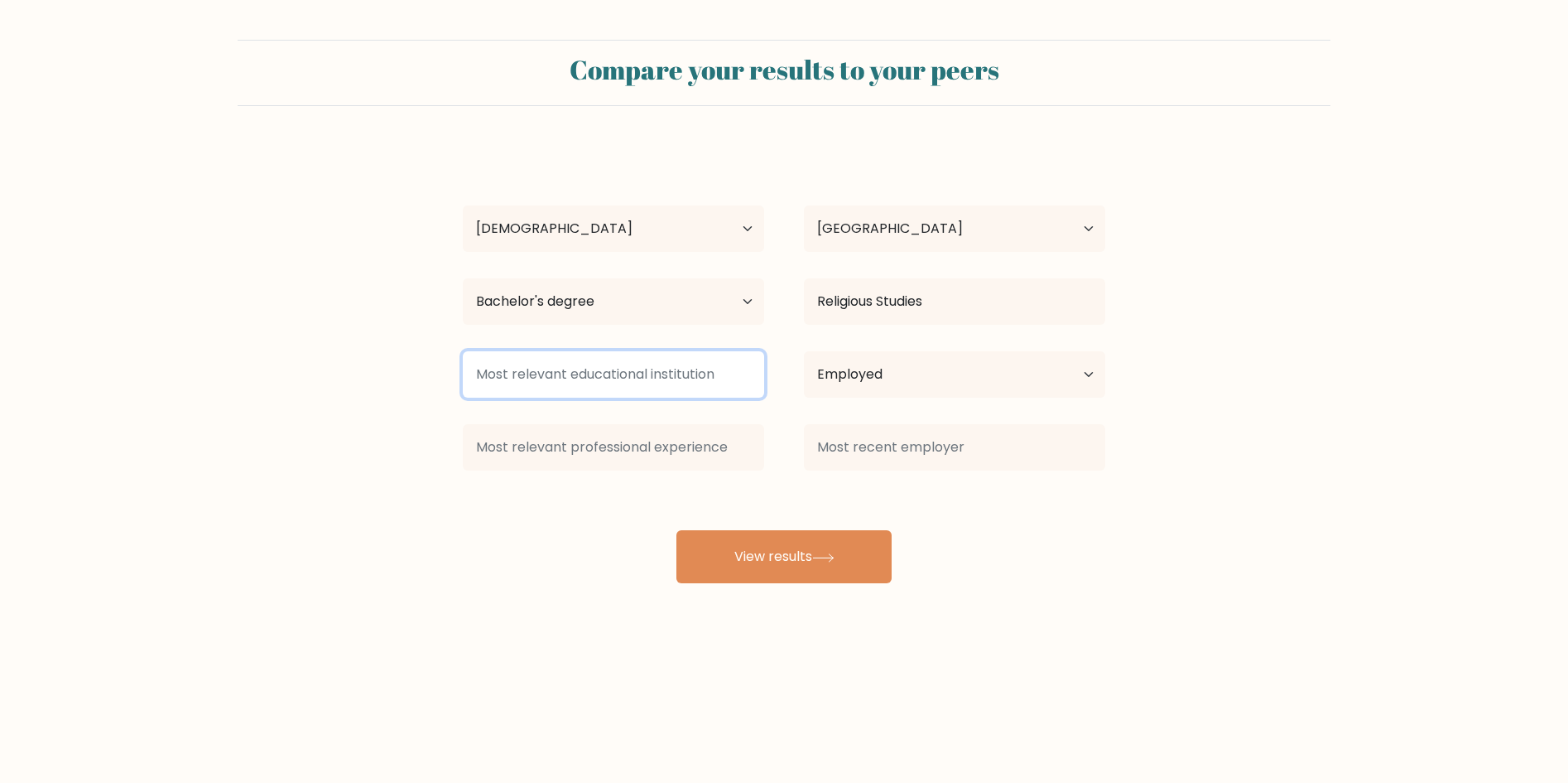
click at [659, 386] on input at bounding box center [613, 374] width 301 height 46
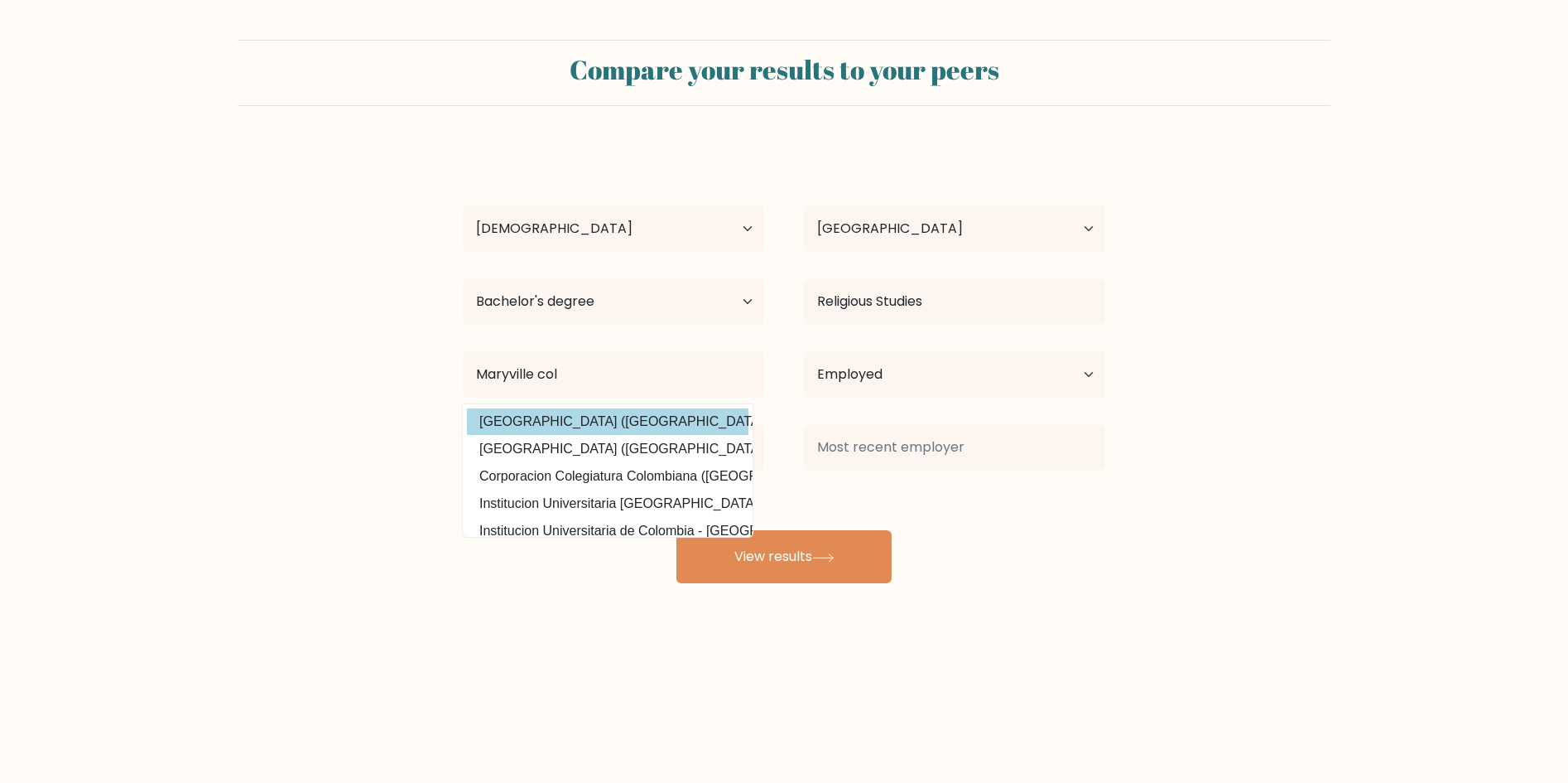
click at [680, 410] on option "Maryville College (United States)" at bounding box center [608, 422] width 282 height 27
type input "[GEOGRAPHIC_DATA]"
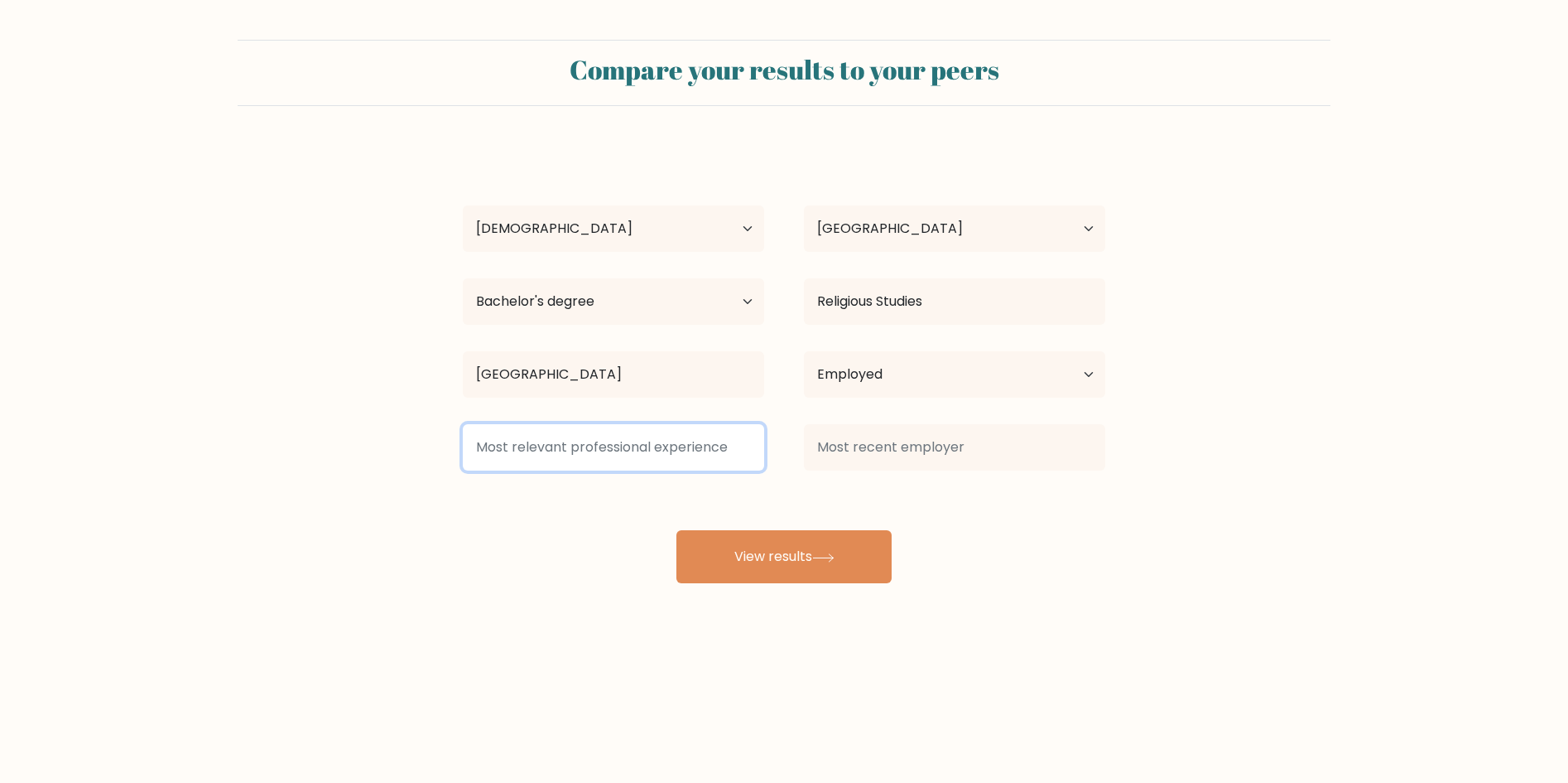
click at [679, 436] on input at bounding box center [613, 448] width 301 height 46
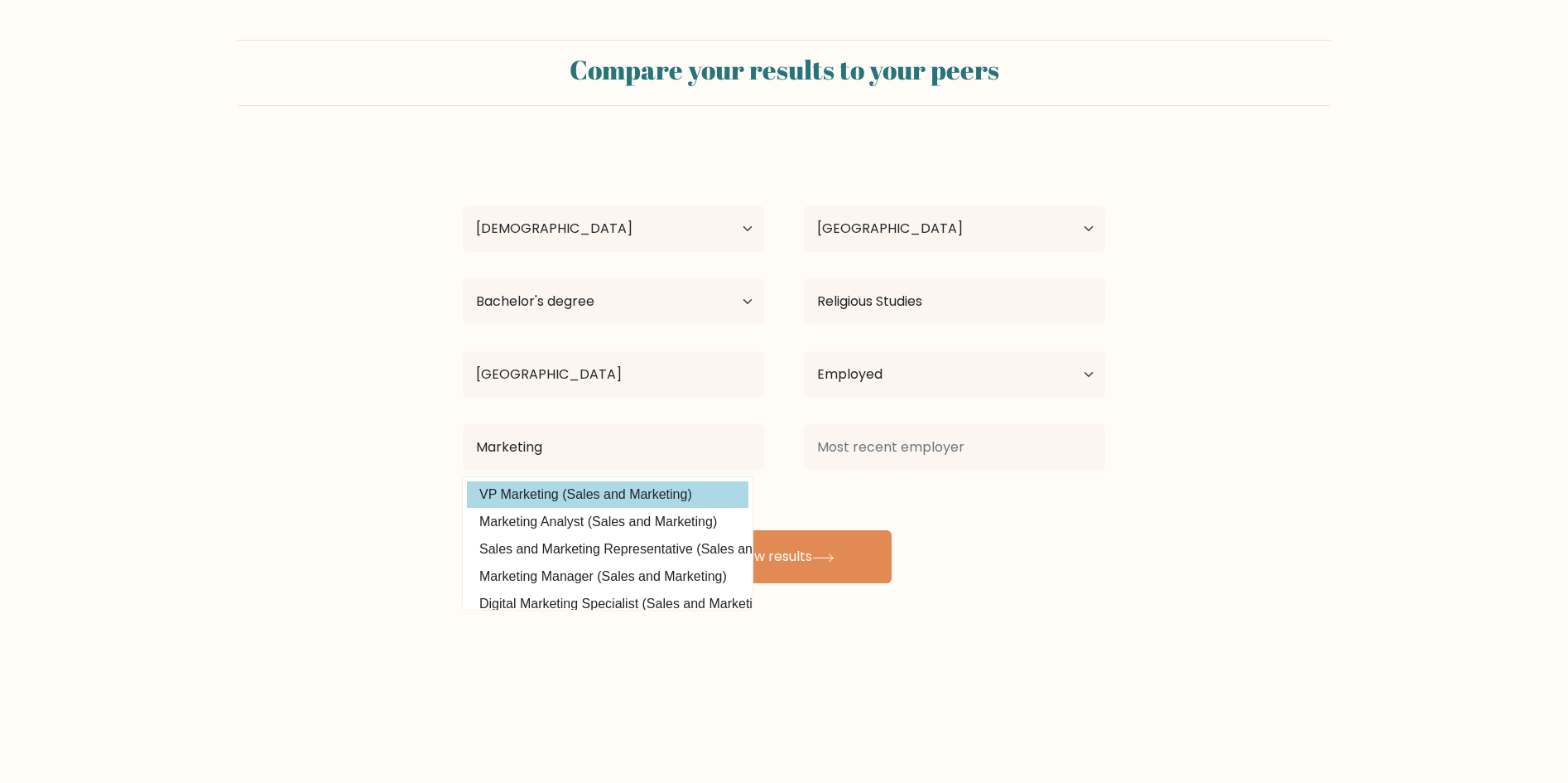
click at [637, 488] on option "VP Marketing (Sales and Marketing)" at bounding box center [608, 494] width 282 height 27
type input "VP Marketing"
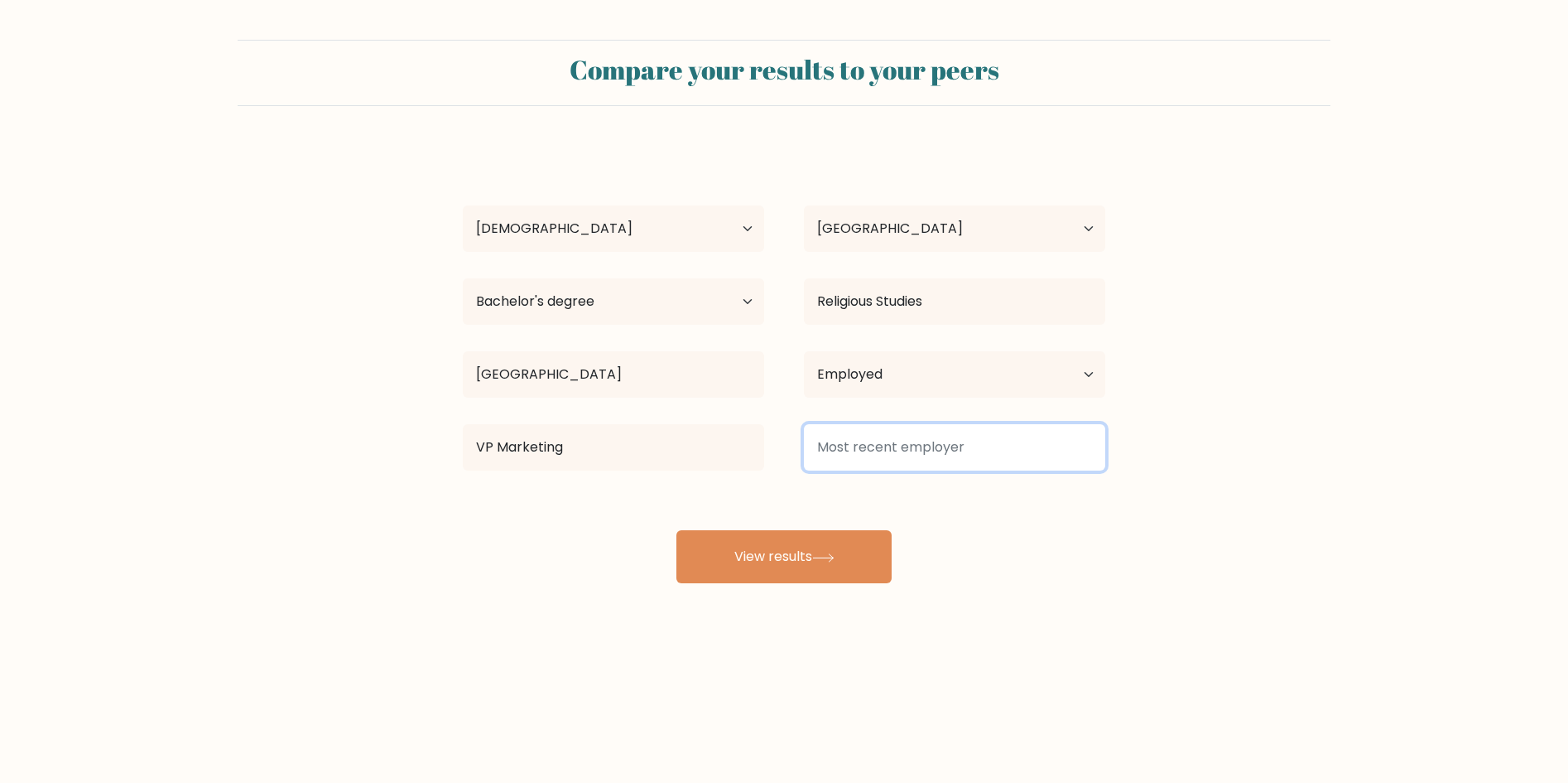
click at [947, 455] on input at bounding box center [954, 448] width 301 height 46
type input "WCP"
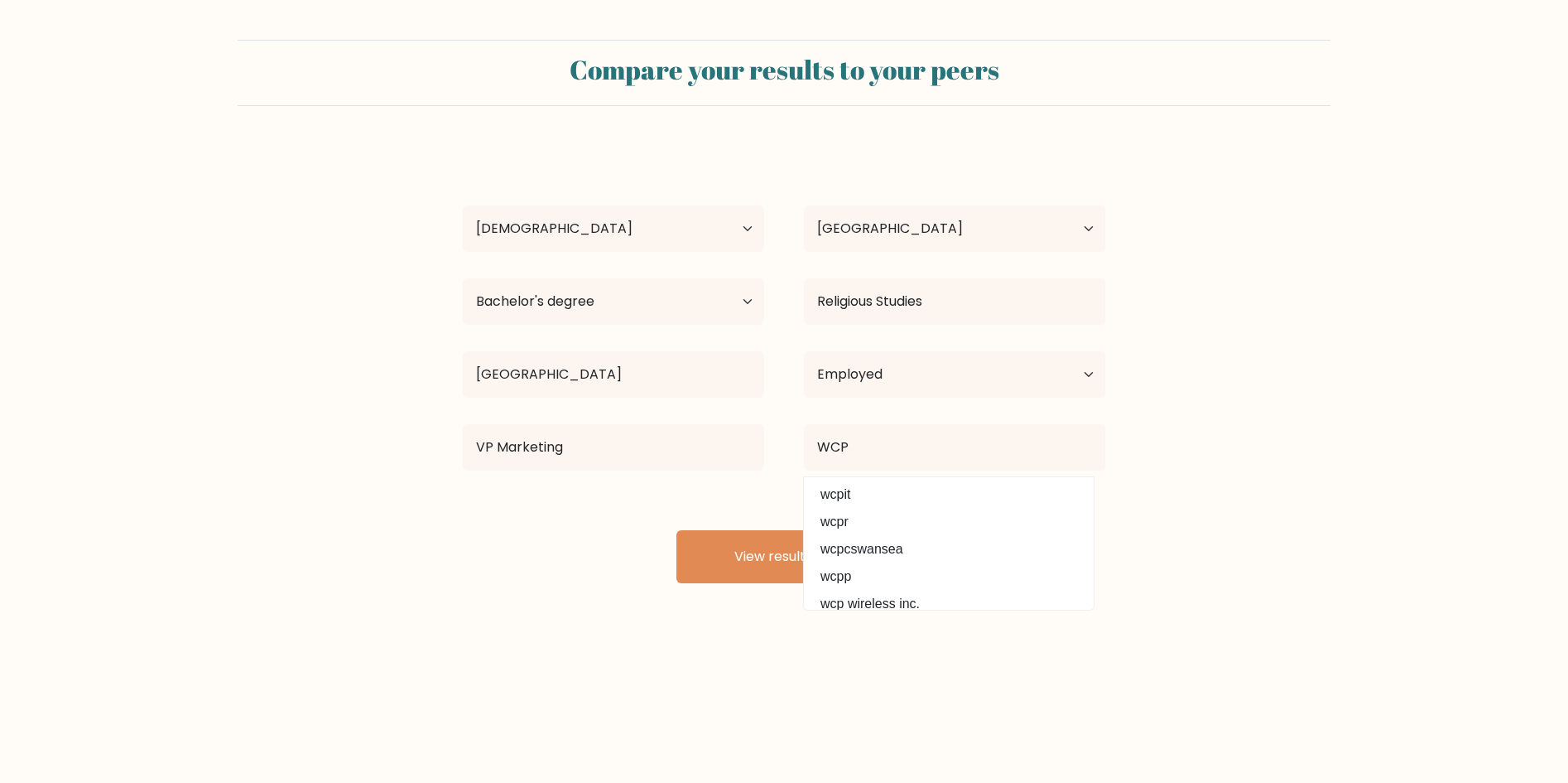
click at [617, 518] on div "Josh Dickson Age Under 18 years old 18-24 years old 25-34 years old 35-44 years…" at bounding box center [784, 364] width 662 height 437
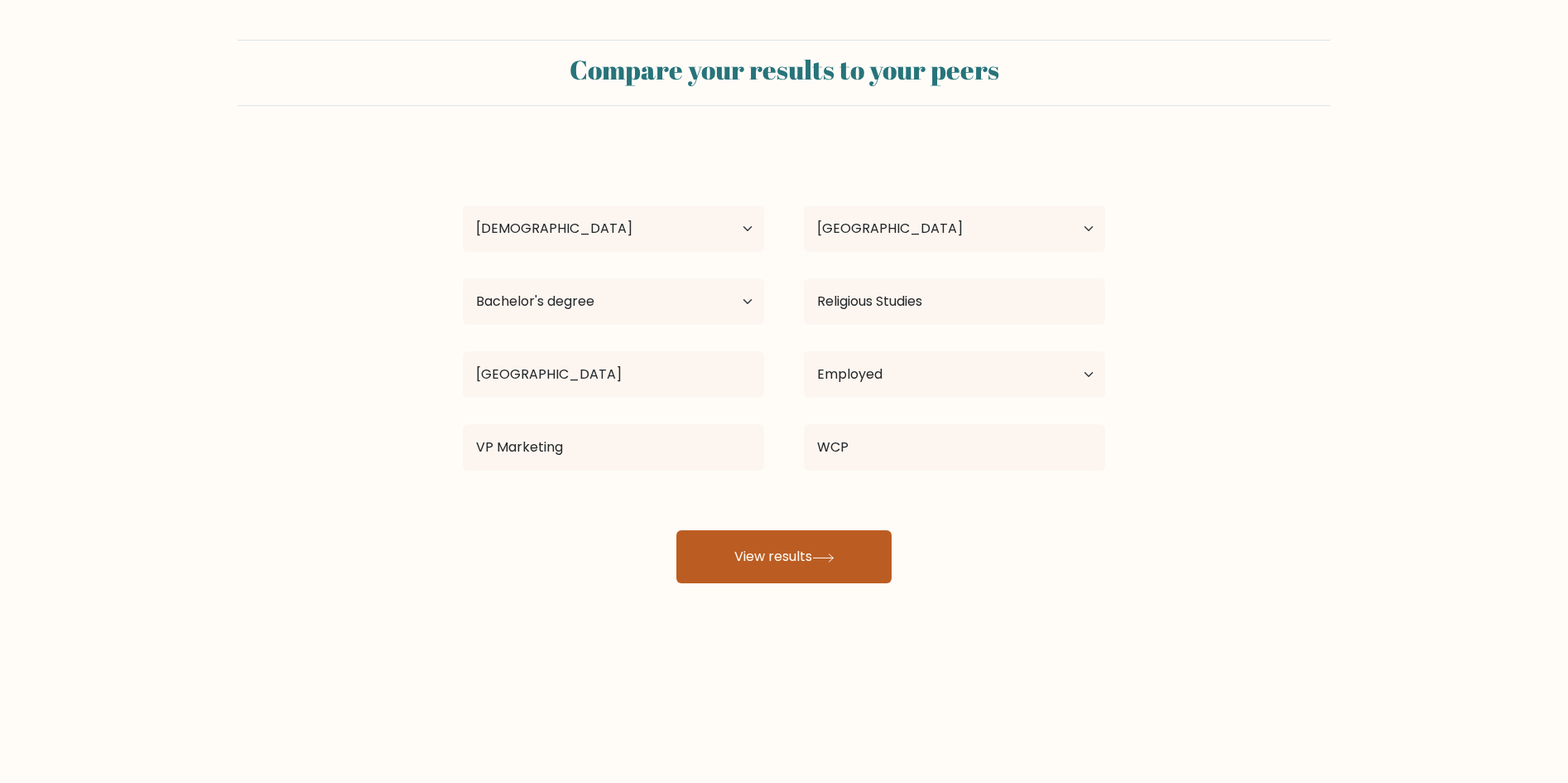
click at [777, 551] on button "View results" at bounding box center [784, 556] width 215 height 53
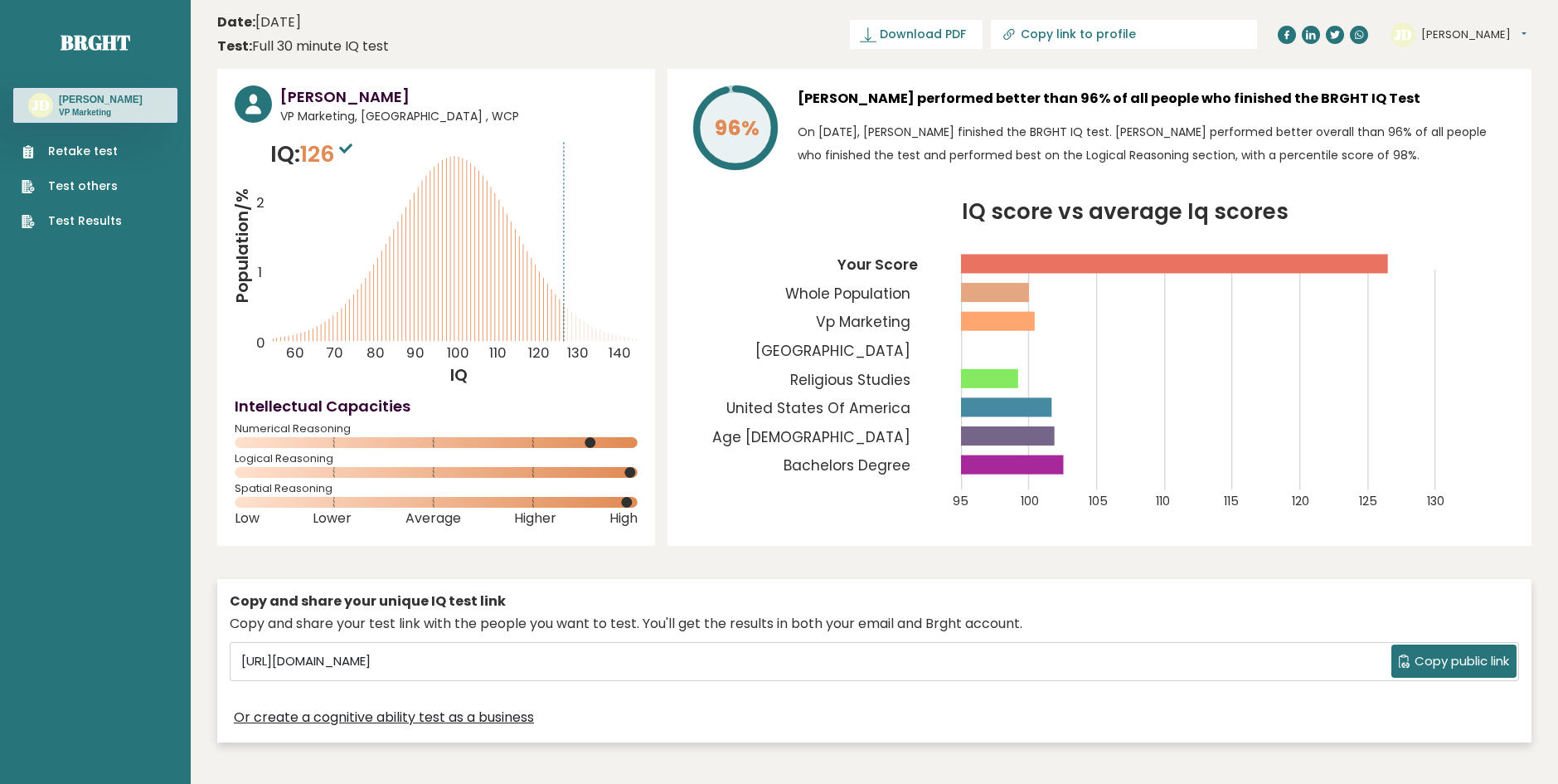
click at [1057, 461] on rect at bounding box center [1013, 465] width 103 height 19
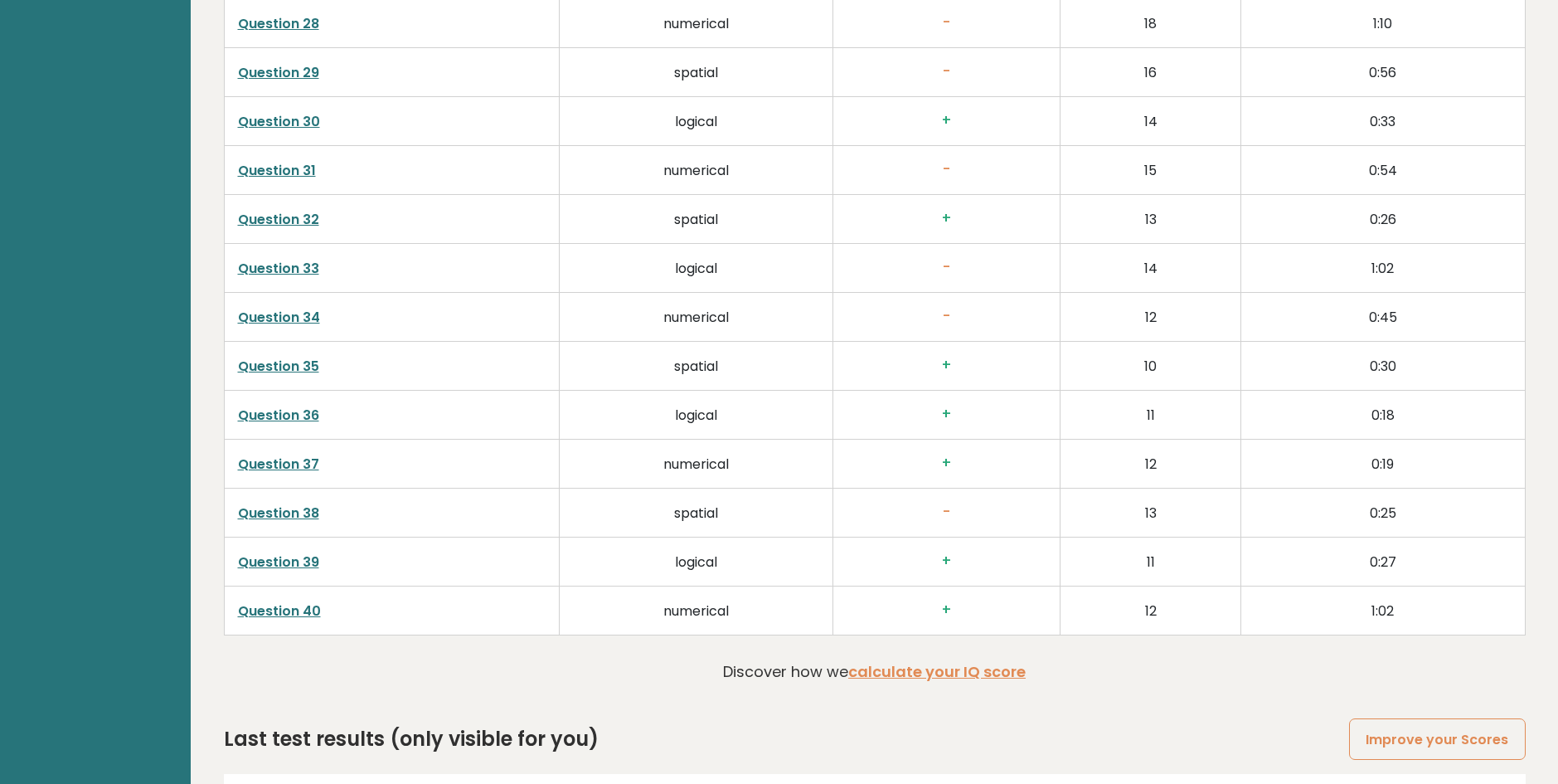
scroll to position [4291, 0]
